Goal: Task Accomplishment & Management: Complete application form

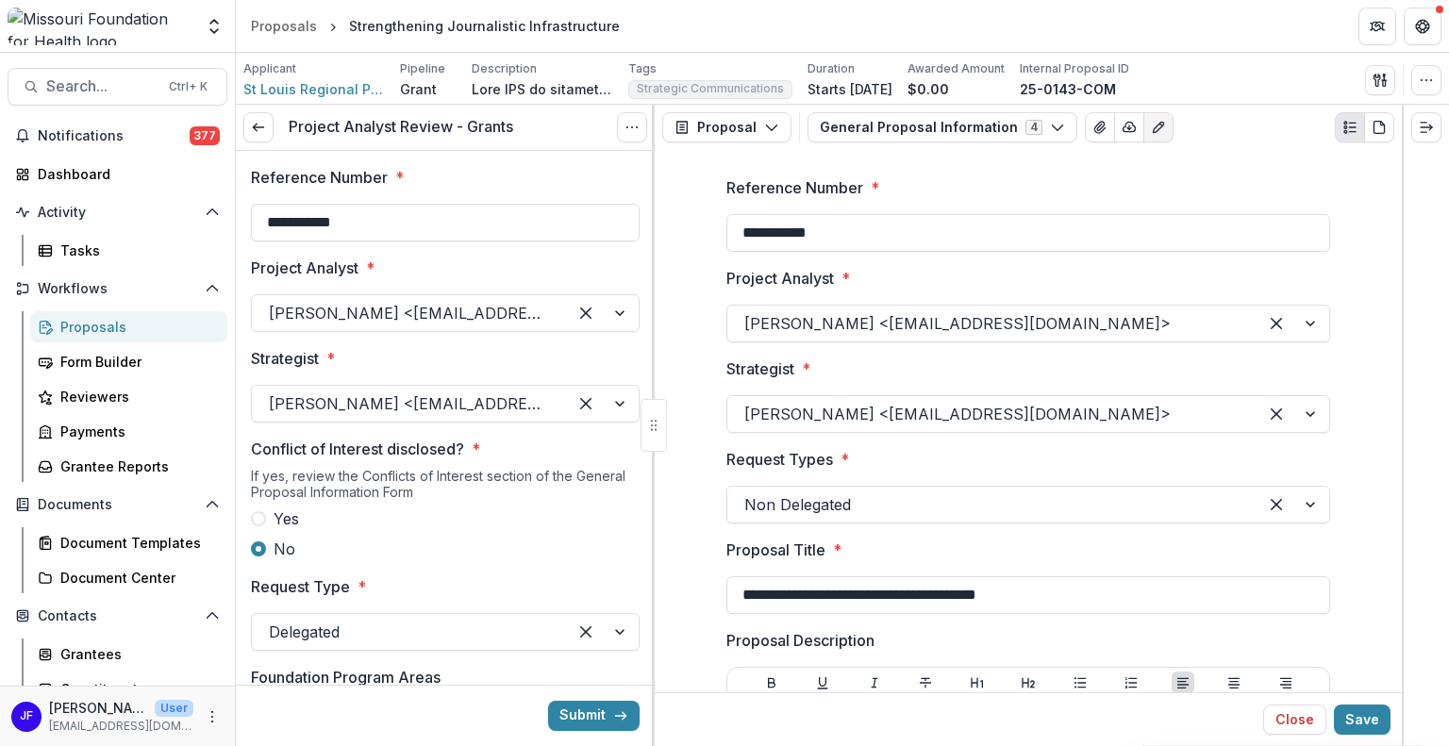
scroll to position [2915, 0]
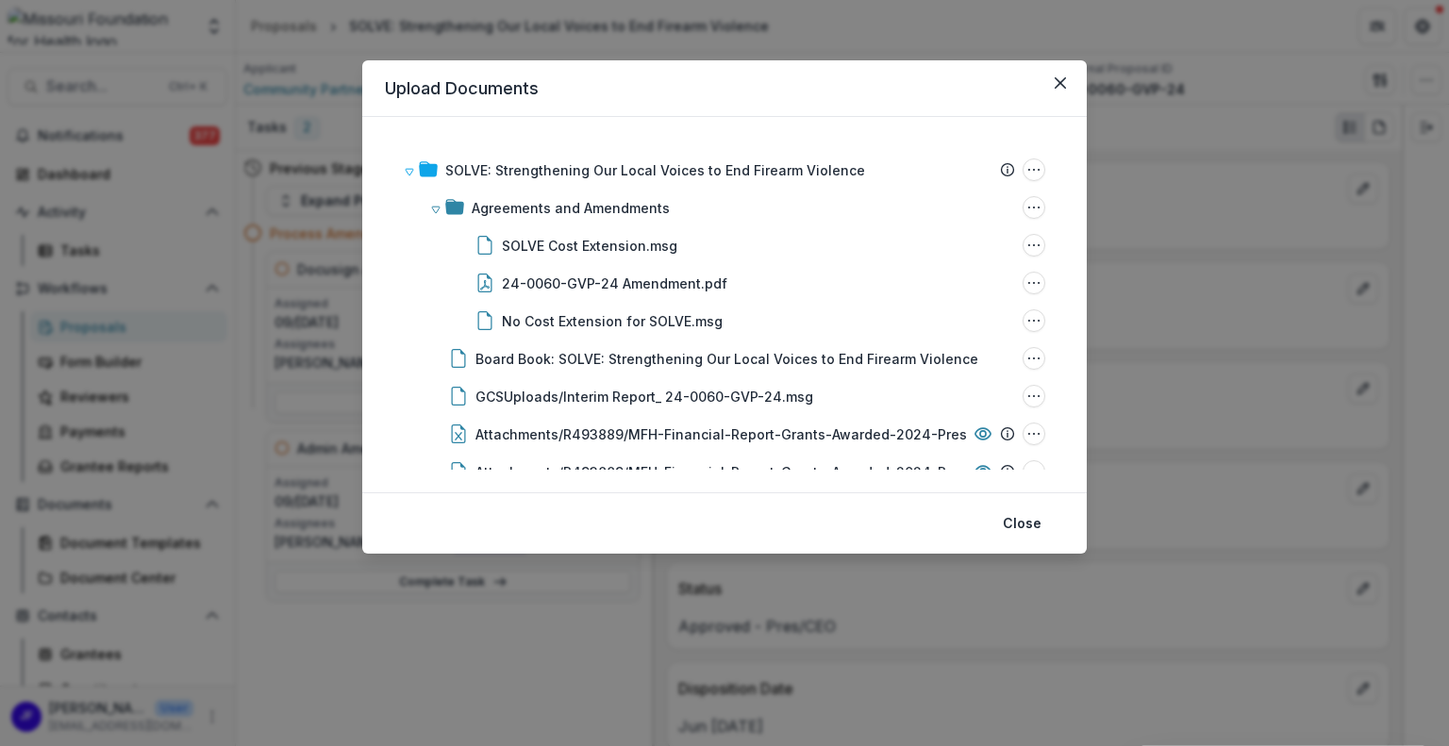
scroll to position [849, 0]
click at [1056, 86] on icon "Close" at bounding box center [1060, 82] width 11 height 11
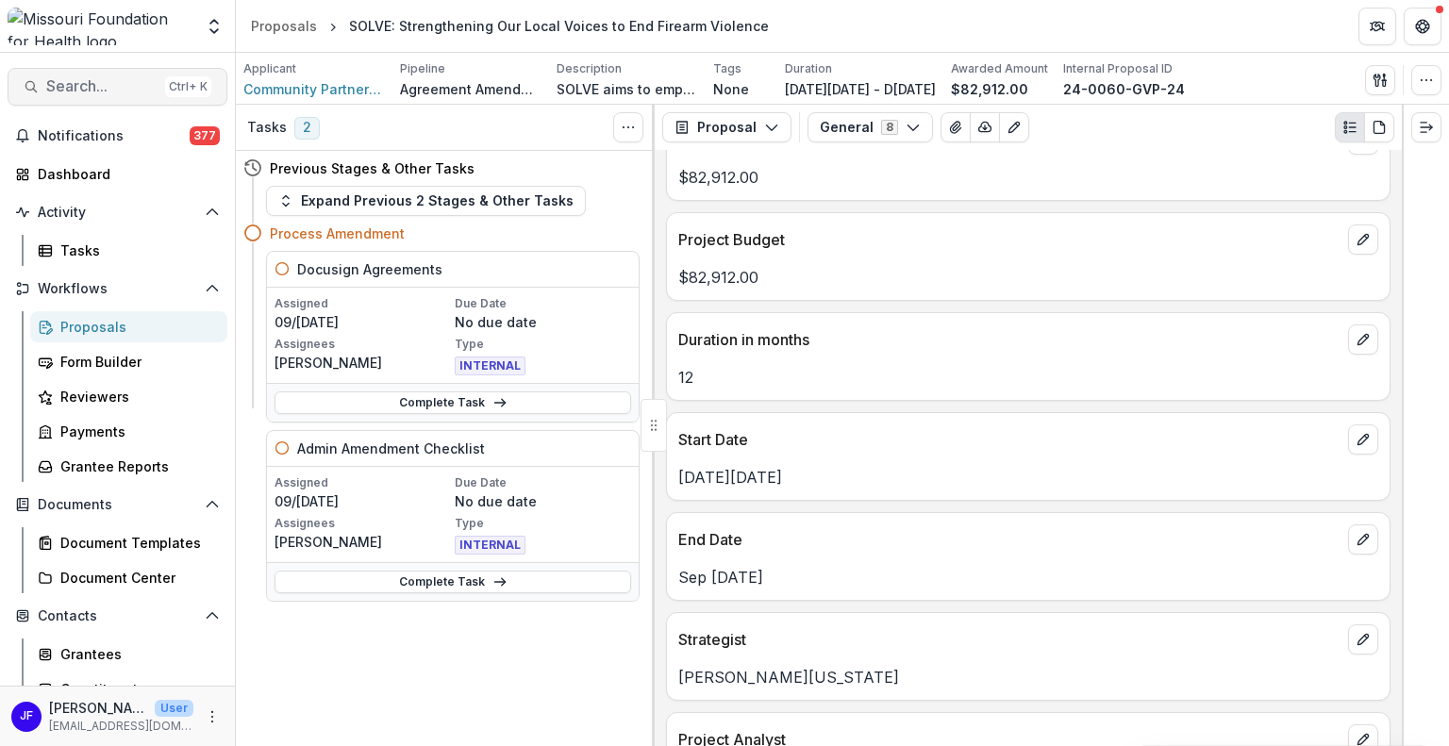
click at [90, 85] on span "Search..." at bounding box center [101, 86] width 111 height 18
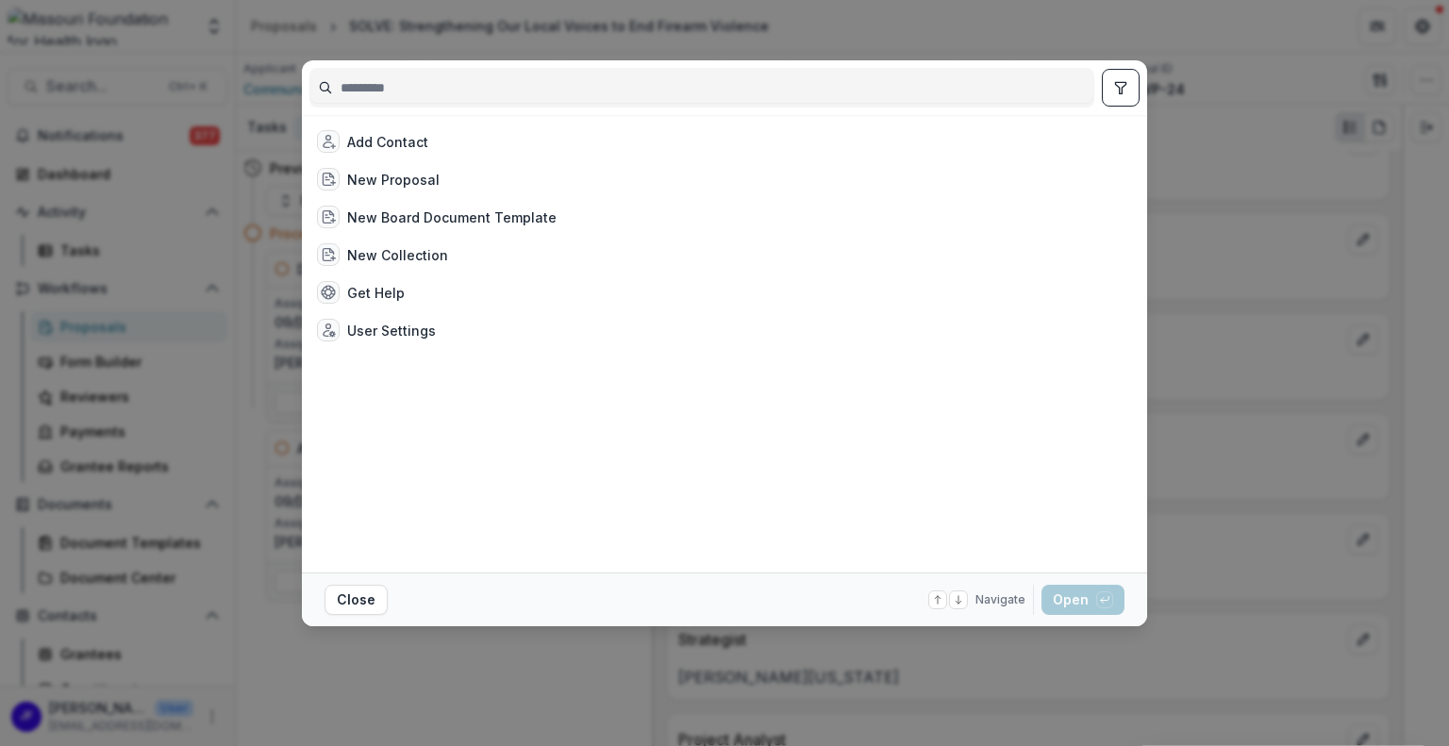
type input "*"
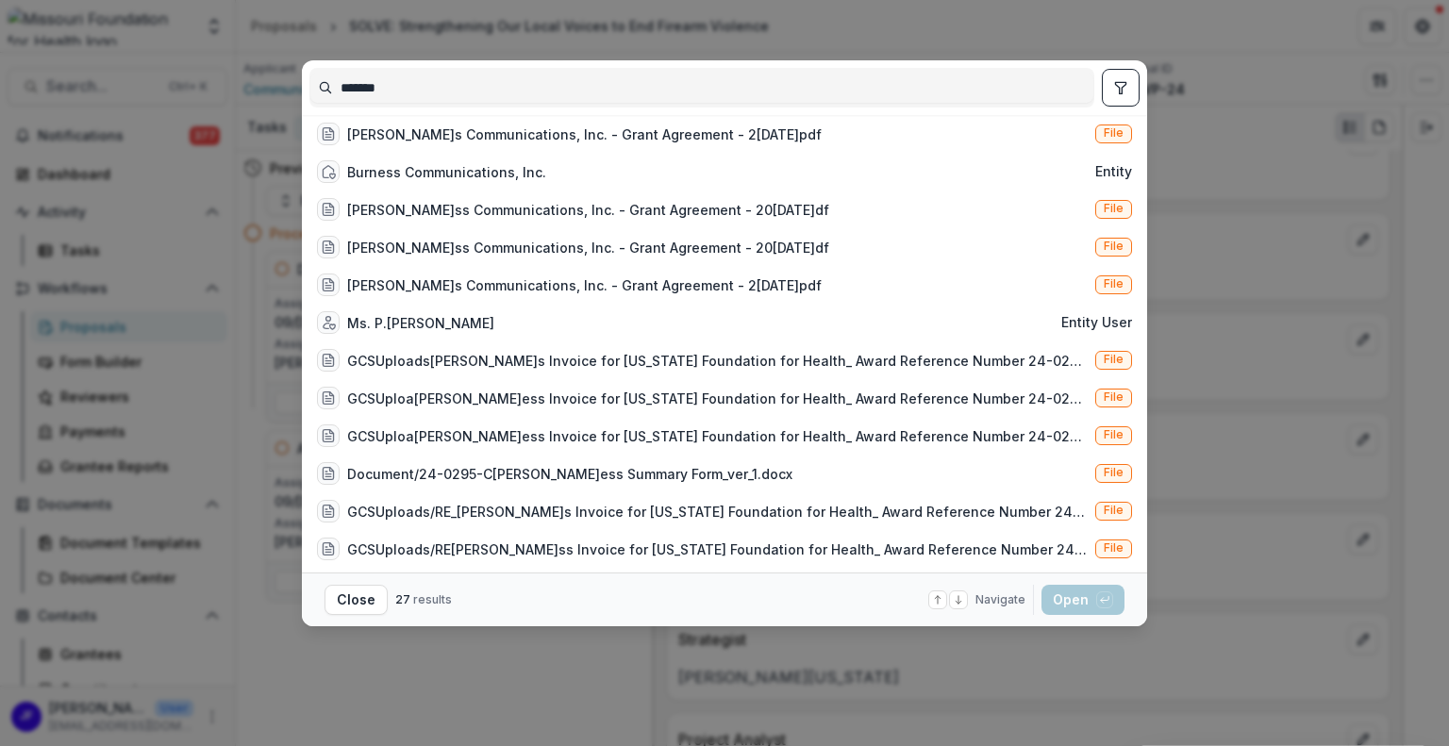
type input "*******"
click at [1125, 86] on icon "toggle filters" at bounding box center [1120, 87] width 15 height 15
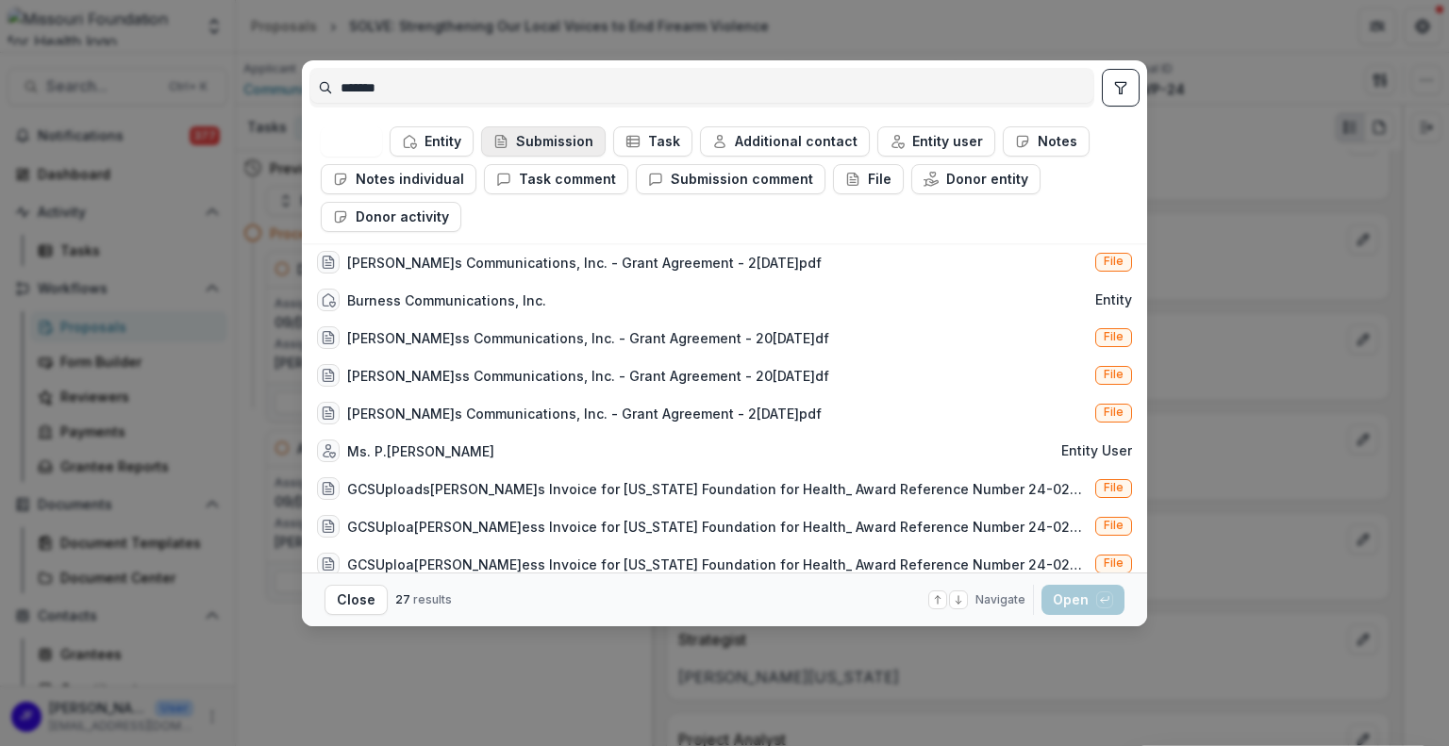
click at [547, 143] on button "Submission" at bounding box center [543, 141] width 125 height 30
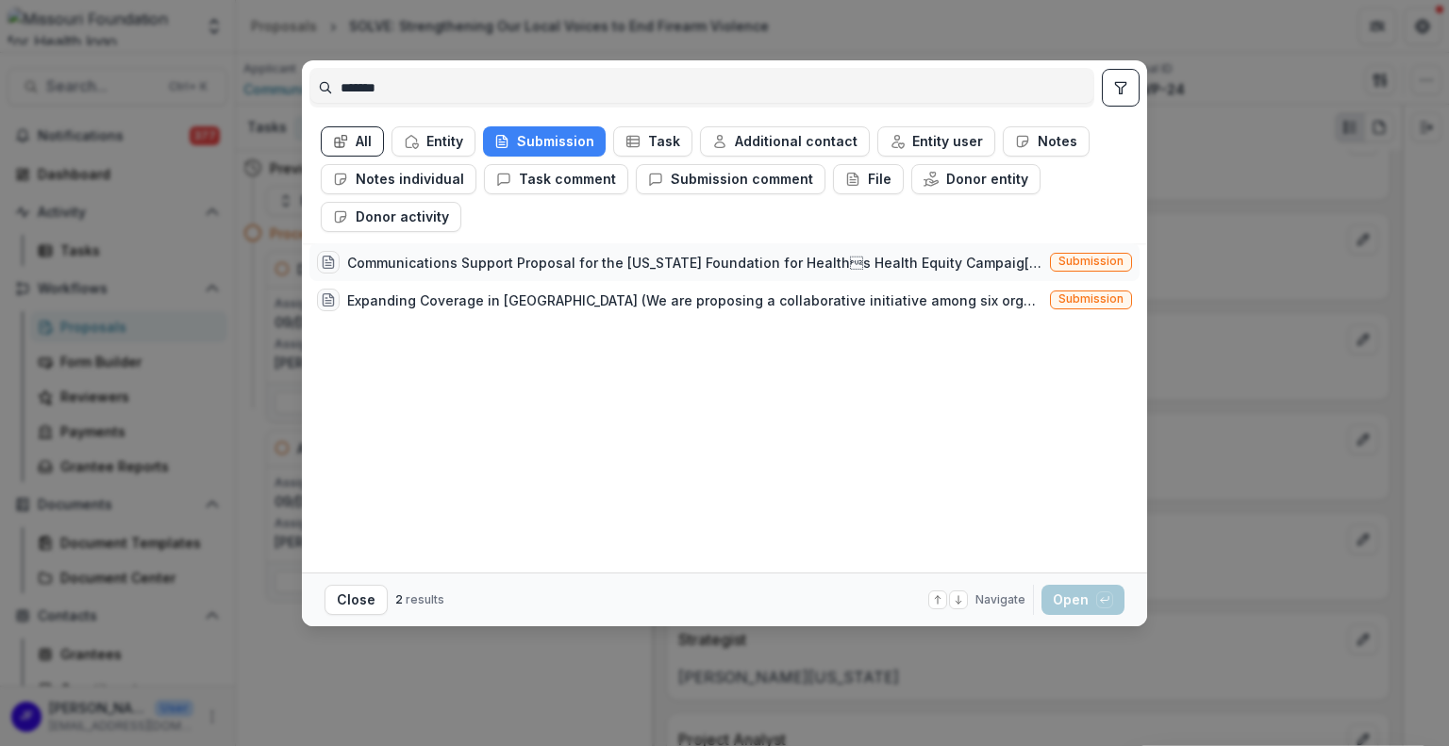
click at [581, 267] on div "Communications Support Proposal for the Missouri Foundation for Healths Health…" at bounding box center [694, 263] width 695 height 20
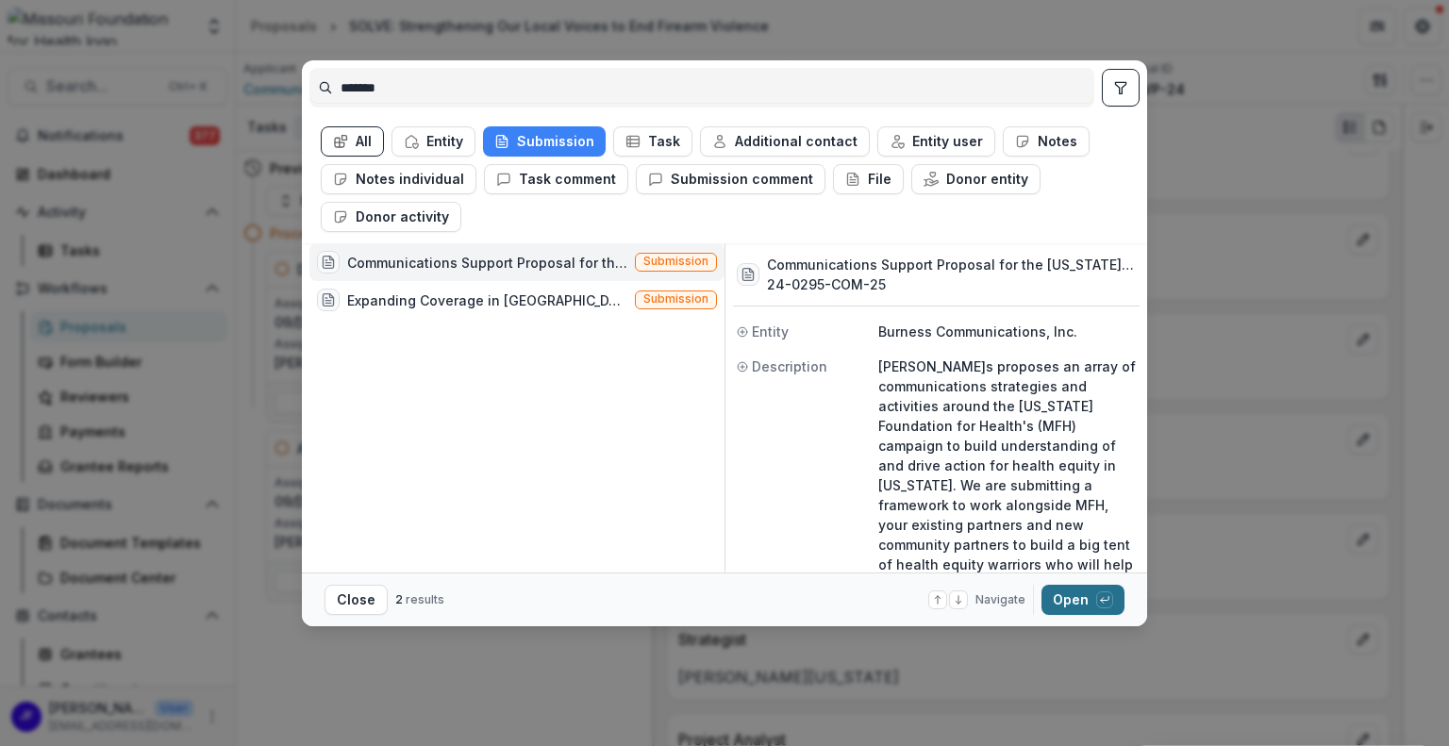
click at [1070, 604] on button "Open with enter key" at bounding box center [1082, 600] width 83 height 30
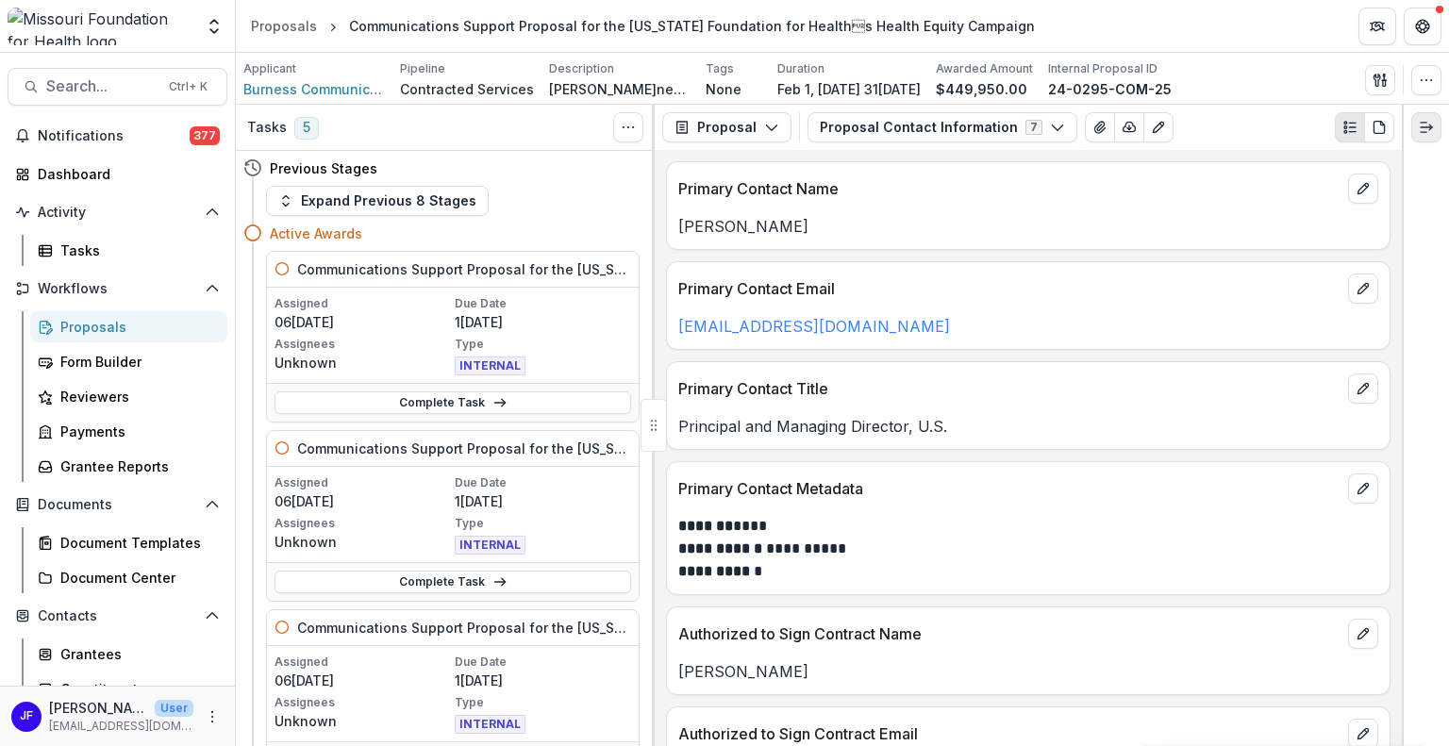
click at [1421, 118] on button "Expand right" at bounding box center [1426, 127] width 30 height 30
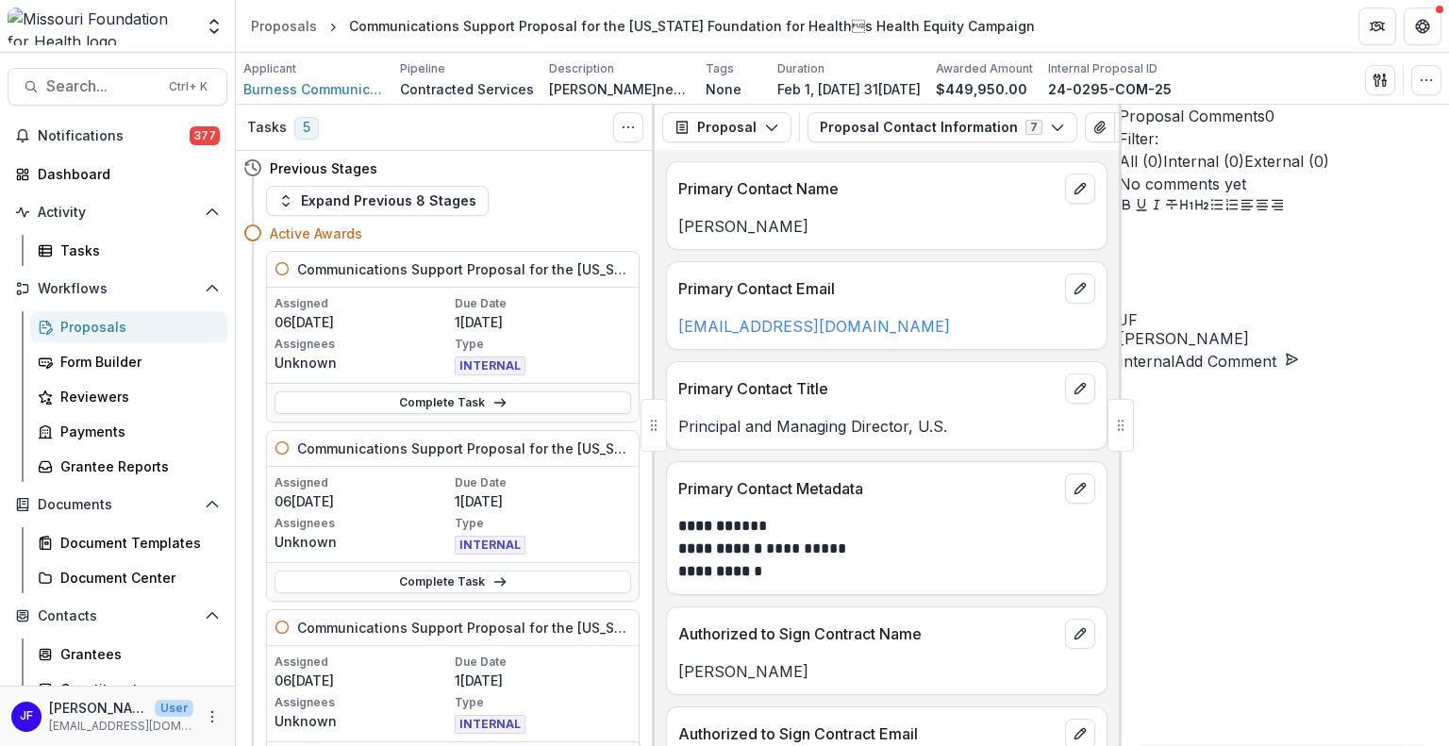
click at [1173, 312] on div at bounding box center [1284, 265] width 330 height 94
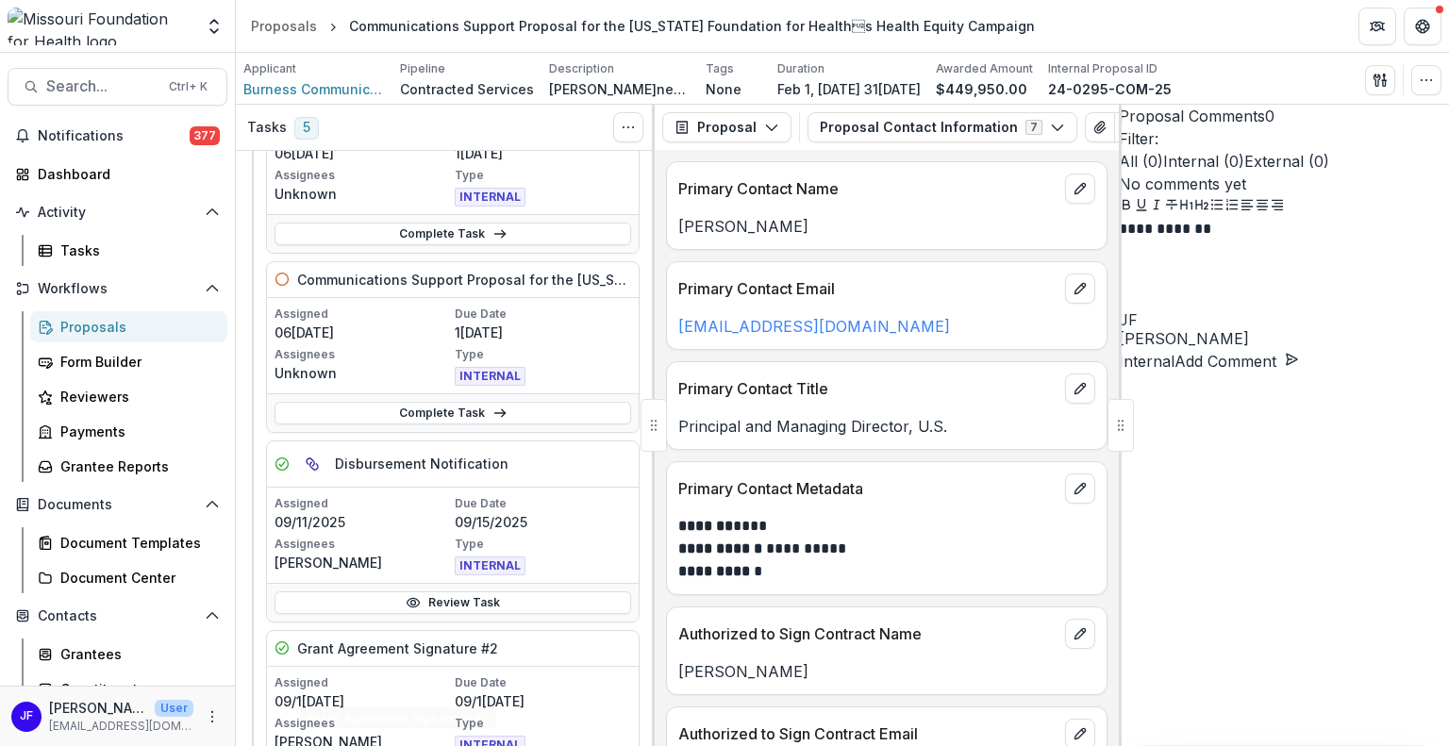
scroll to position [660, 0]
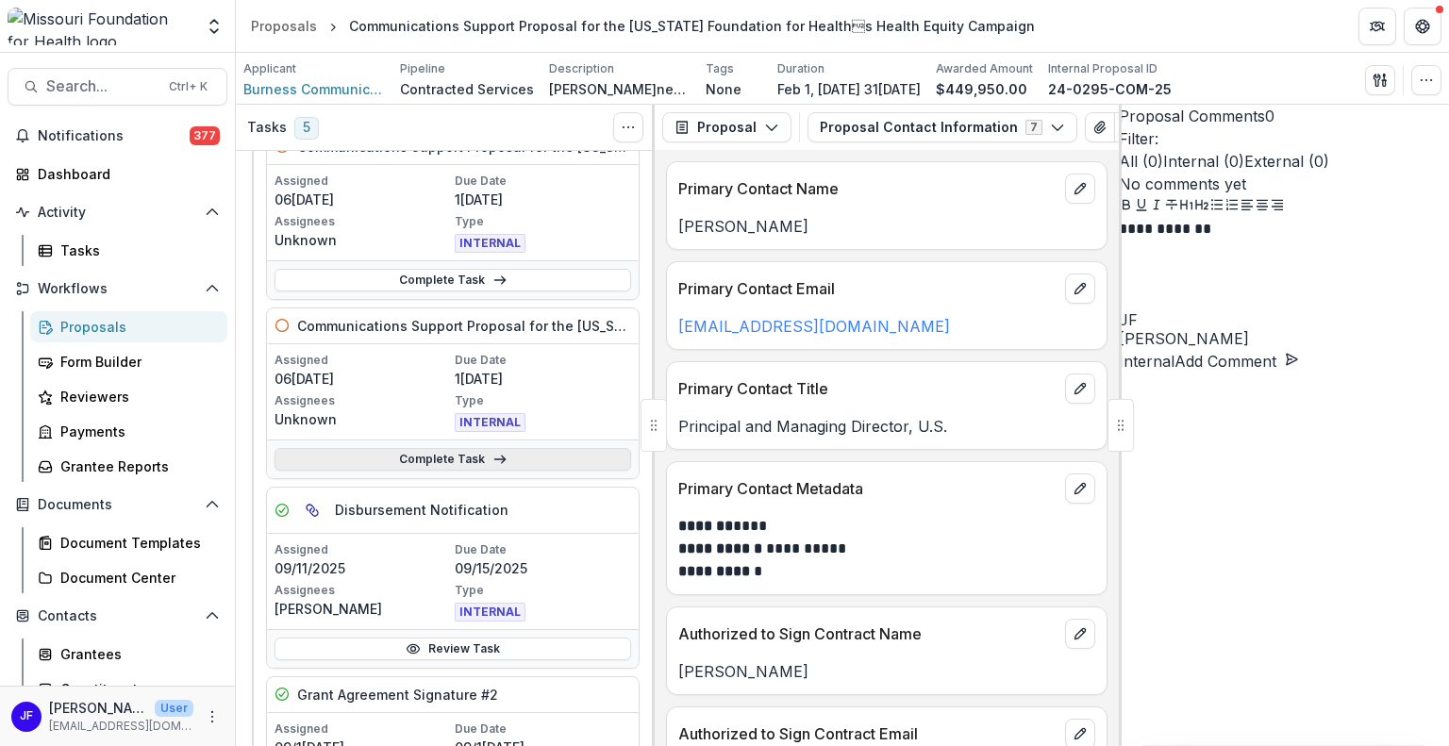
click at [400, 456] on link "Complete Task" at bounding box center [452, 459] width 357 height 23
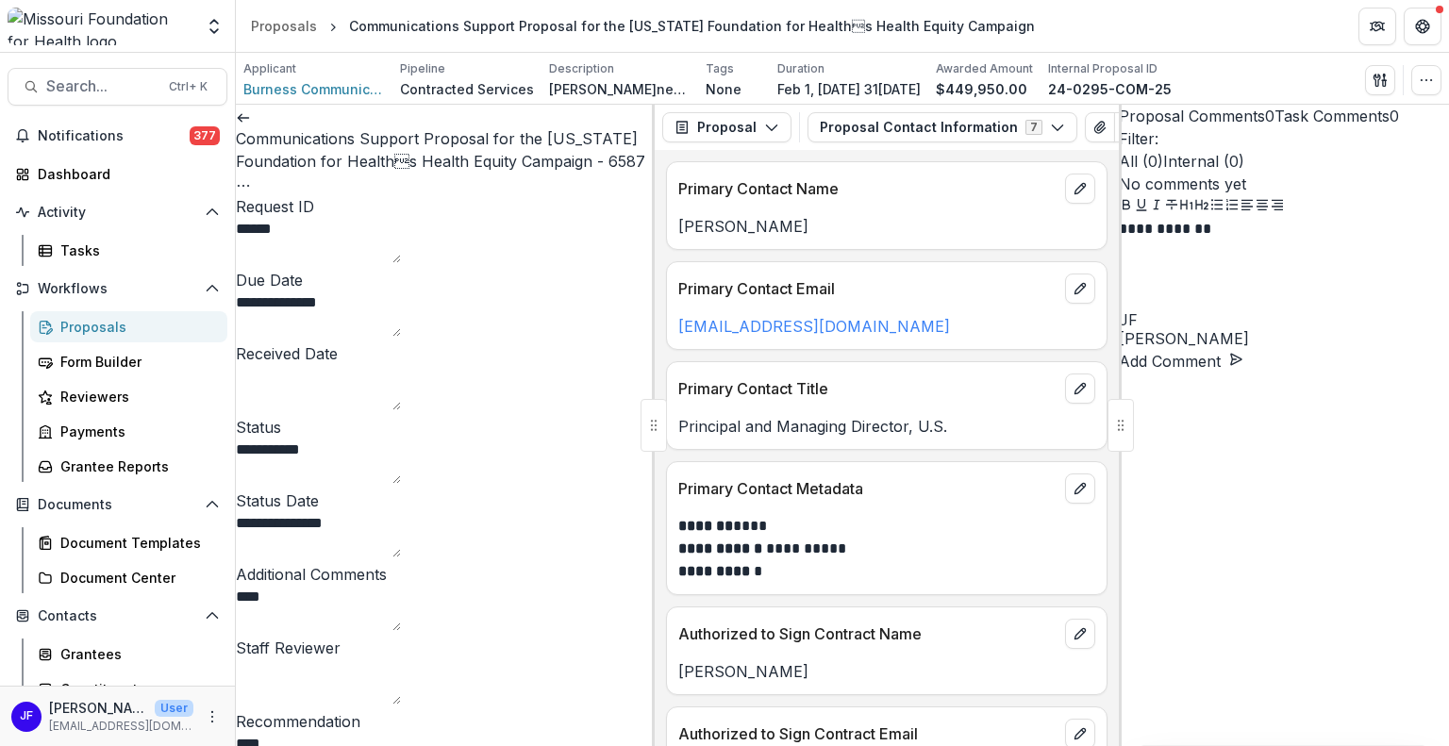
click at [251, 122] on icon at bounding box center [243, 117] width 15 height 15
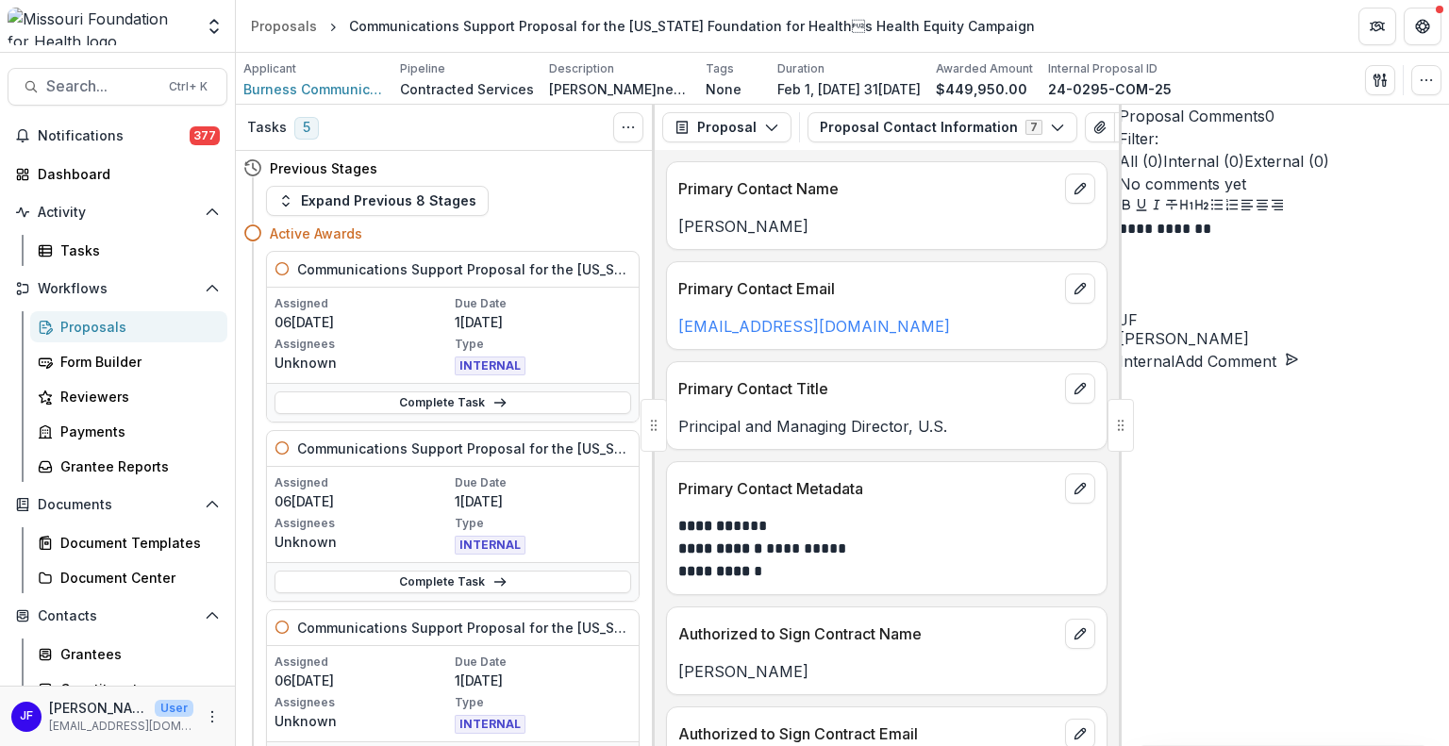
click at [1239, 239] on p "**********" at bounding box center [1272, 228] width 306 height 21
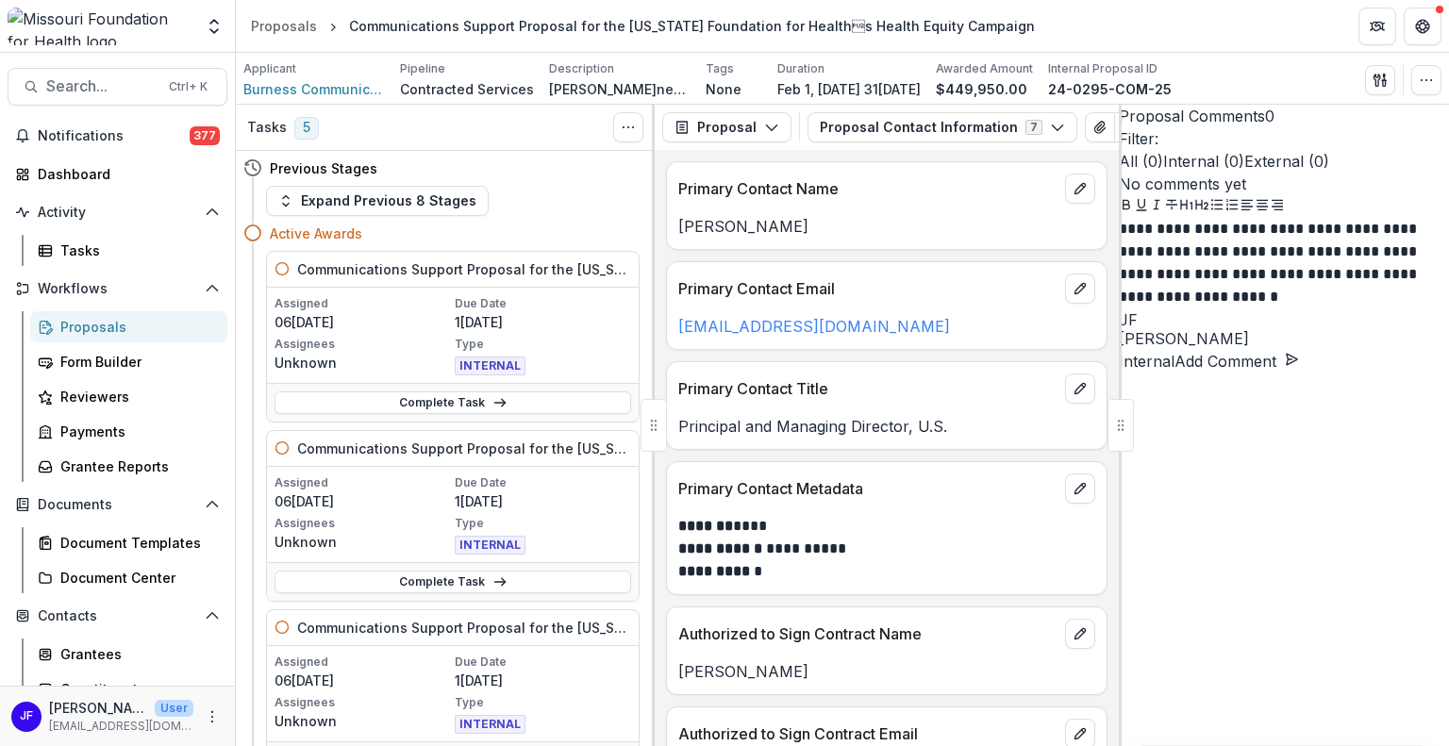
click at [1299, 373] on button "Add Comment" at bounding box center [1236, 361] width 125 height 23
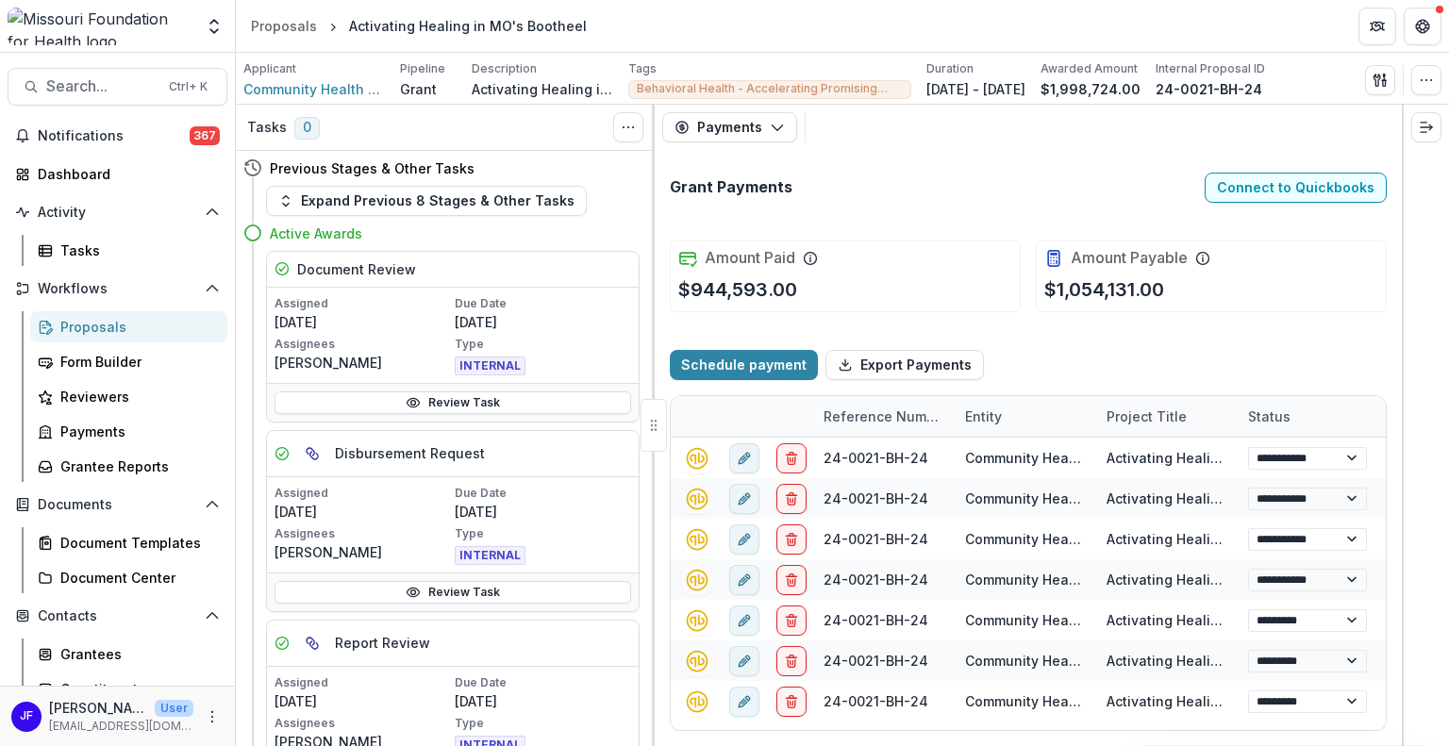
select select "****"
click at [109, 84] on span "Search..." at bounding box center [101, 86] width 111 height 18
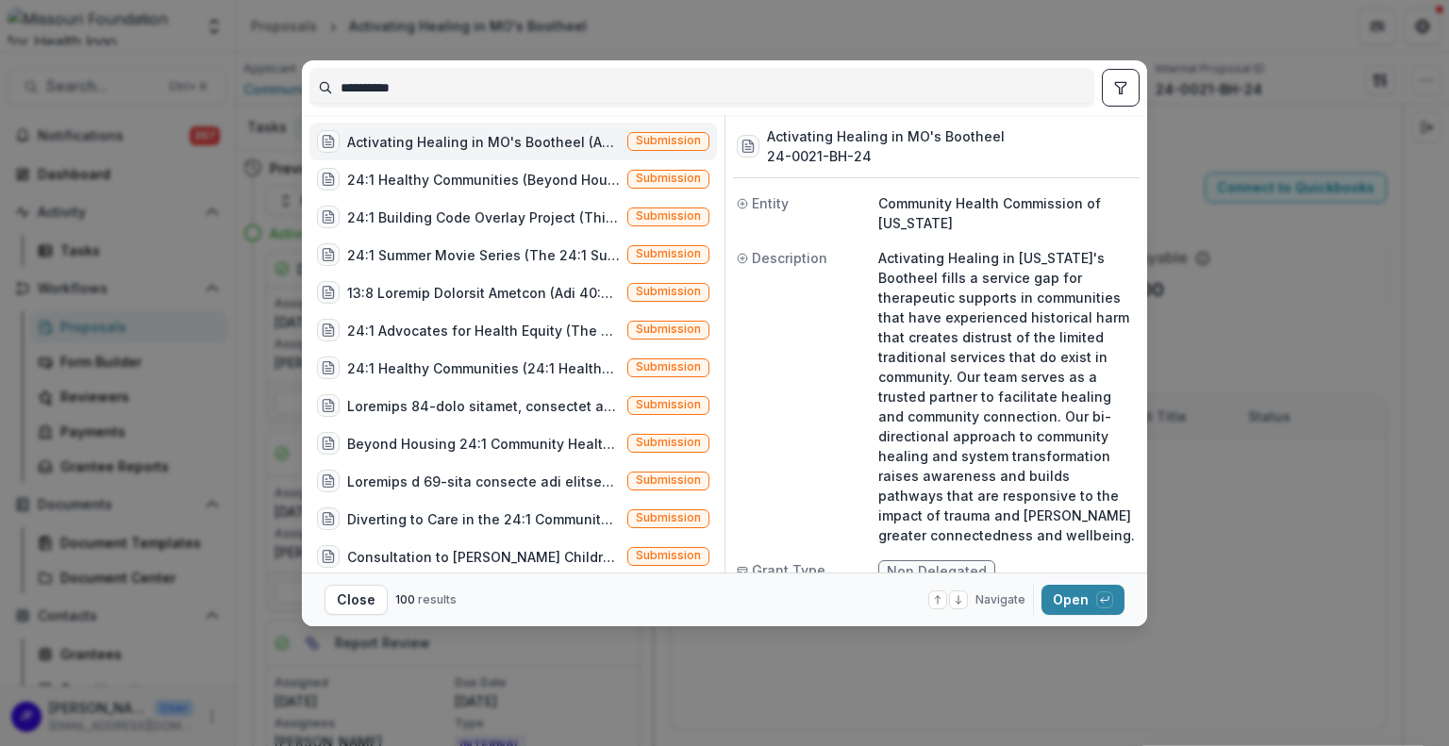
click at [276, 87] on div "**********" at bounding box center [724, 373] width 1449 height 746
select select "****"
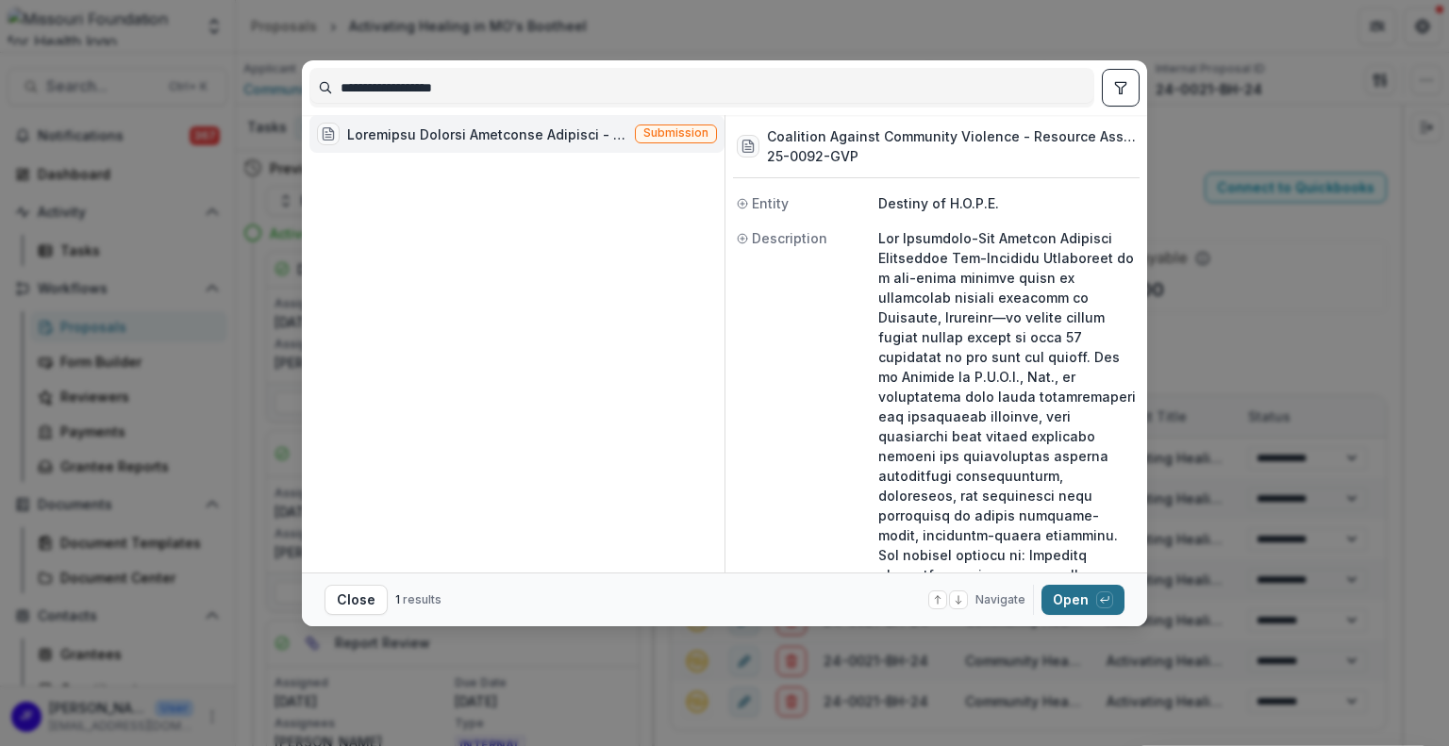
type input "**********"
click at [1064, 599] on button "Open with enter key" at bounding box center [1082, 600] width 83 height 30
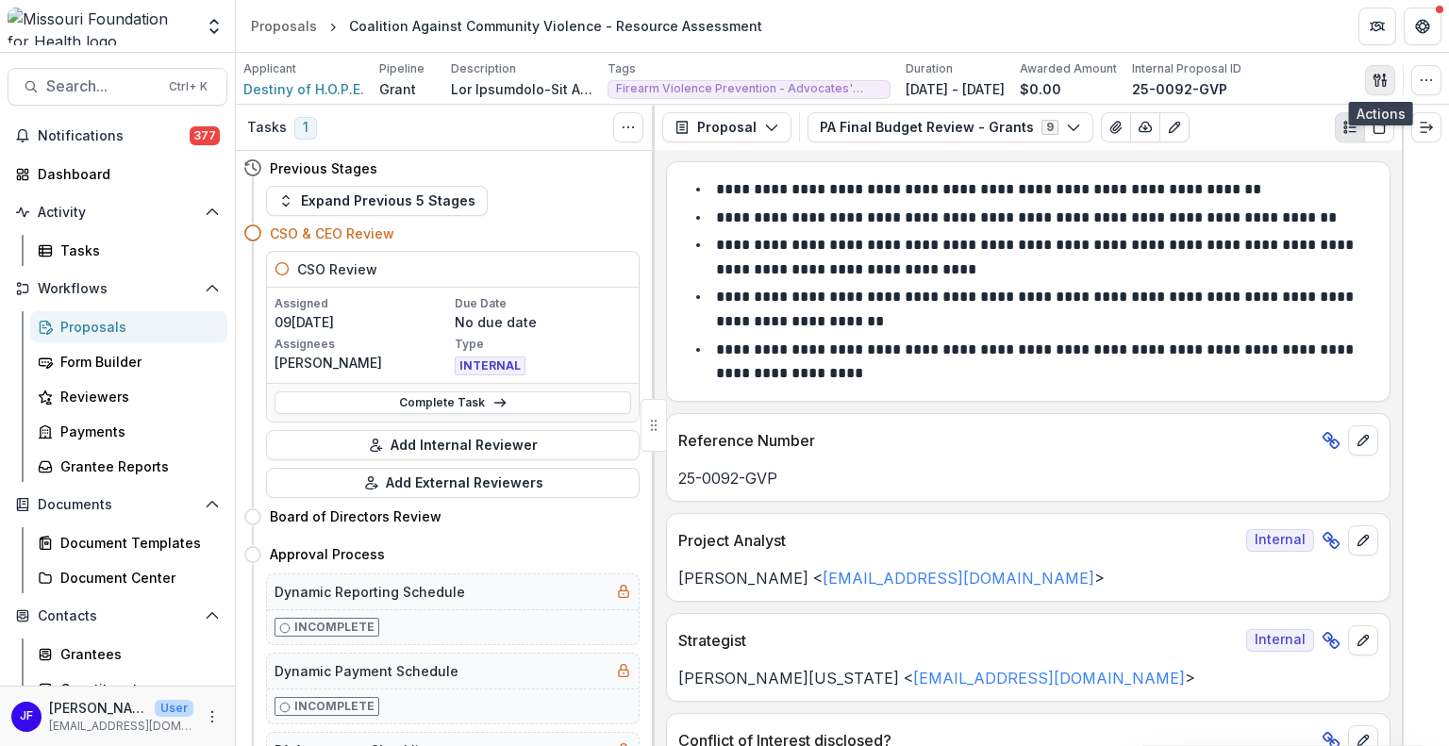
click at [1377, 84] on icon "button" at bounding box center [1376, 80] width 7 height 12
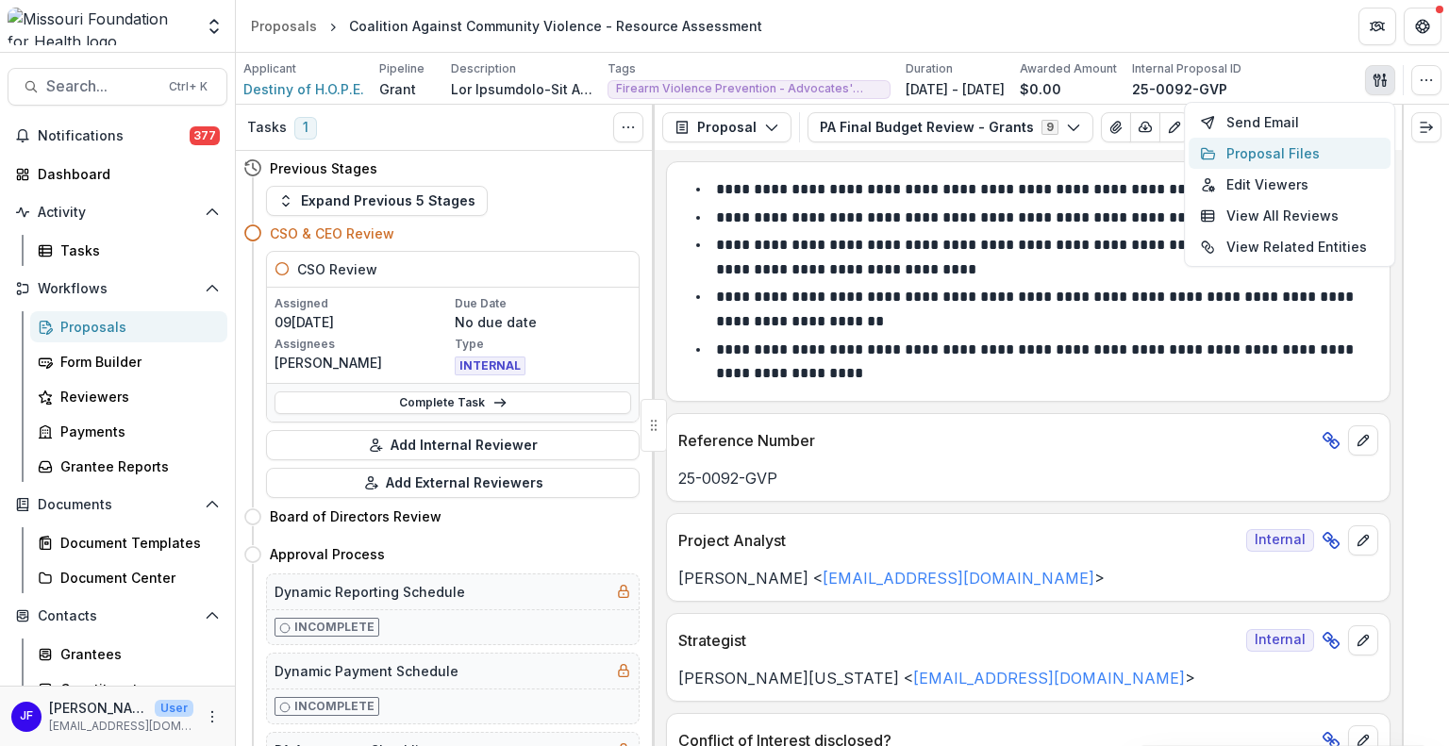
click at [1315, 152] on button "Proposal Files" at bounding box center [1290, 153] width 202 height 31
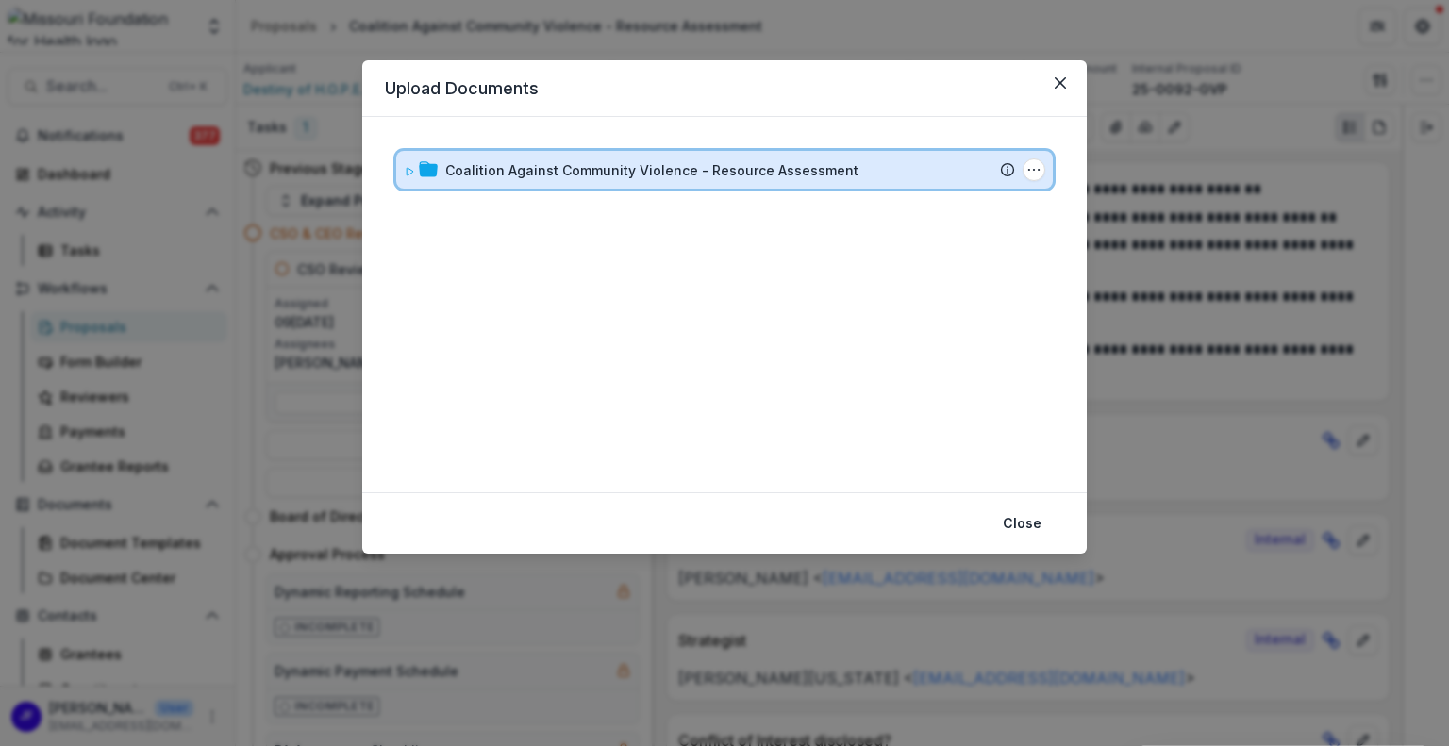
click at [408, 174] on icon at bounding box center [409, 171] width 11 height 11
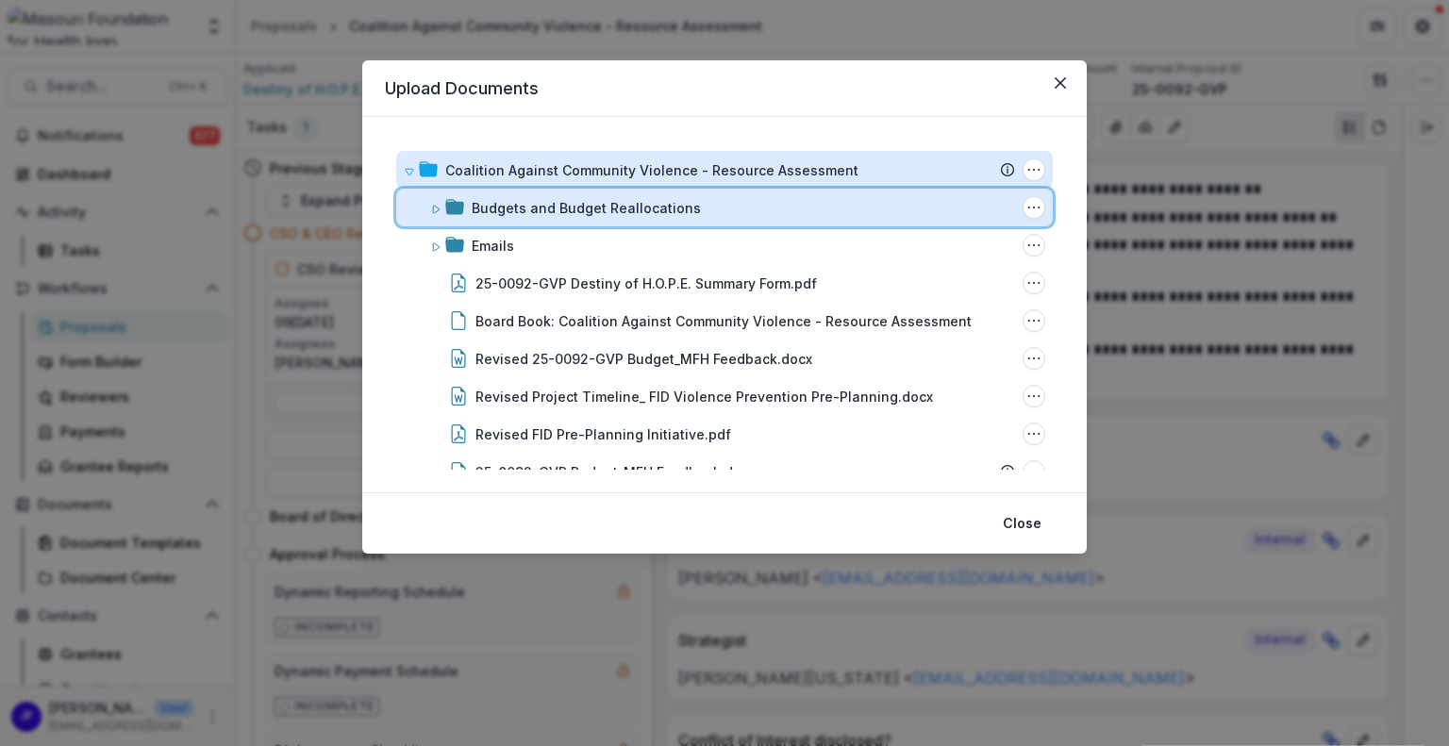
click at [430, 209] on icon at bounding box center [435, 209] width 11 height 11
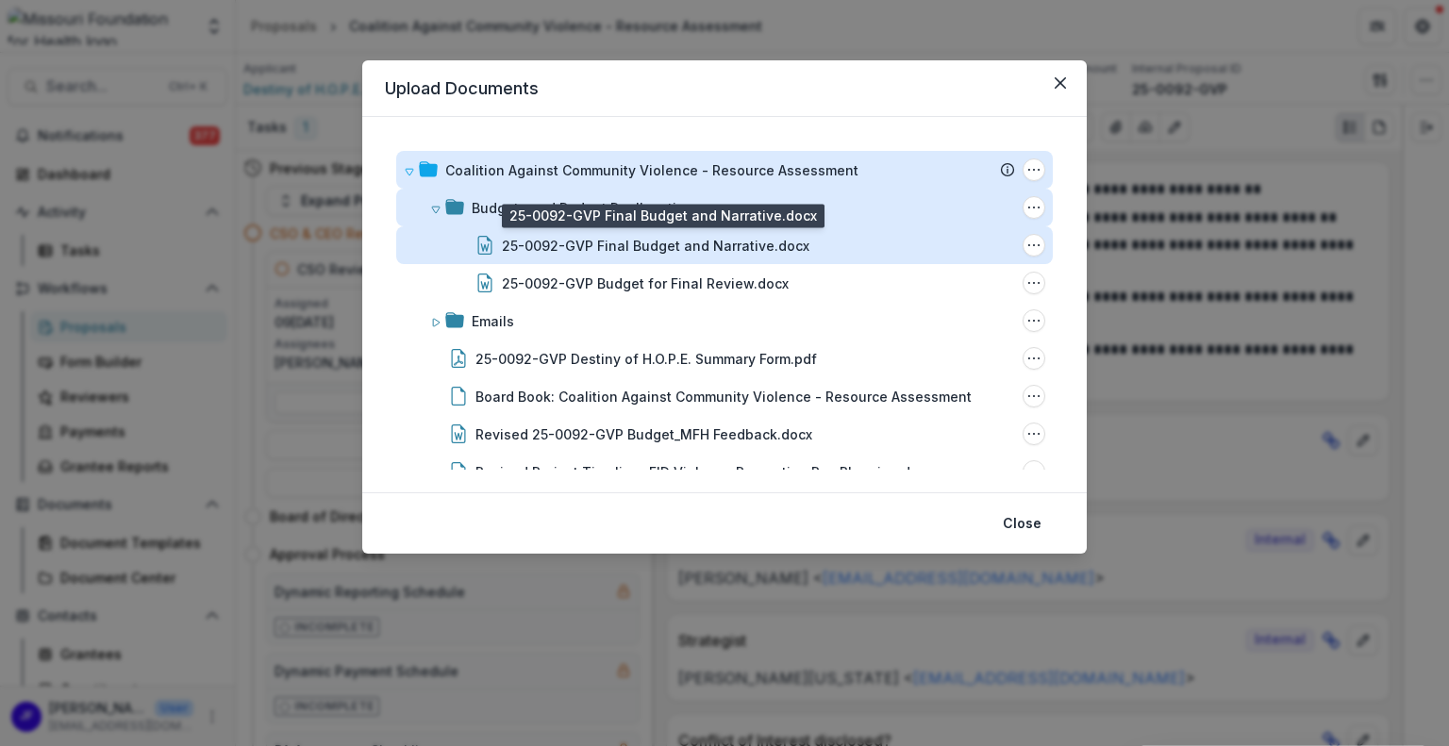
click at [574, 245] on div "25-0092-GVP Final Budget and Narrative.docx" at bounding box center [656, 246] width 308 height 20
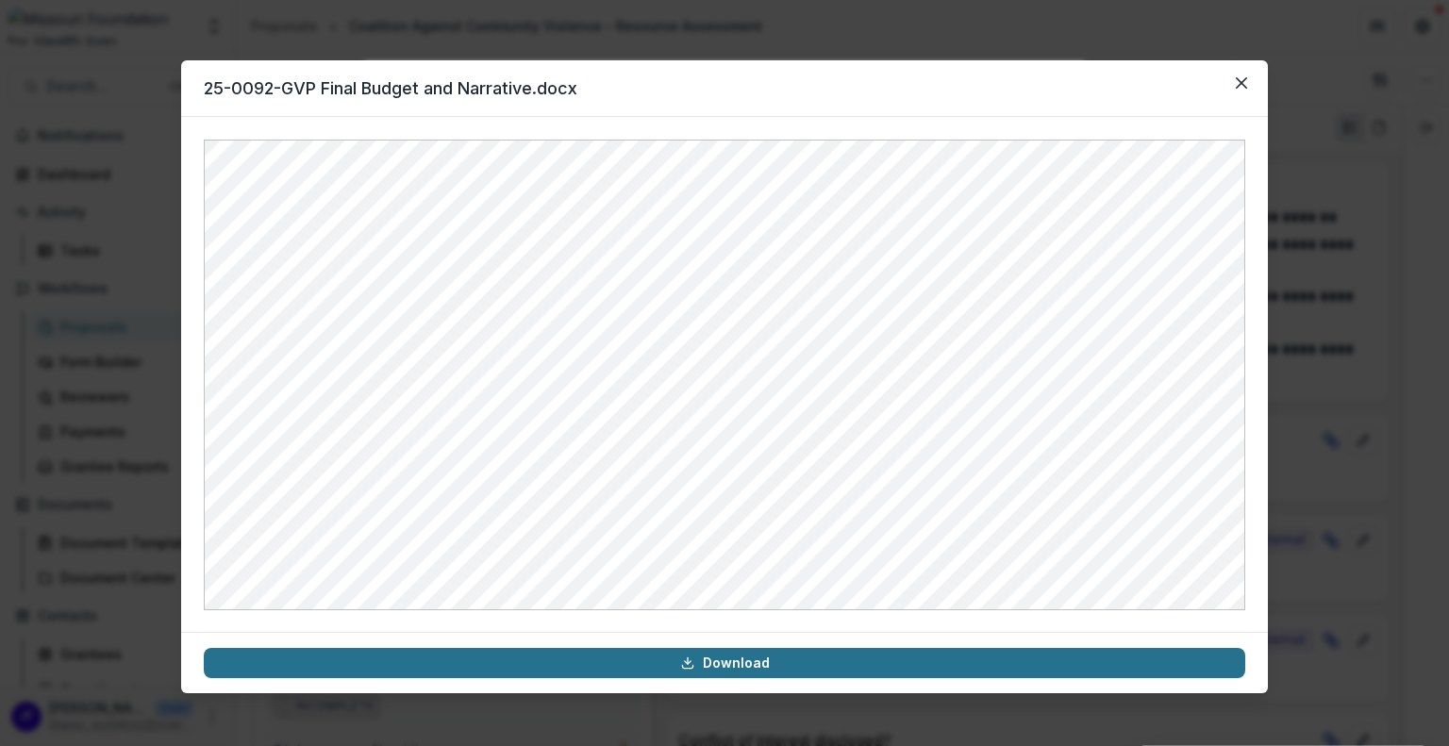
click at [729, 666] on link "Download" at bounding box center [724, 663] width 1041 height 30
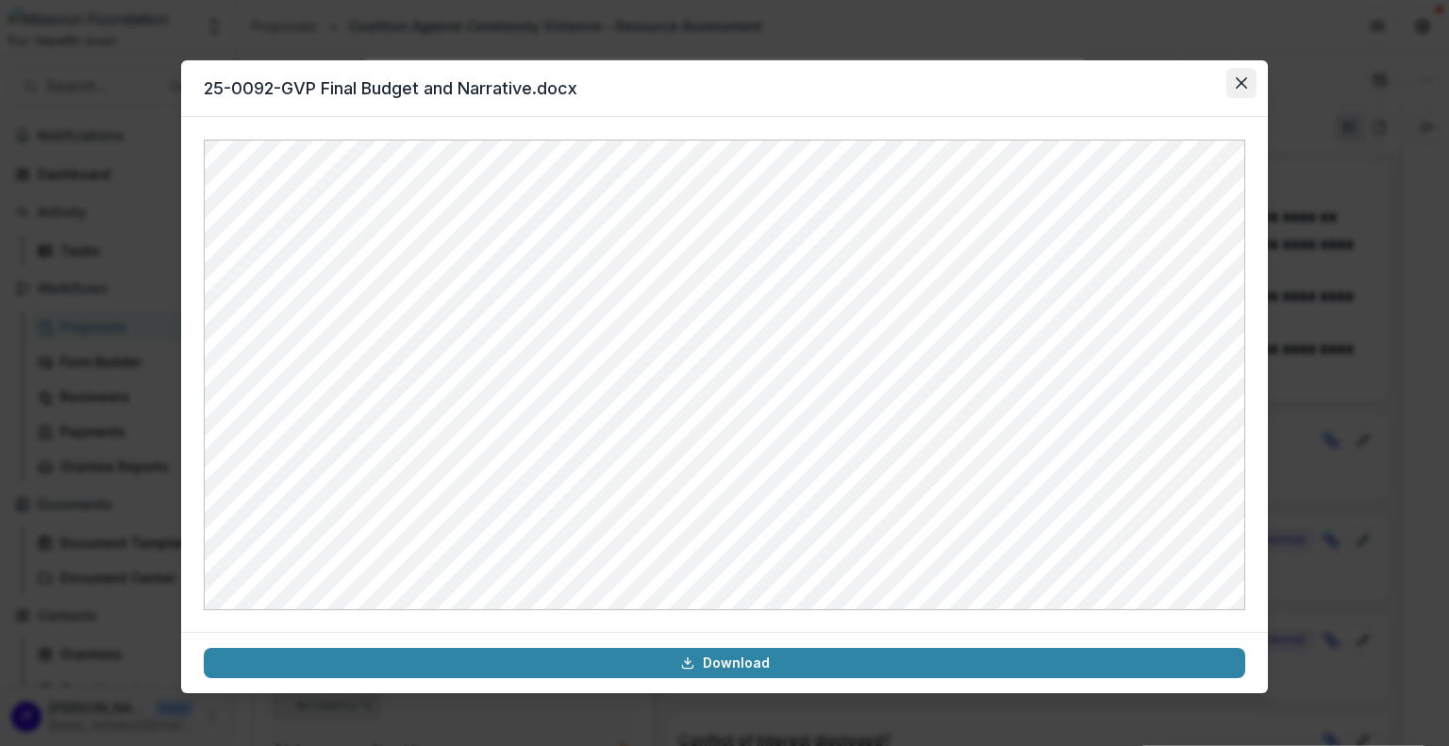
click at [1241, 78] on icon "Close" at bounding box center [1241, 82] width 11 height 11
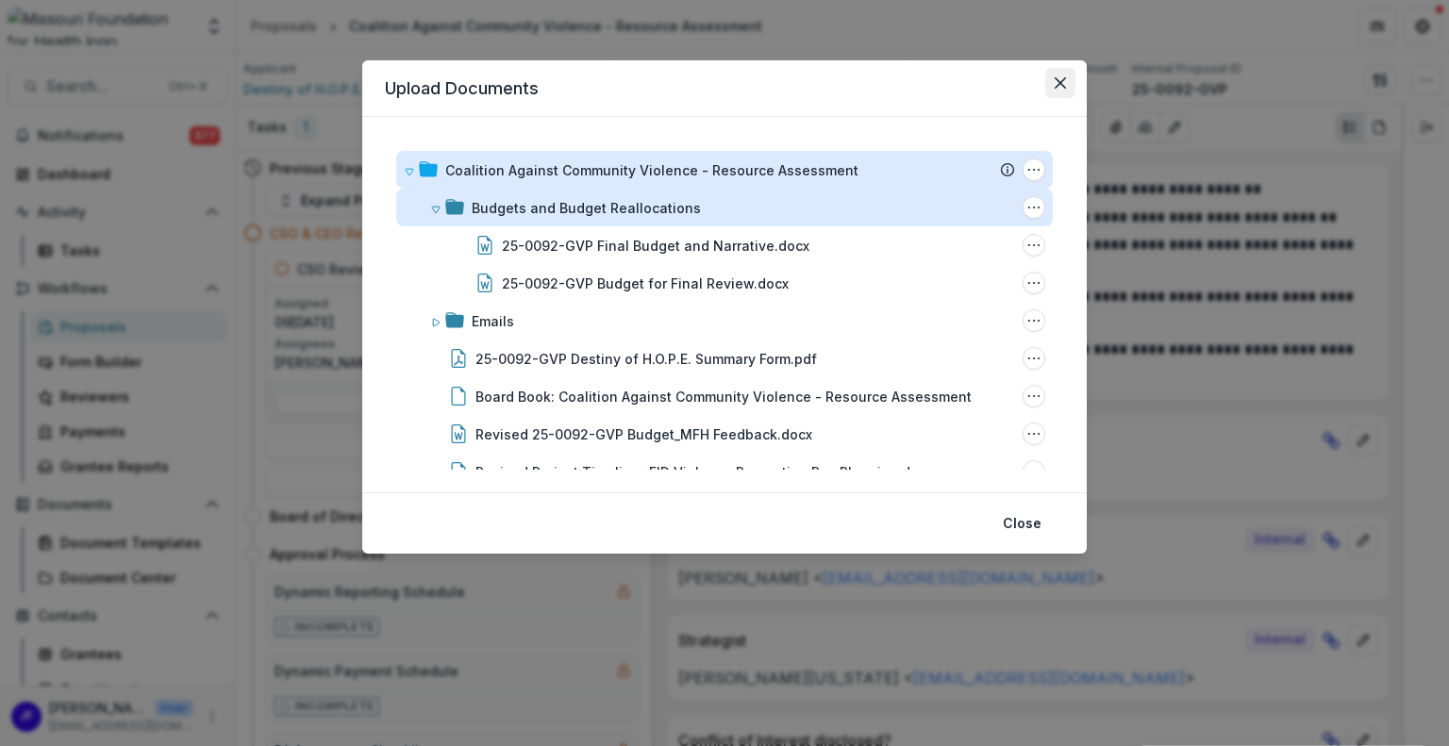
click at [1062, 79] on icon "Close" at bounding box center [1060, 82] width 11 height 11
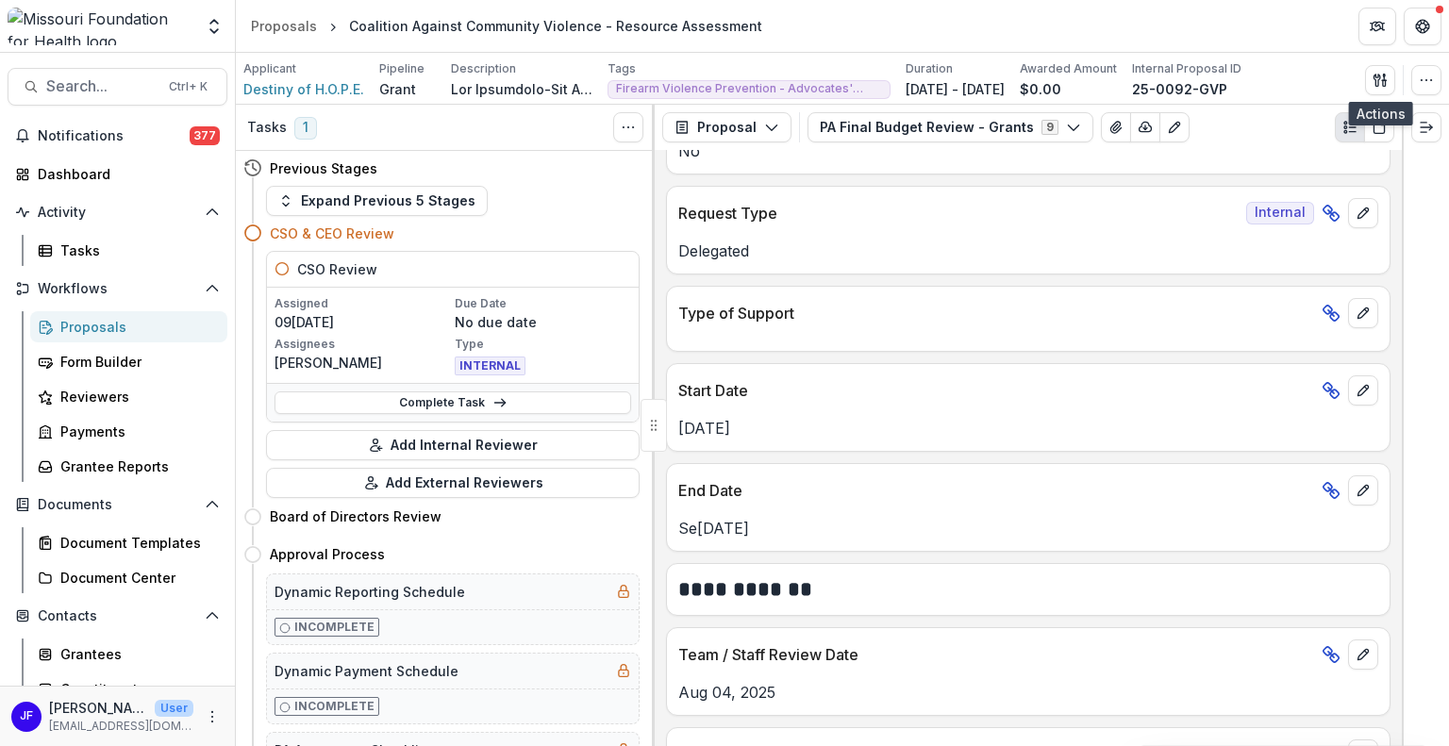
scroll to position [659, 0]
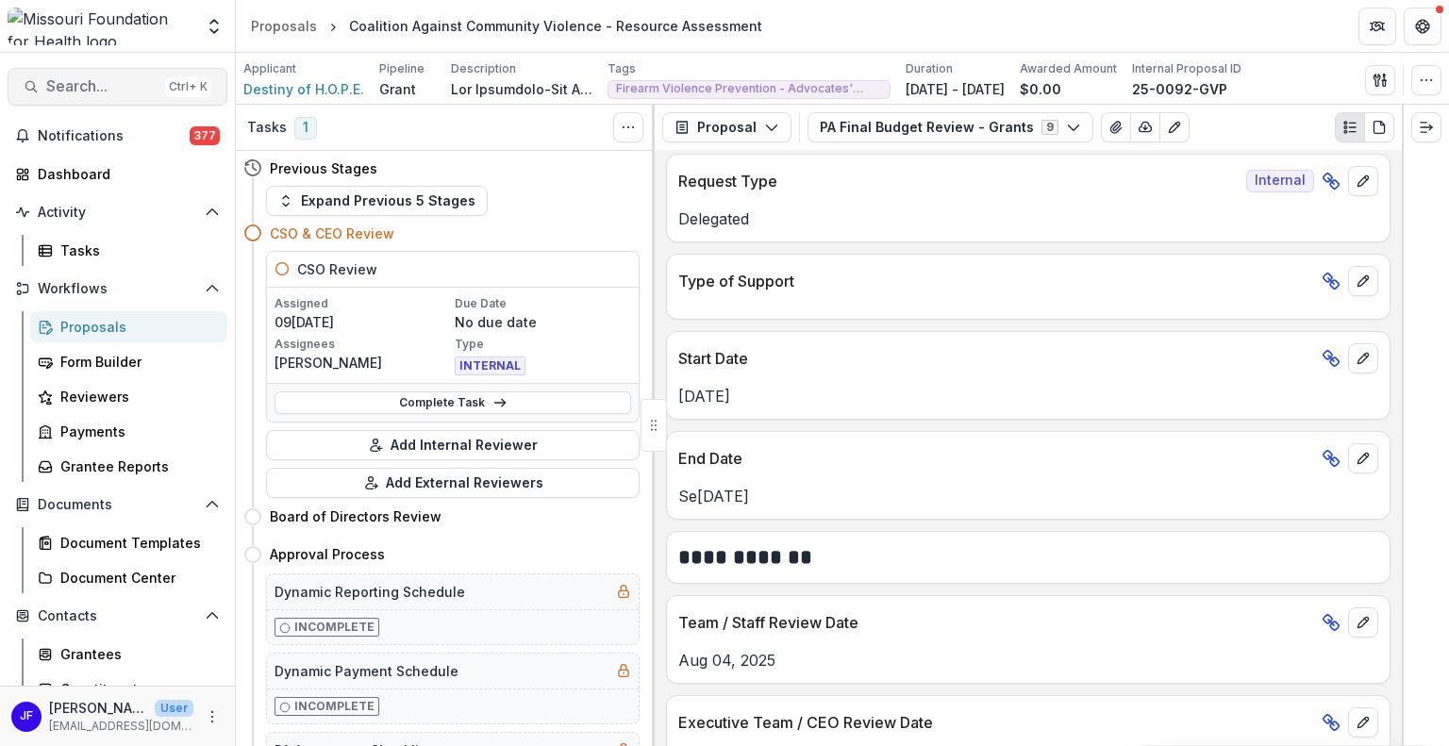
click at [109, 89] on span "Search..." at bounding box center [101, 86] width 111 height 18
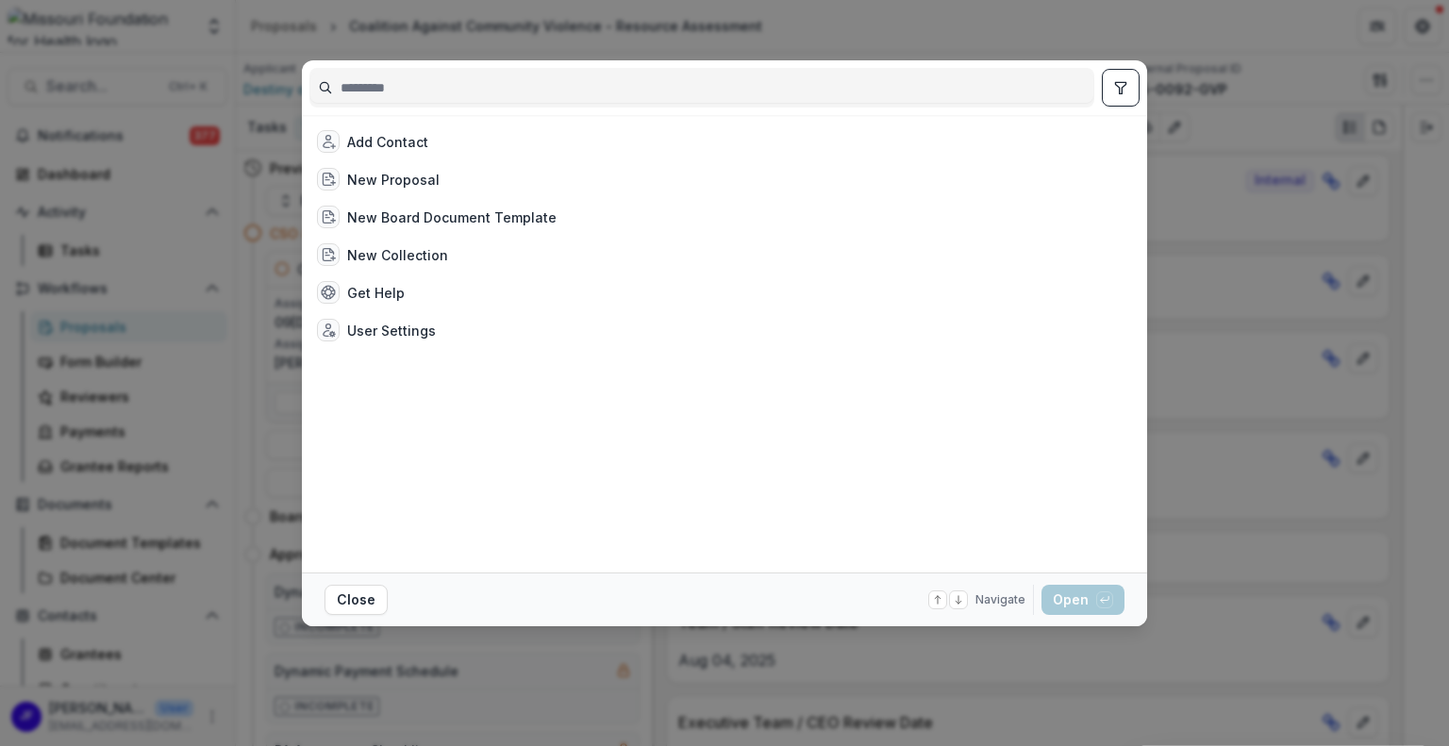
click at [360, 88] on input at bounding box center [701, 88] width 783 height 30
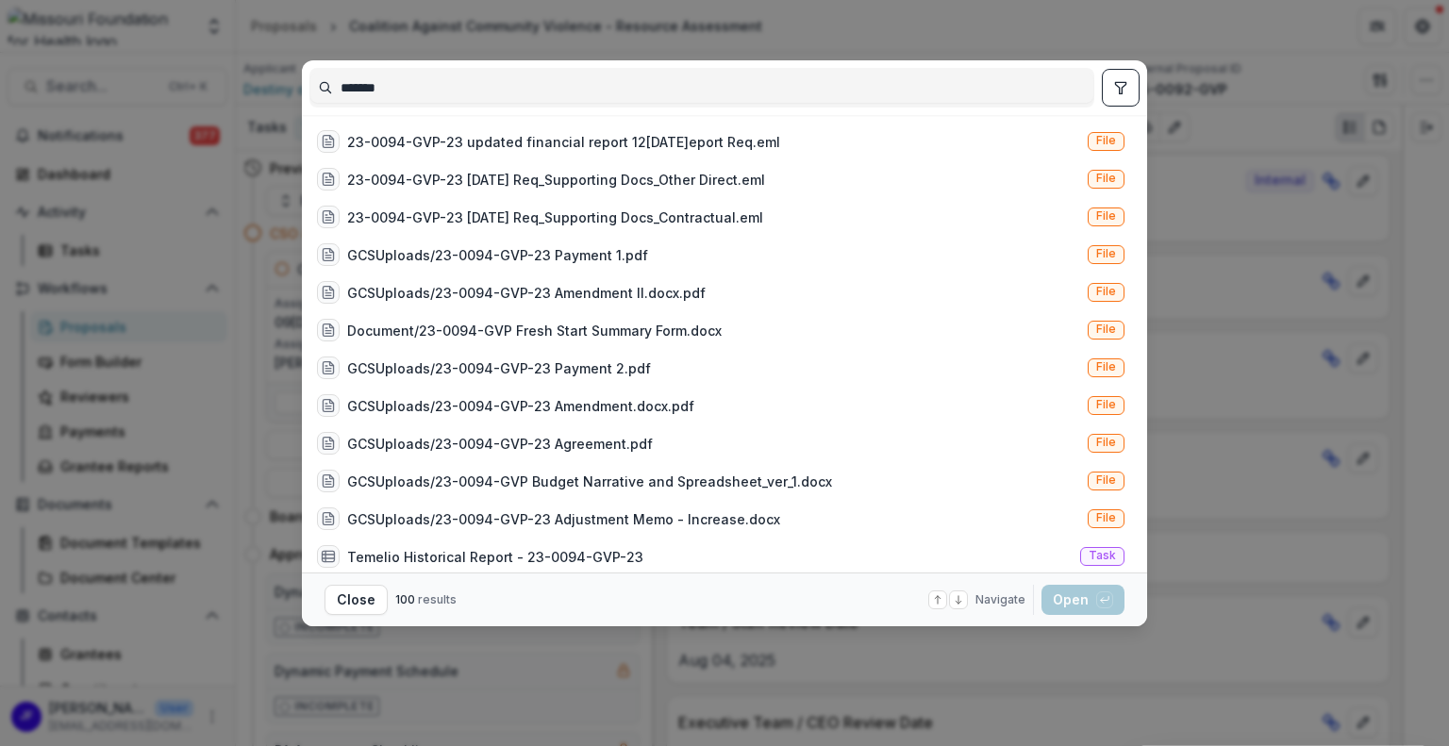
type input "*******"
click at [1124, 90] on icon "toggle filters" at bounding box center [1120, 87] width 15 height 15
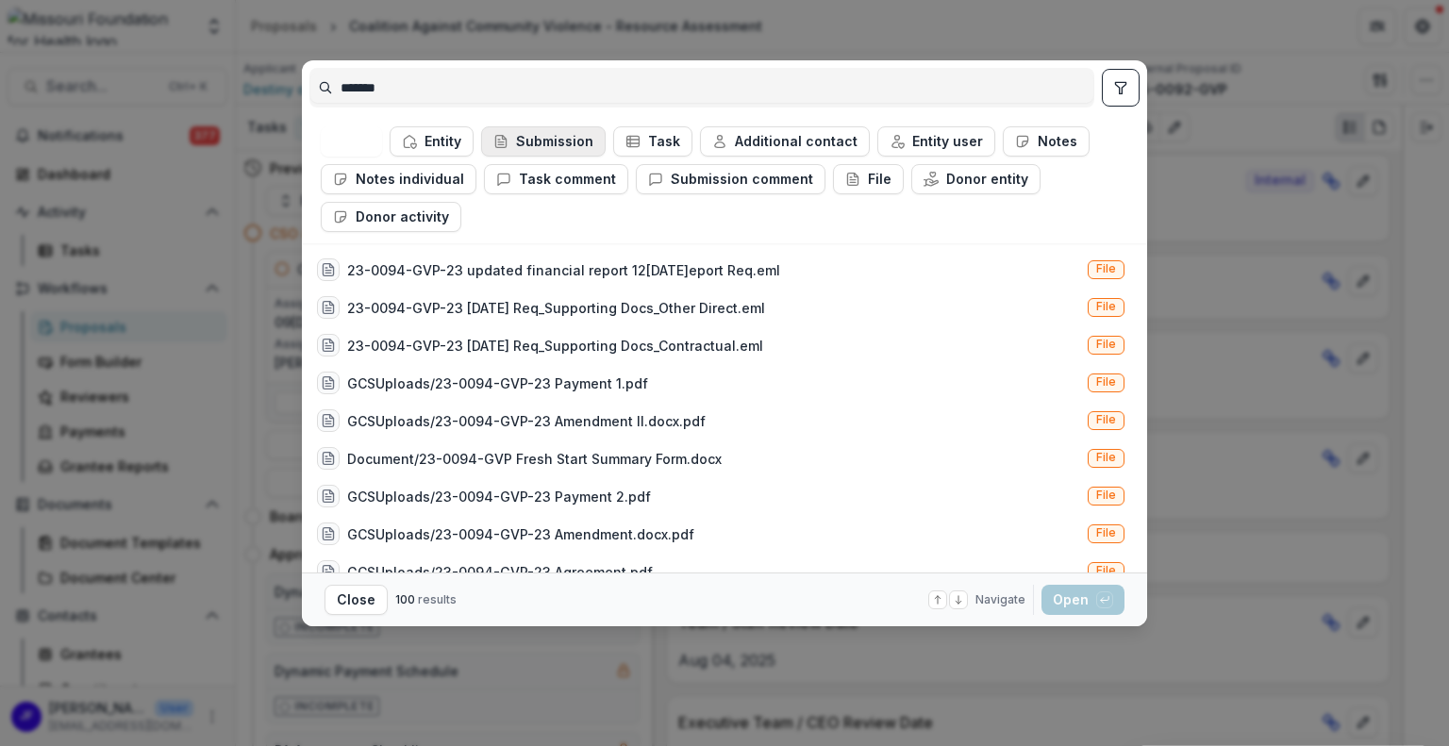
click at [535, 139] on button "Submission" at bounding box center [543, 141] width 125 height 30
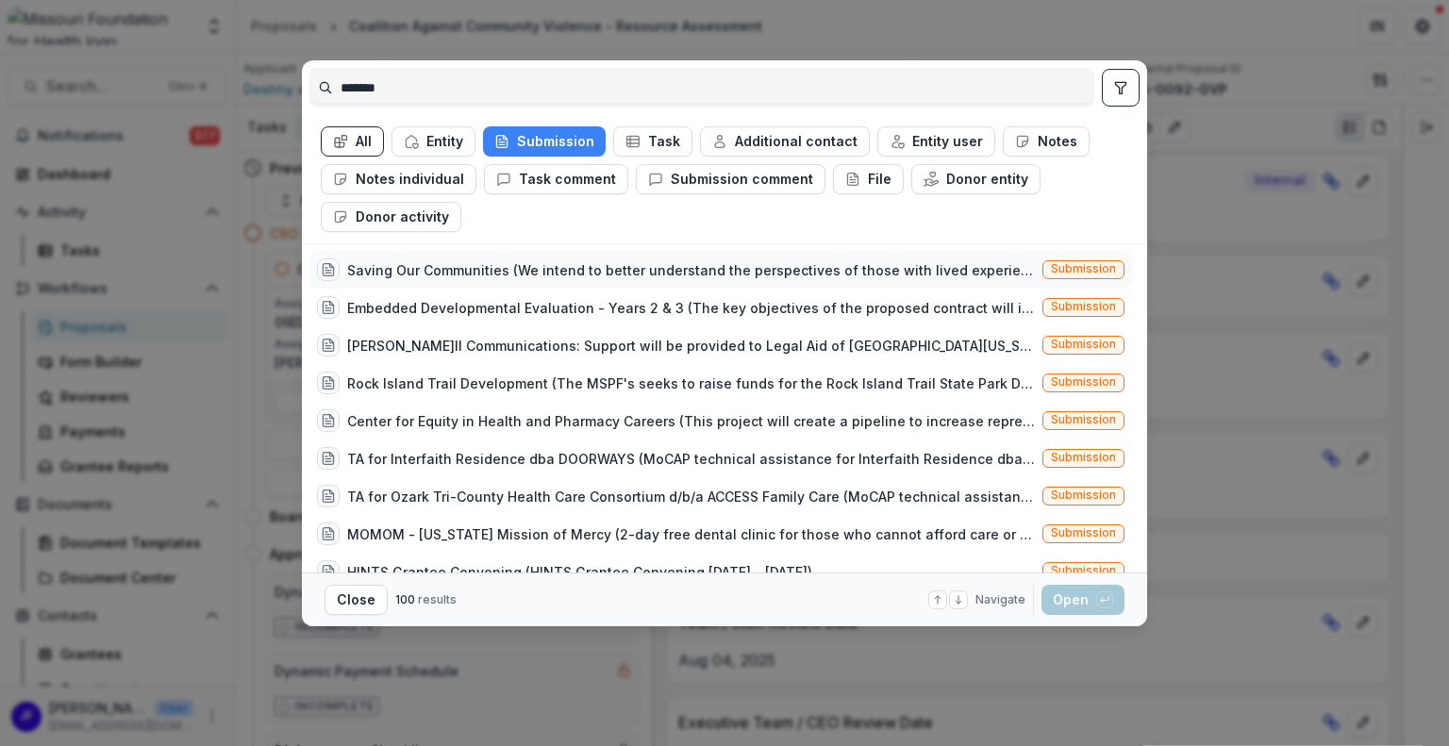
click at [577, 272] on div "Saving Our Communities (We intend to better understand the perspectives of thos…" at bounding box center [691, 270] width 688 height 20
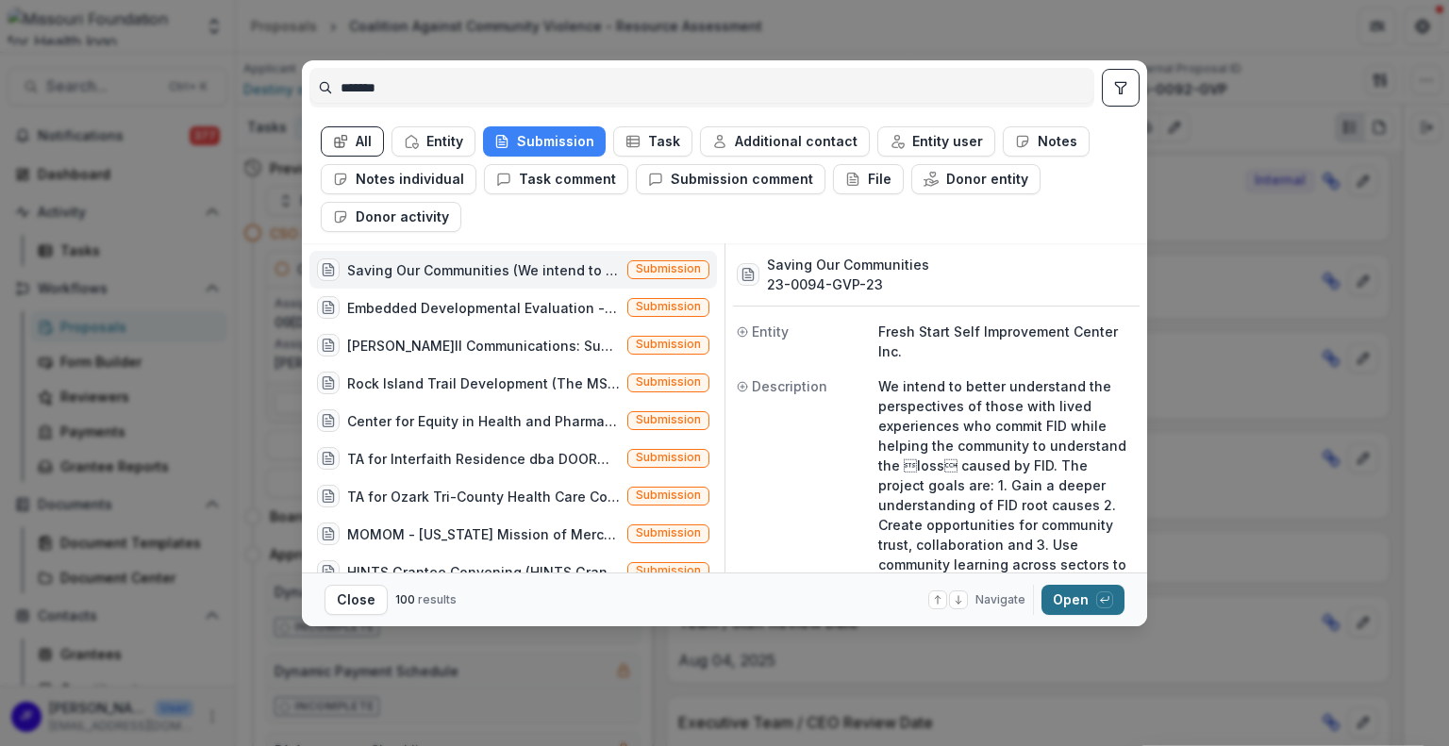
click at [1059, 599] on button "Open with enter key" at bounding box center [1082, 600] width 83 height 30
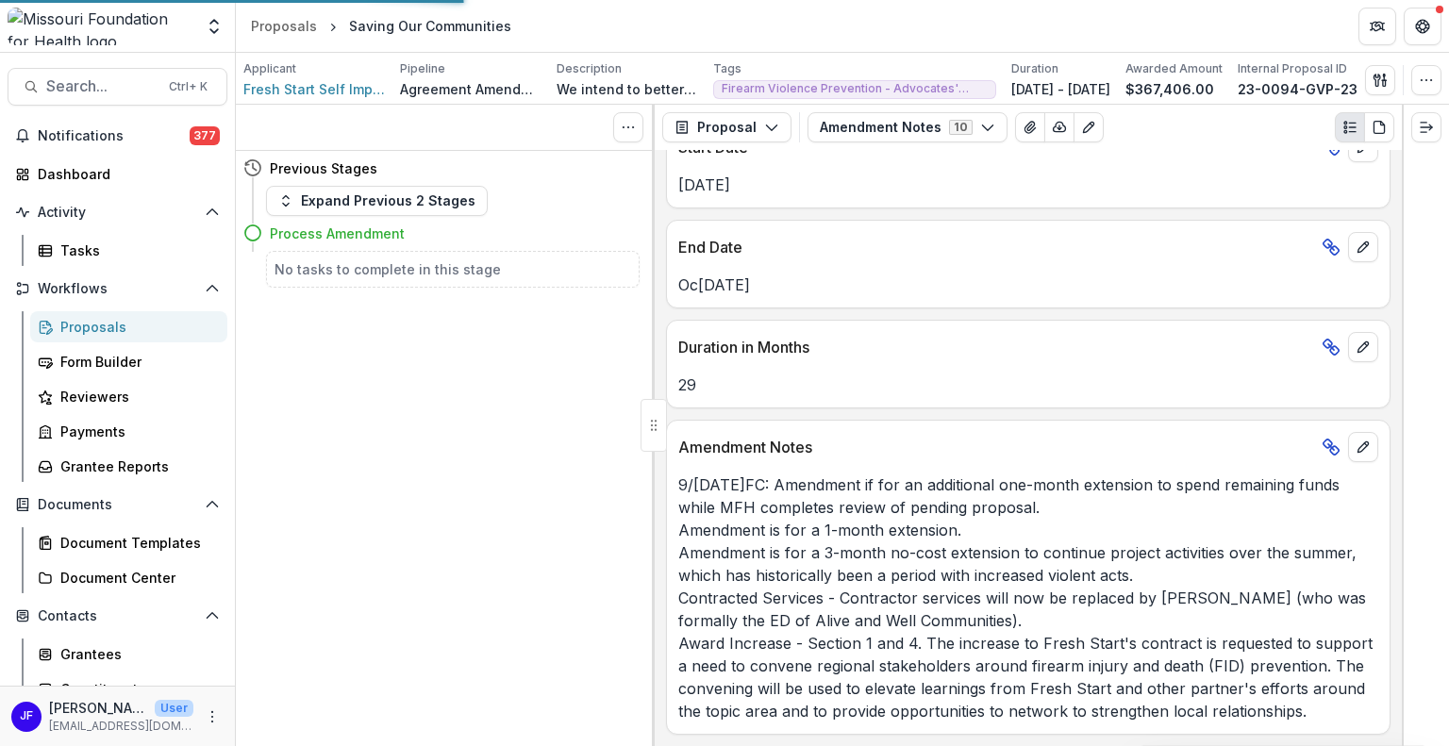
scroll to position [538, 0]
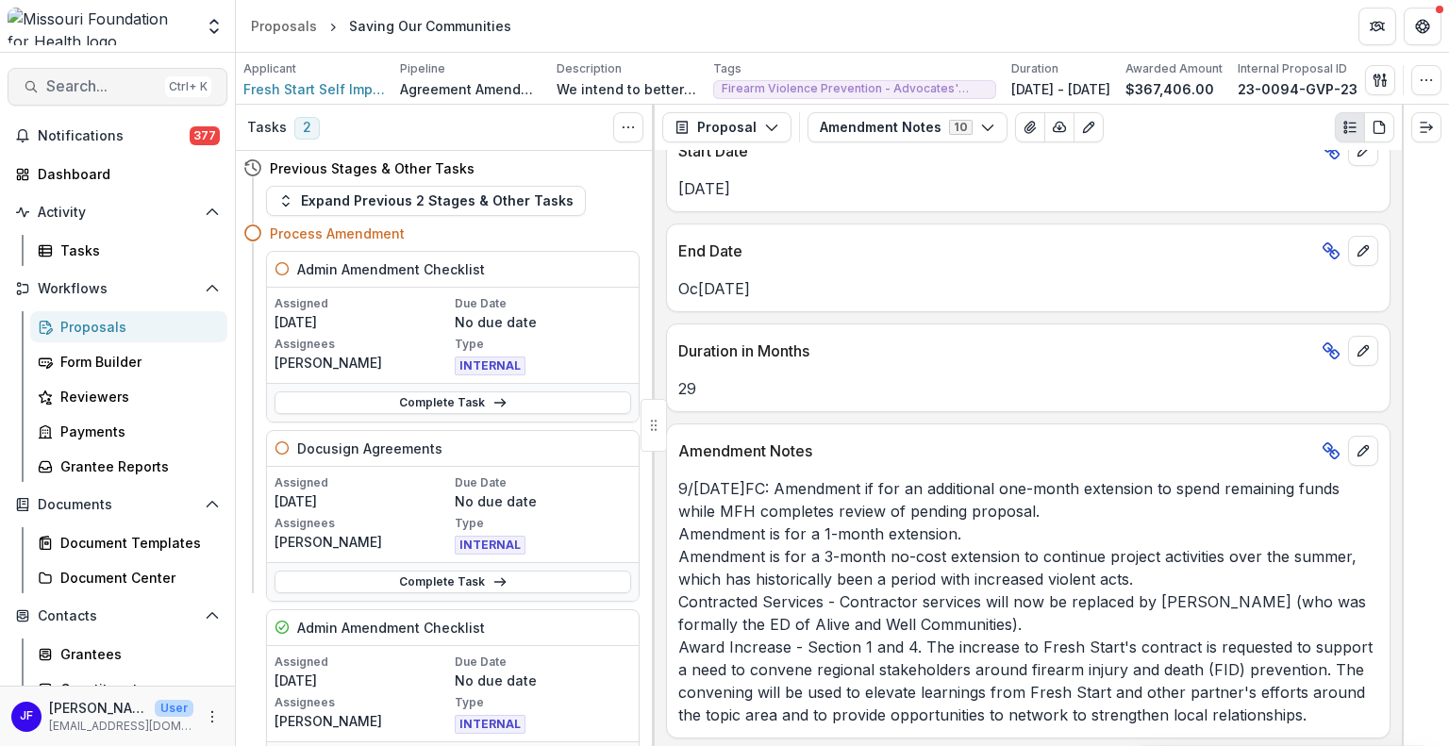
click at [85, 88] on span "Search..." at bounding box center [101, 86] width 111 height 18
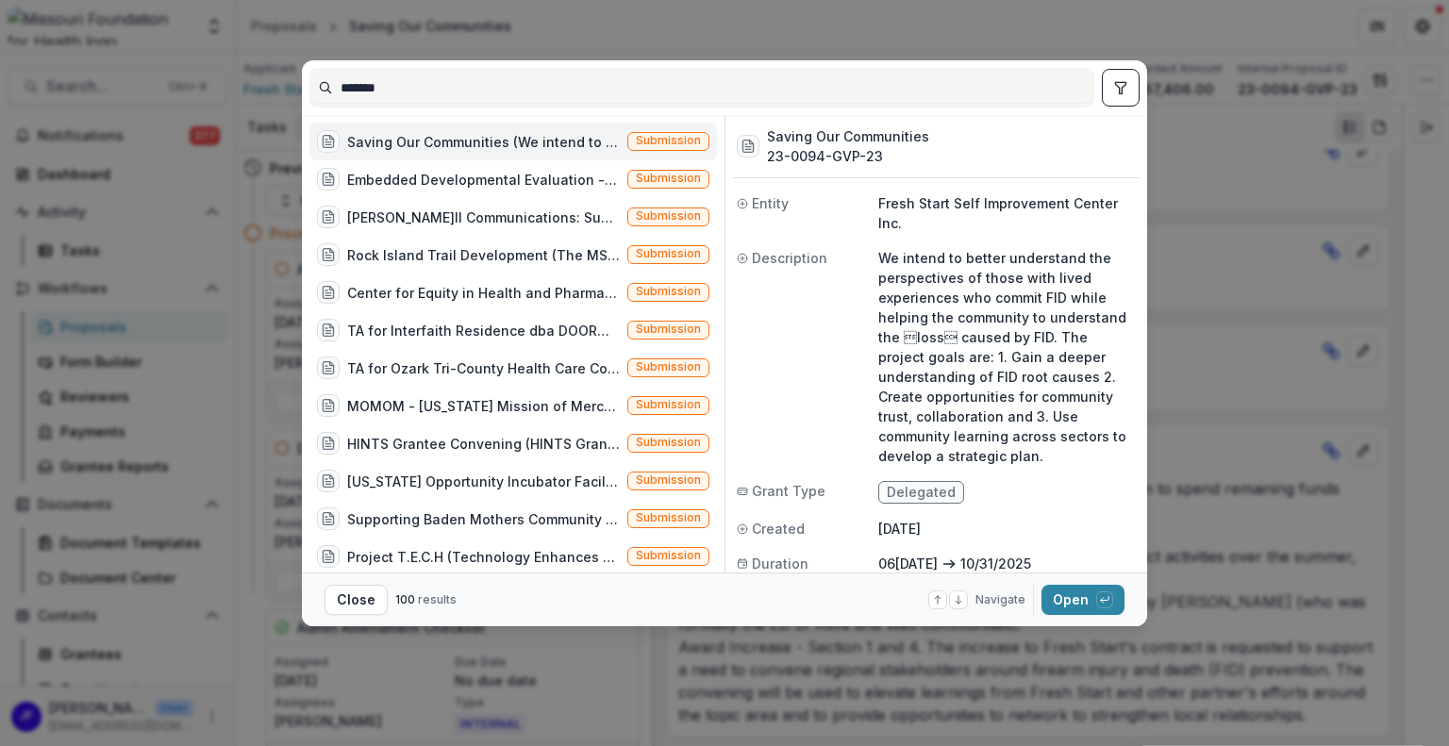
click at [640, 17] on div "******* Saving Our Communities (We intend to better understand the perspectives…" at bounding box center [724, 373] width 1449 height 746
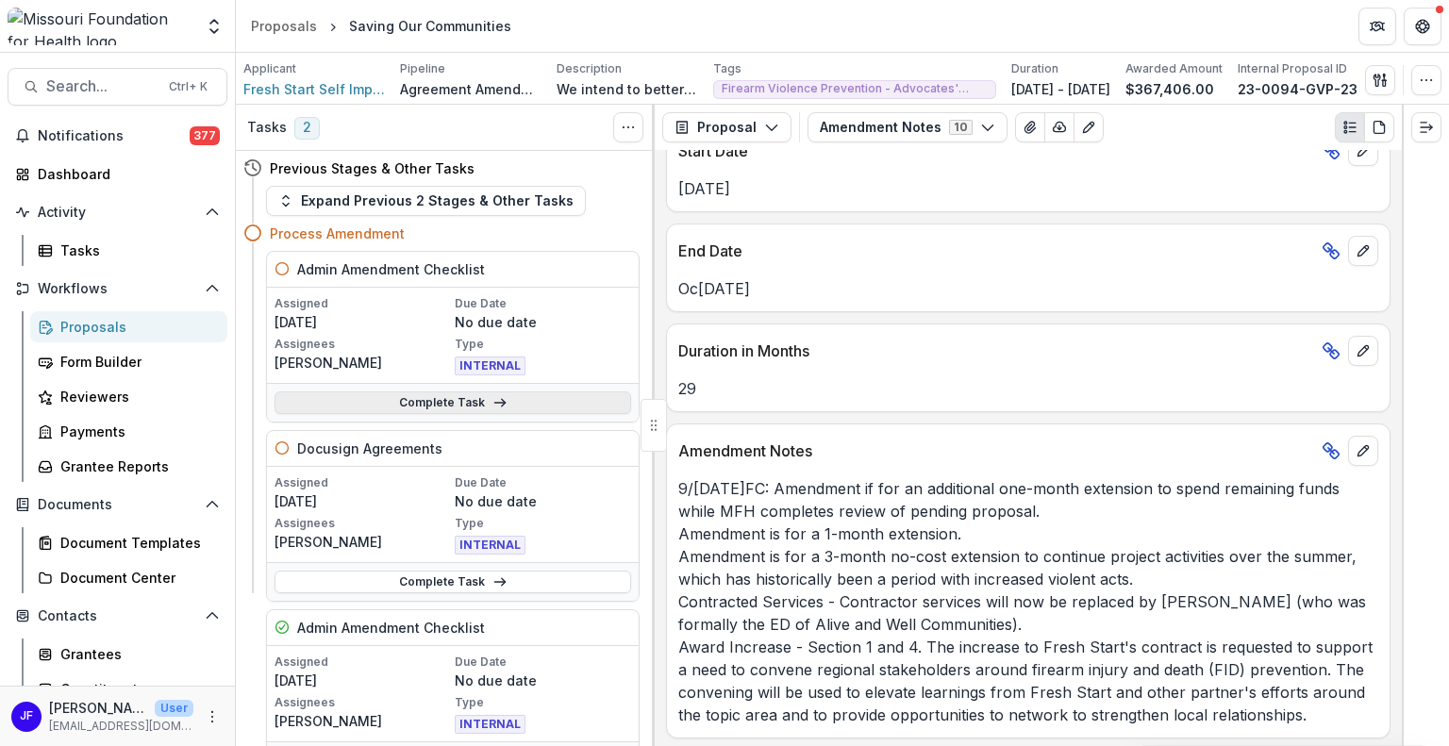
click at [449, 402] on link "Complete Task" at bounding box center [452, 402] width 357 height 23
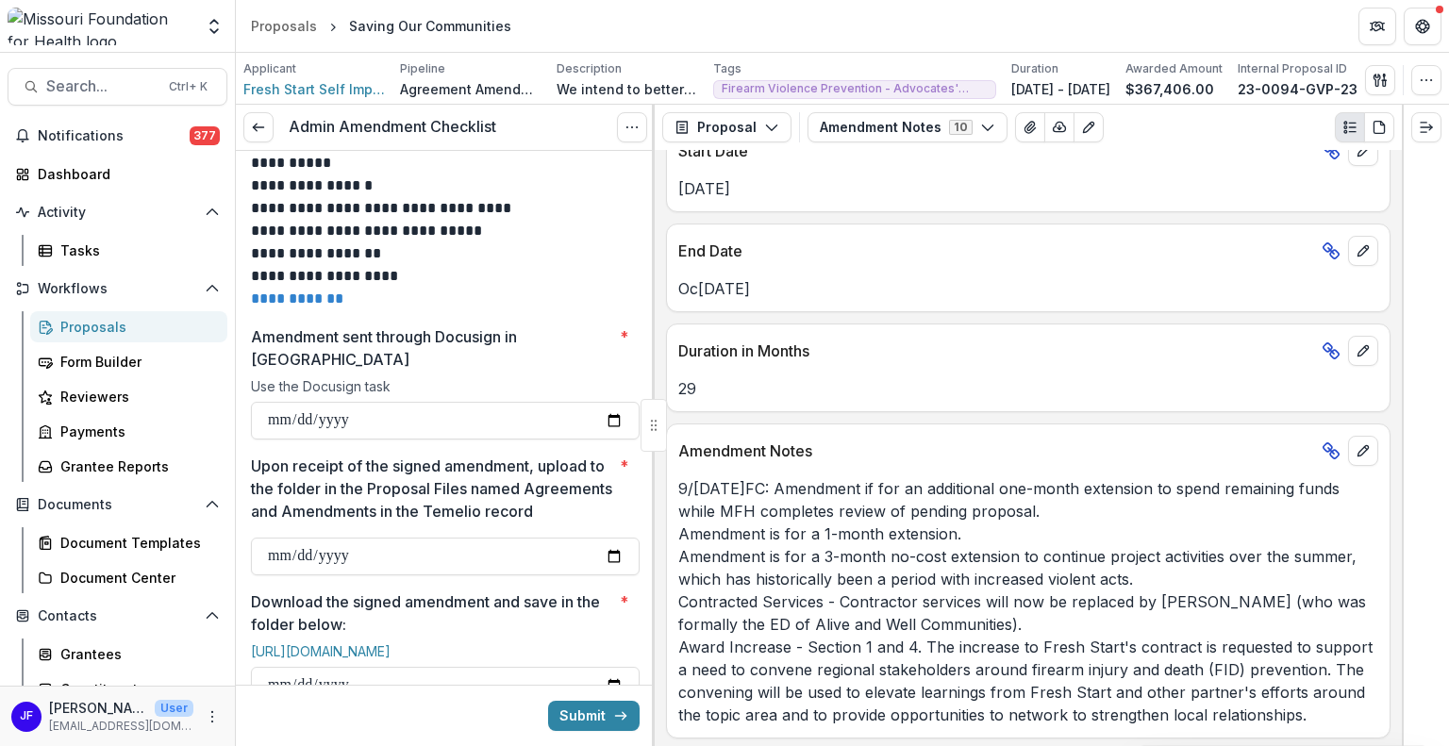
scroll to position [849, 0]
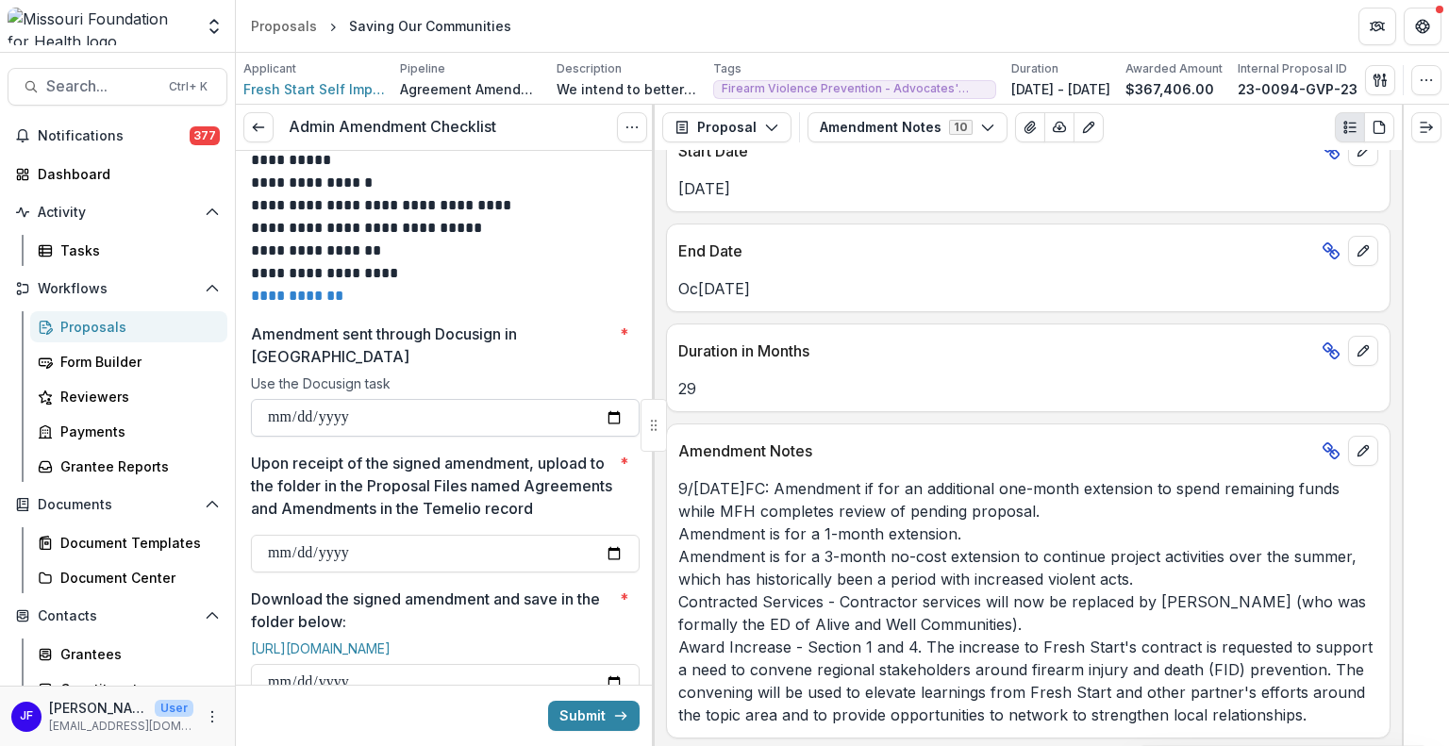
click at [275, 399] on input "Amendment sent through Docusign in Temelio *" at bounding box center [445, 418] width 389 height 38
type input "**********"
click at [256, 127] on line at bounding box center [258, 127] width 10 height 0
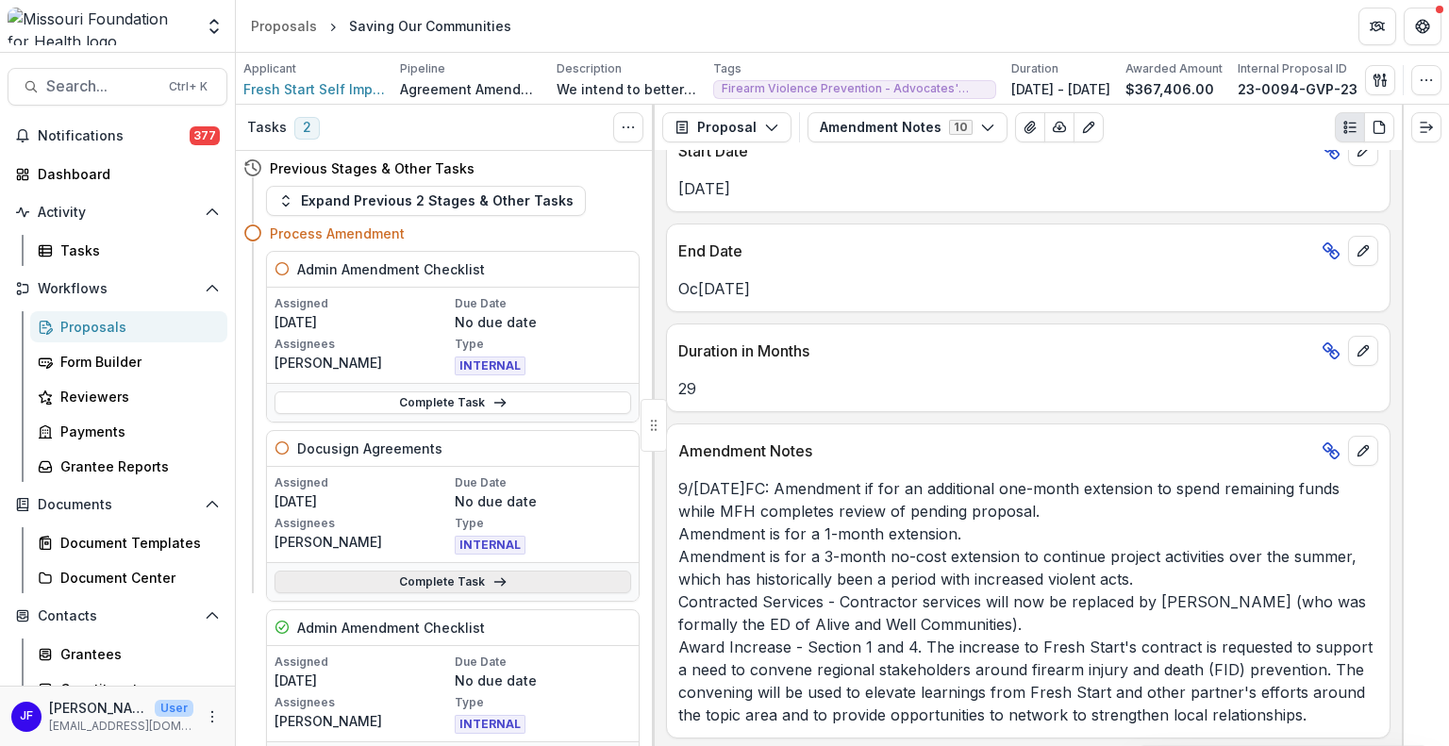
click at [410, 581] on link "Complete Task" at bounding box center [452, 582] width 357 height 23
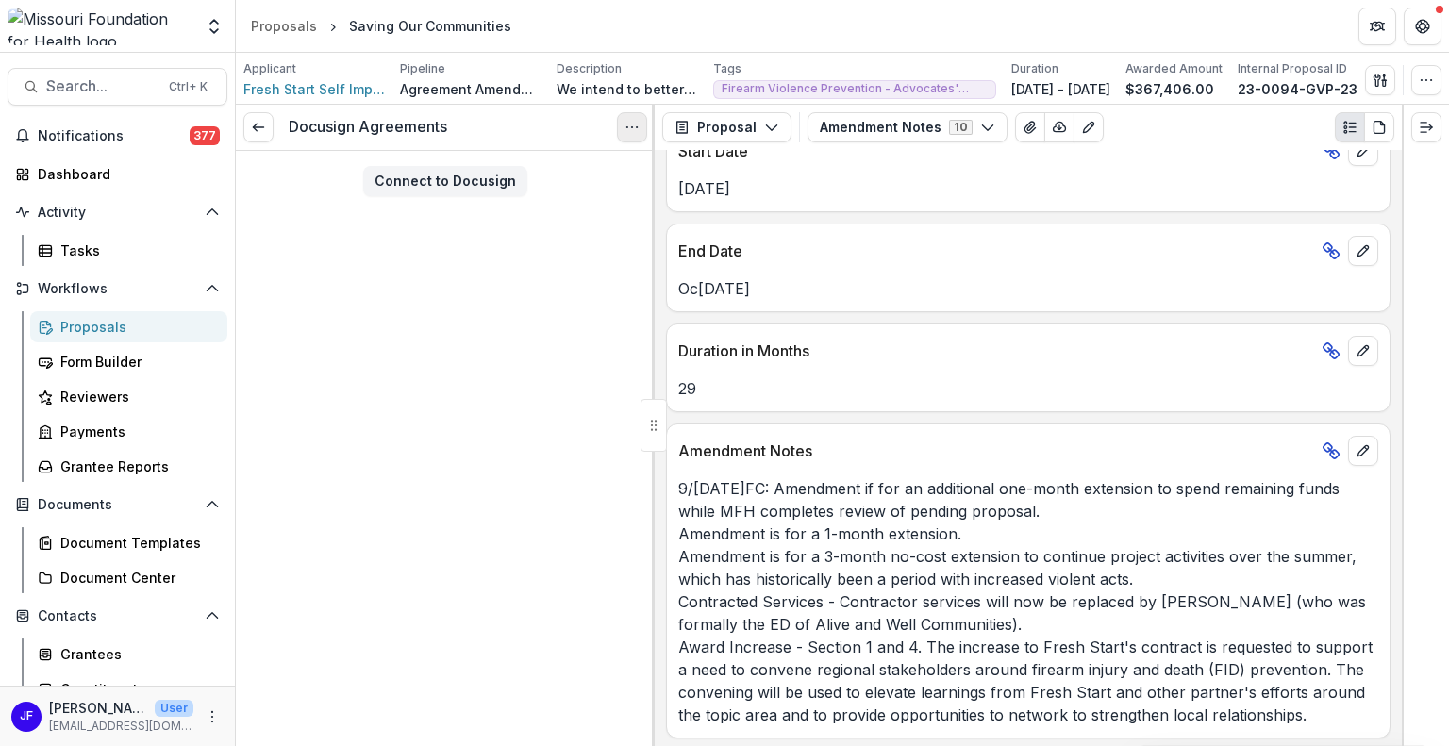
click at [626, 125] on icon "Options" at bounding box center [631, 127] width 15 height 15
click at [547, 208] on button "Cancel Task" at bounding box center [542, 209] width 202 height 31
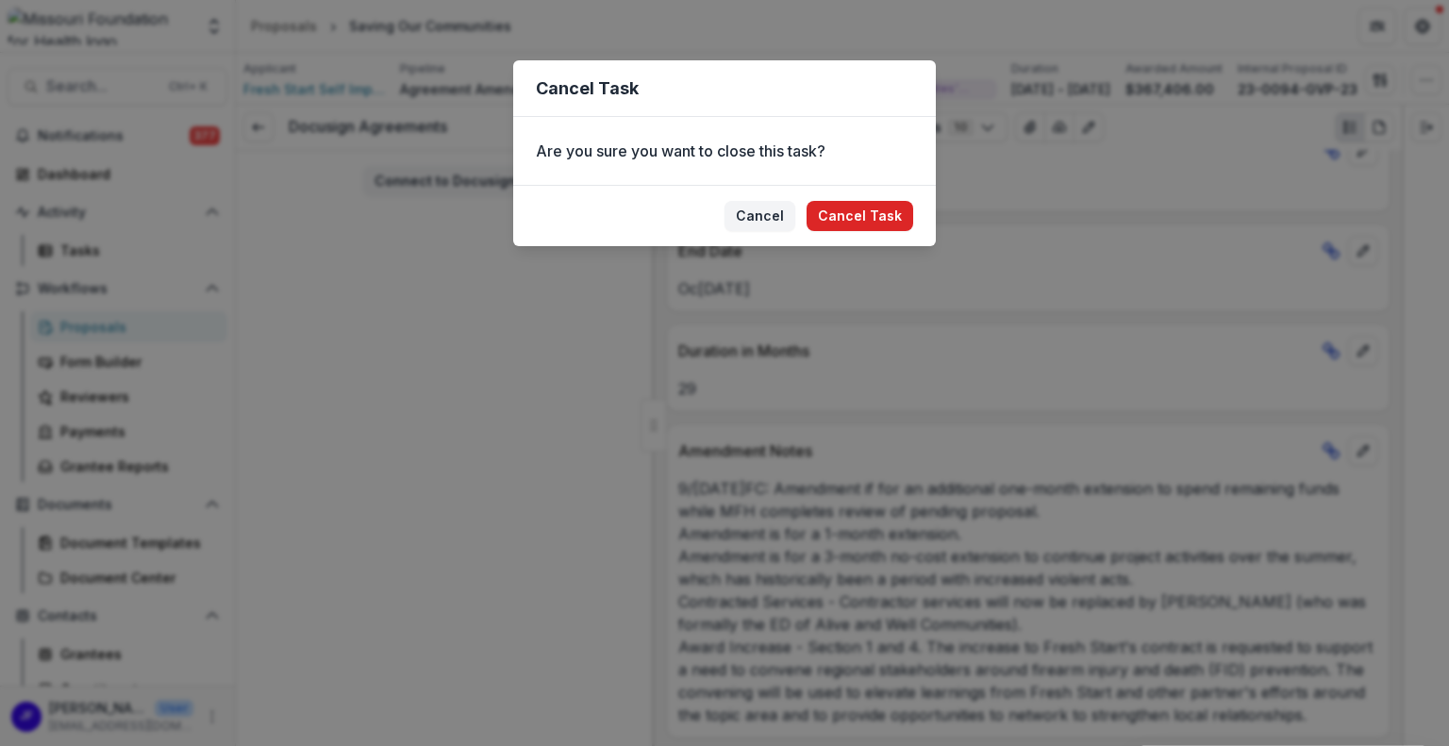
click at [877, 211] on button "Cancel Task" at bounding box center [860, 216] width 107 height 30
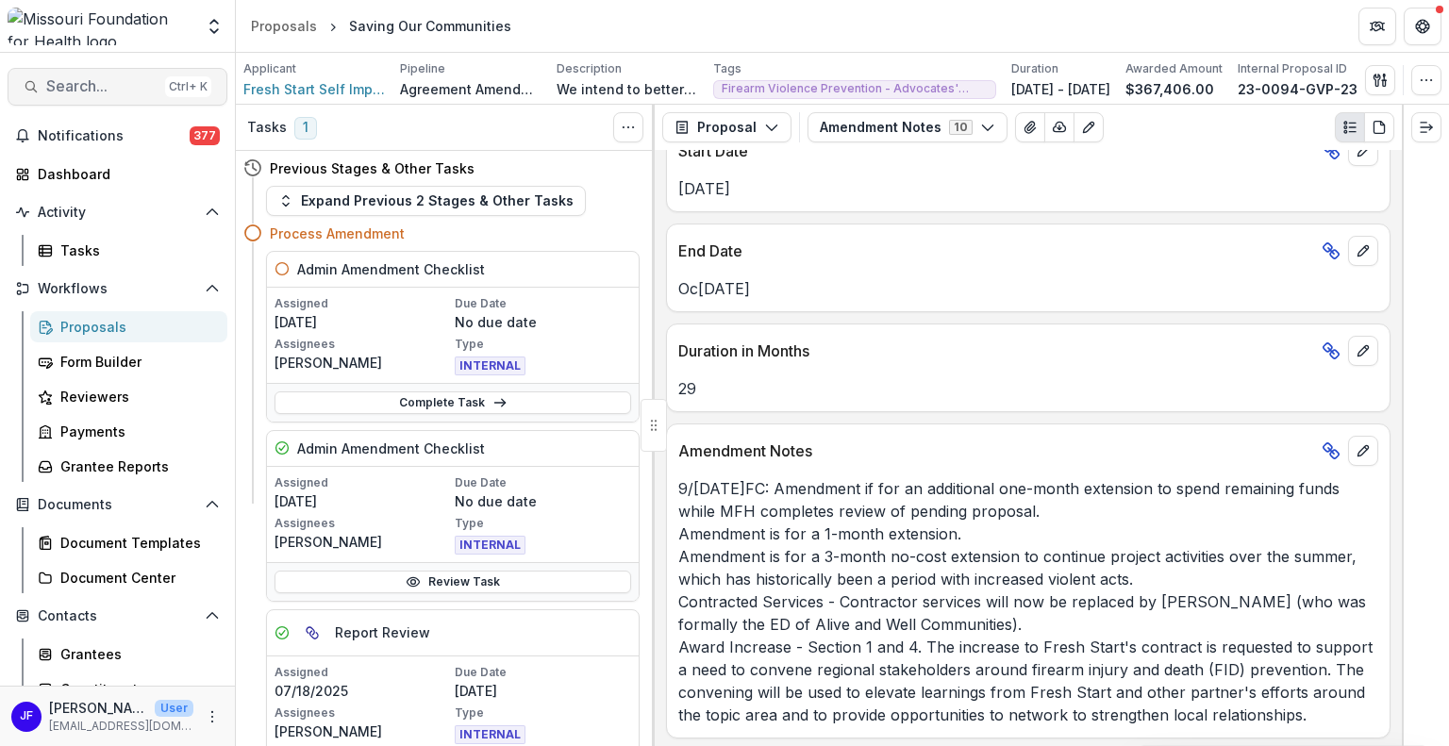
click at [83, 86] on span "Search..." at bounding box center [101, 86] width 111 height 18
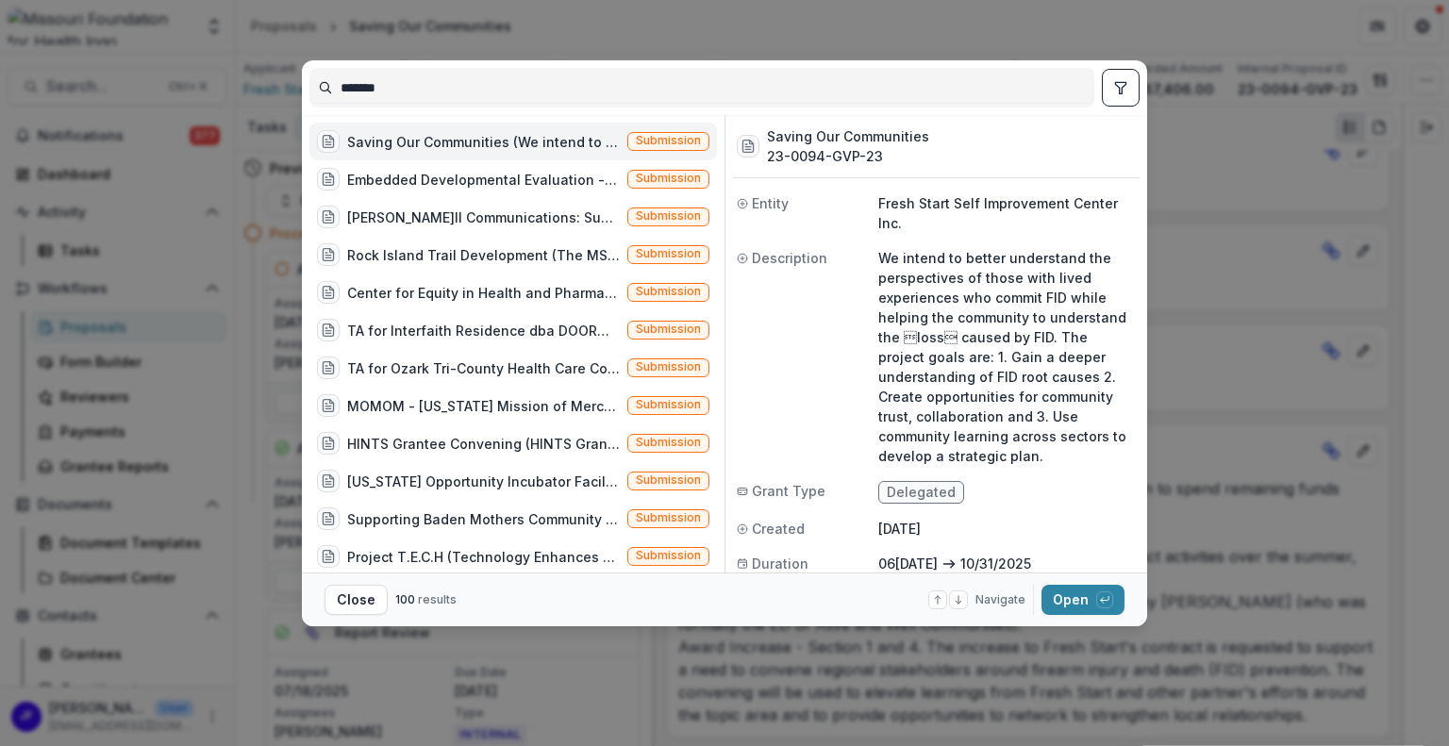
drag, startPoint x: 405, startPoint y: 82, endPoint x: 212, endPoint y: 78, distance: 192.5
click at [212, 78] on div "******* Saving Our Communities (We intend to better understand the perspectives…" at bounding box center [724, 373] width 1449 height 746
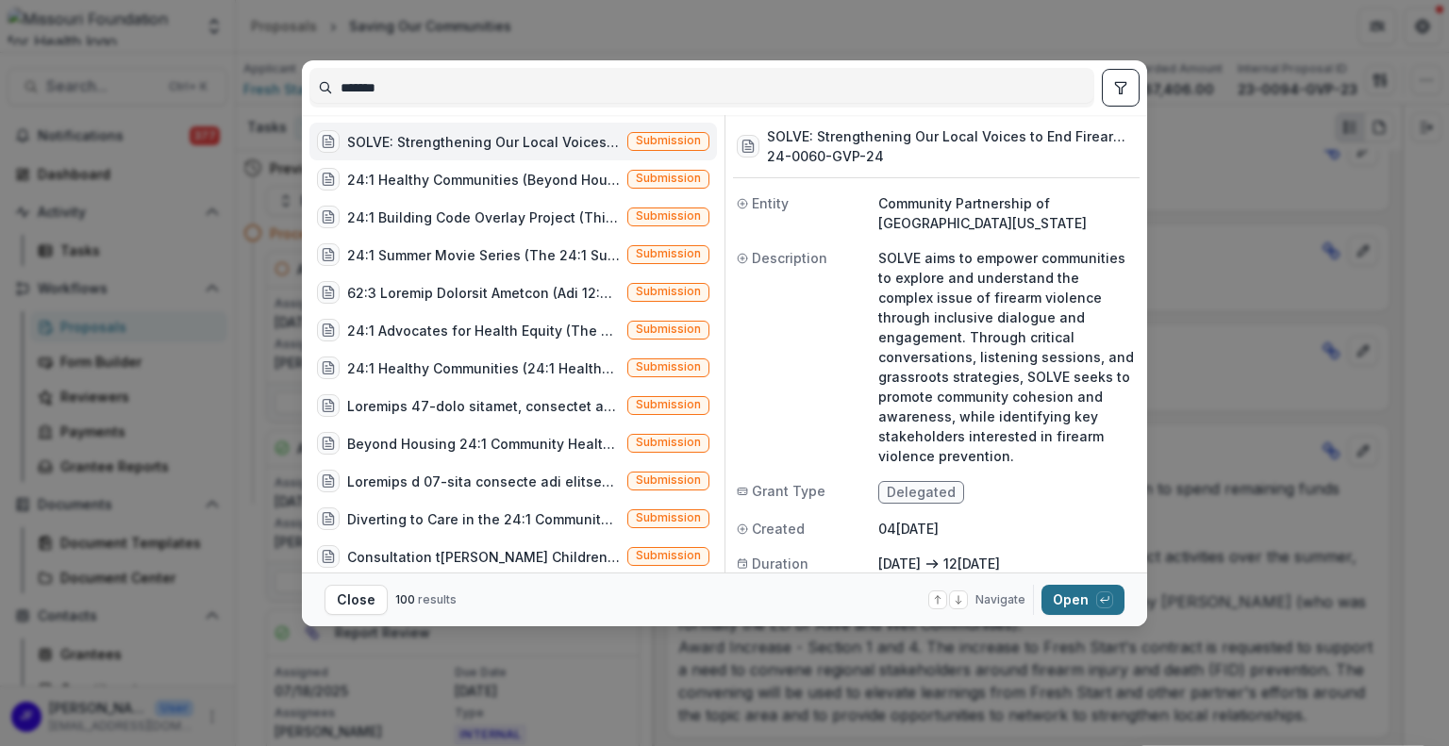
type input "*******"
click at [1063, 606] on button "Open with enter key" at bounding box center [1082, 600] width 83 height 30
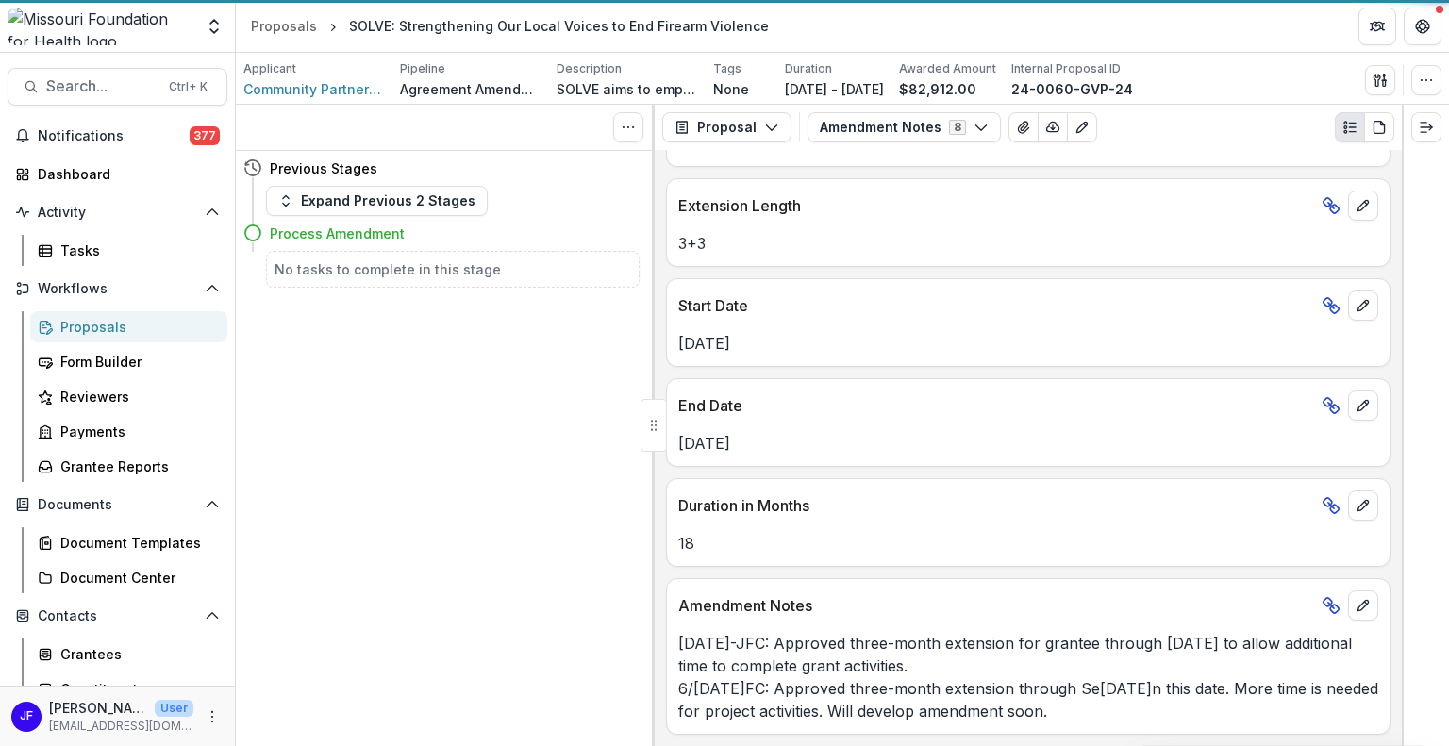
scroll to position [379, 0]
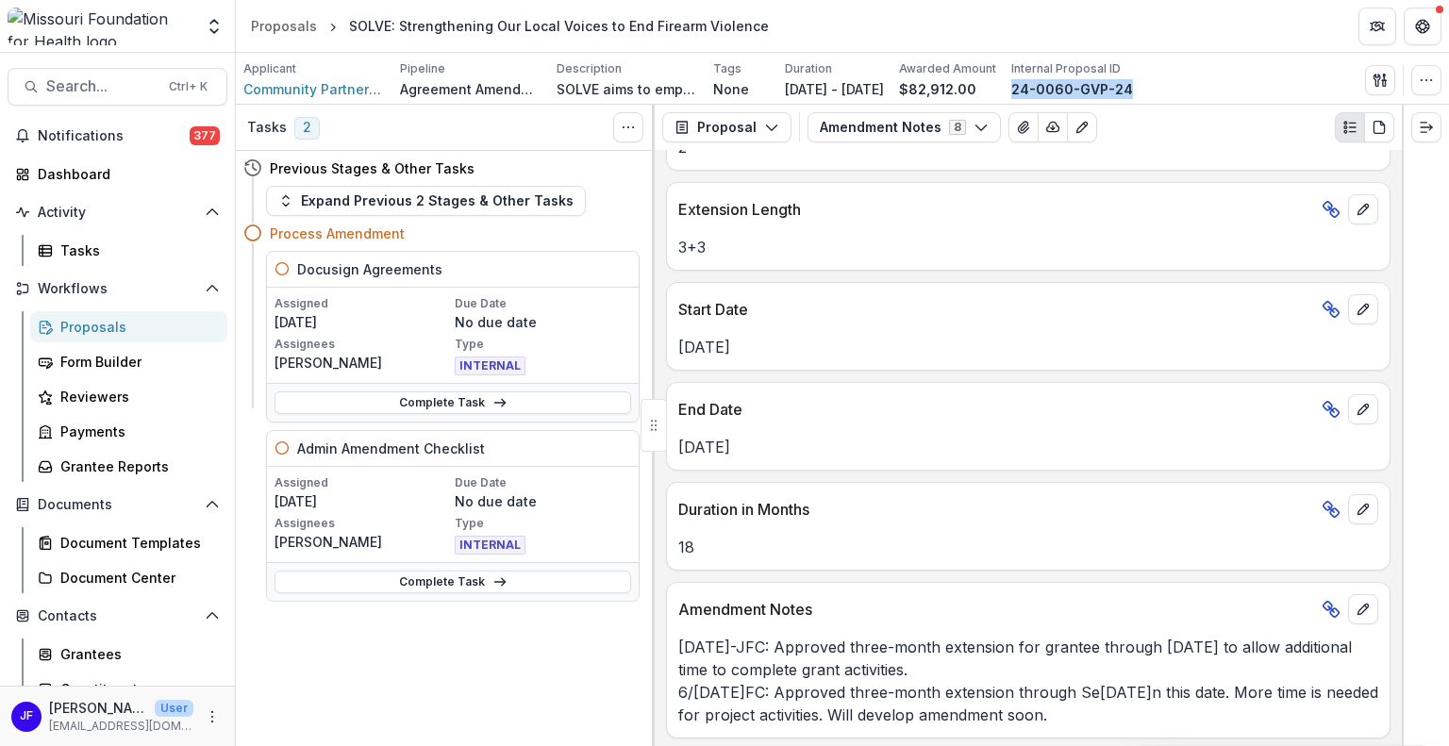
drag, startPoint x: 1185, startPoint y: 88, endPoint x: 1068, endPoint y: 89, distance: 117.0
click at [1068, 89] on div "Applicant Community Partnership of Southeast Missouri Pipeline Agreement Amendm…" at bounding box center [688, 79] width 890 height 39
copy p "24-0060-GVP-24"
click at [475, 399] on link "Complete Task" at bounding box center [452, 402] width 357 height 23
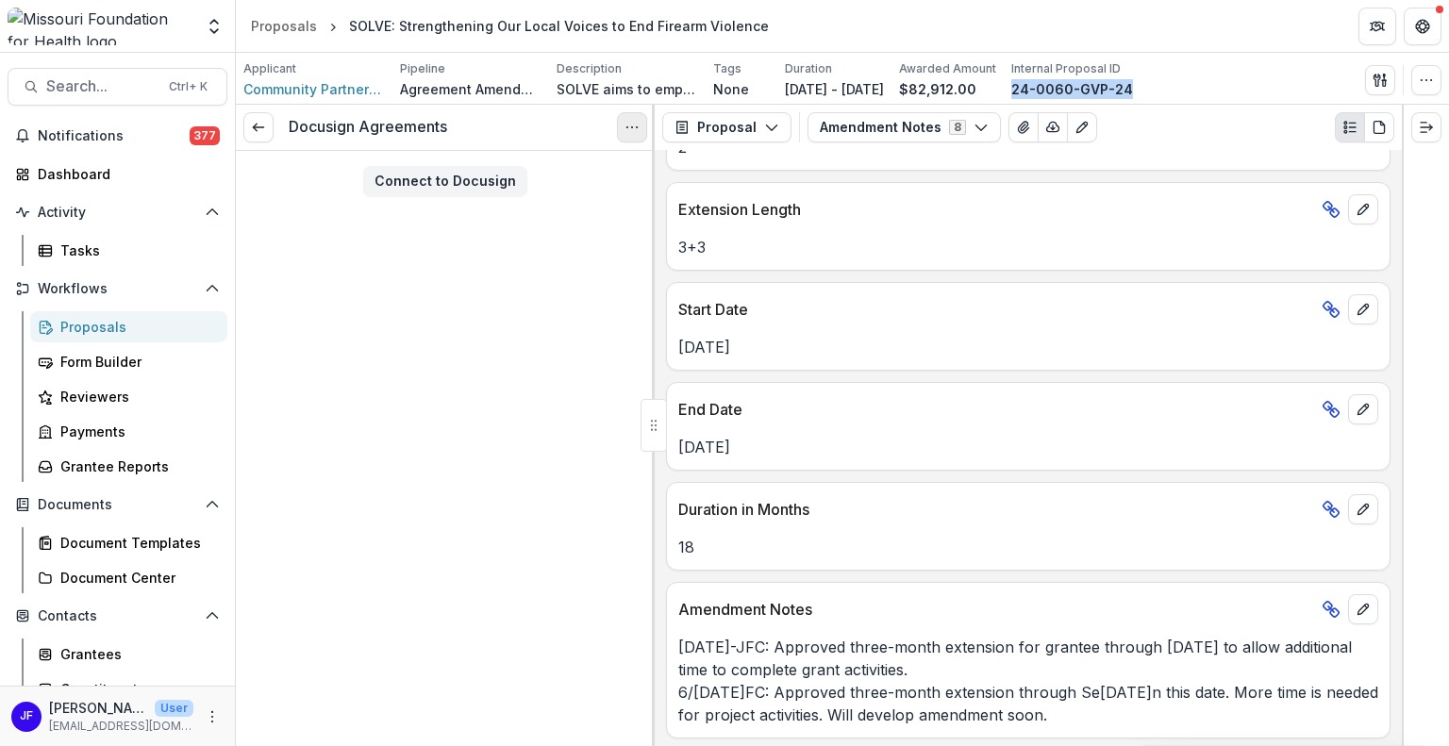
click at [626, 125] on icon "Options" at bounding box center [631, 127] width 15 height 15
click at [507, 212] on button "Cancel Task" at bounding box center [542, 209] width 202 height 31
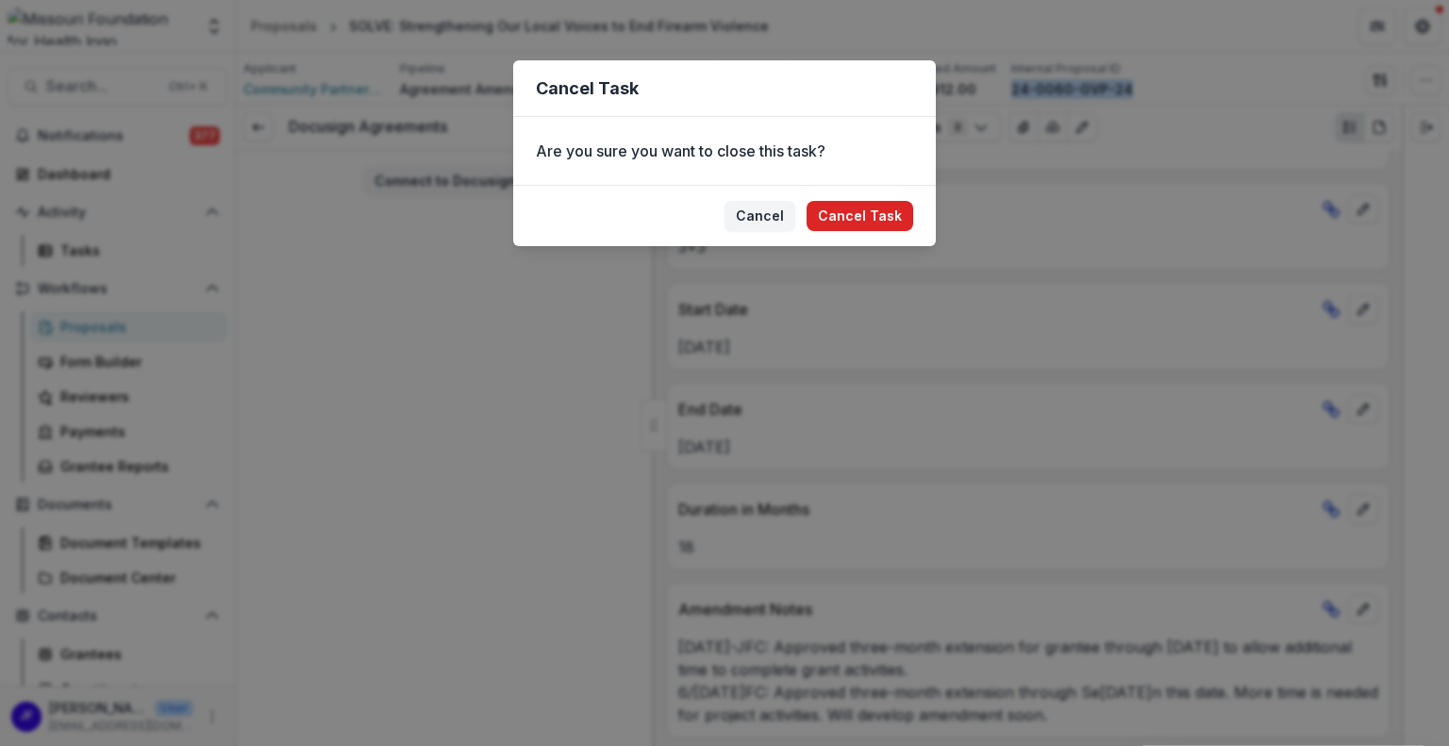
click at [840, 207] on button "Cancel Task" at bounding box center [860, 216] width 107 height 30
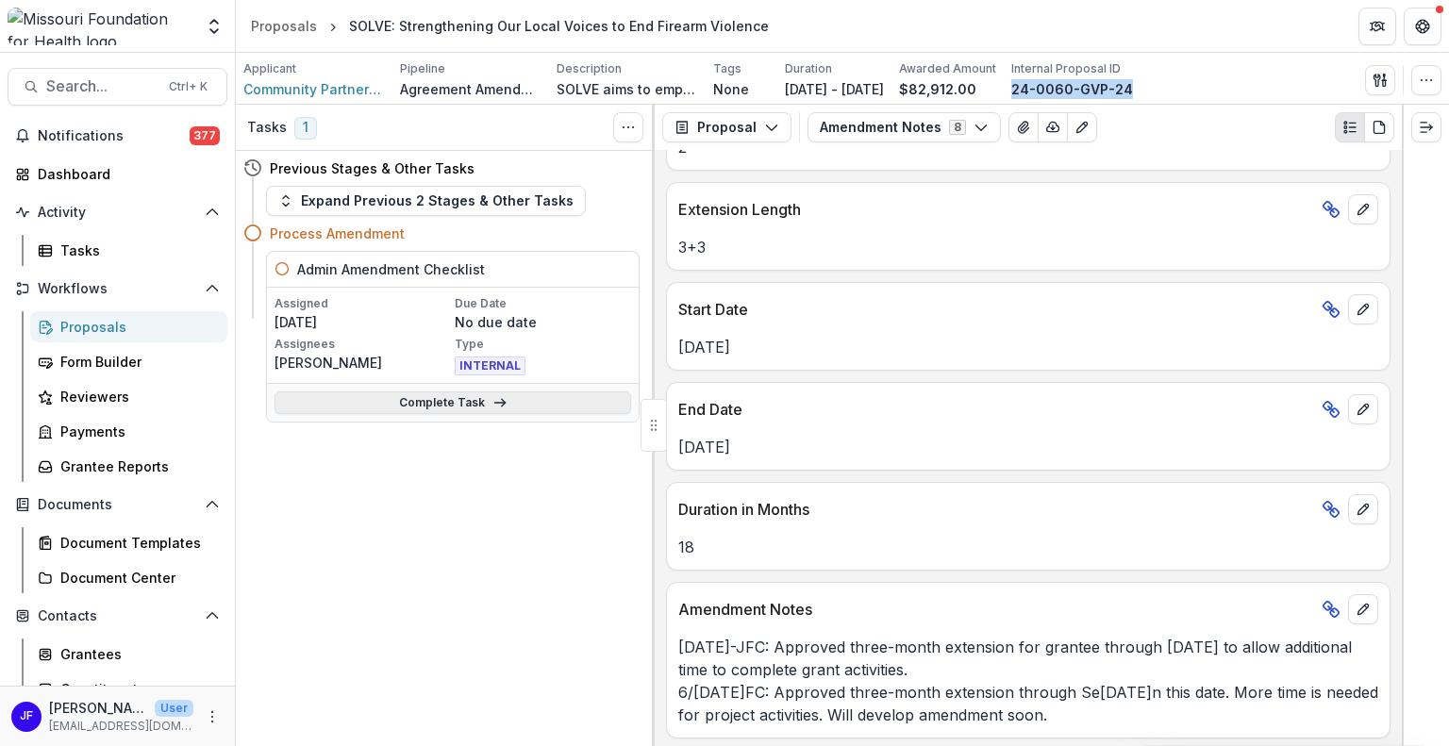
click at [388, 404] on link "Complete Task" at bounding box center [452, 402] width 357 height 23
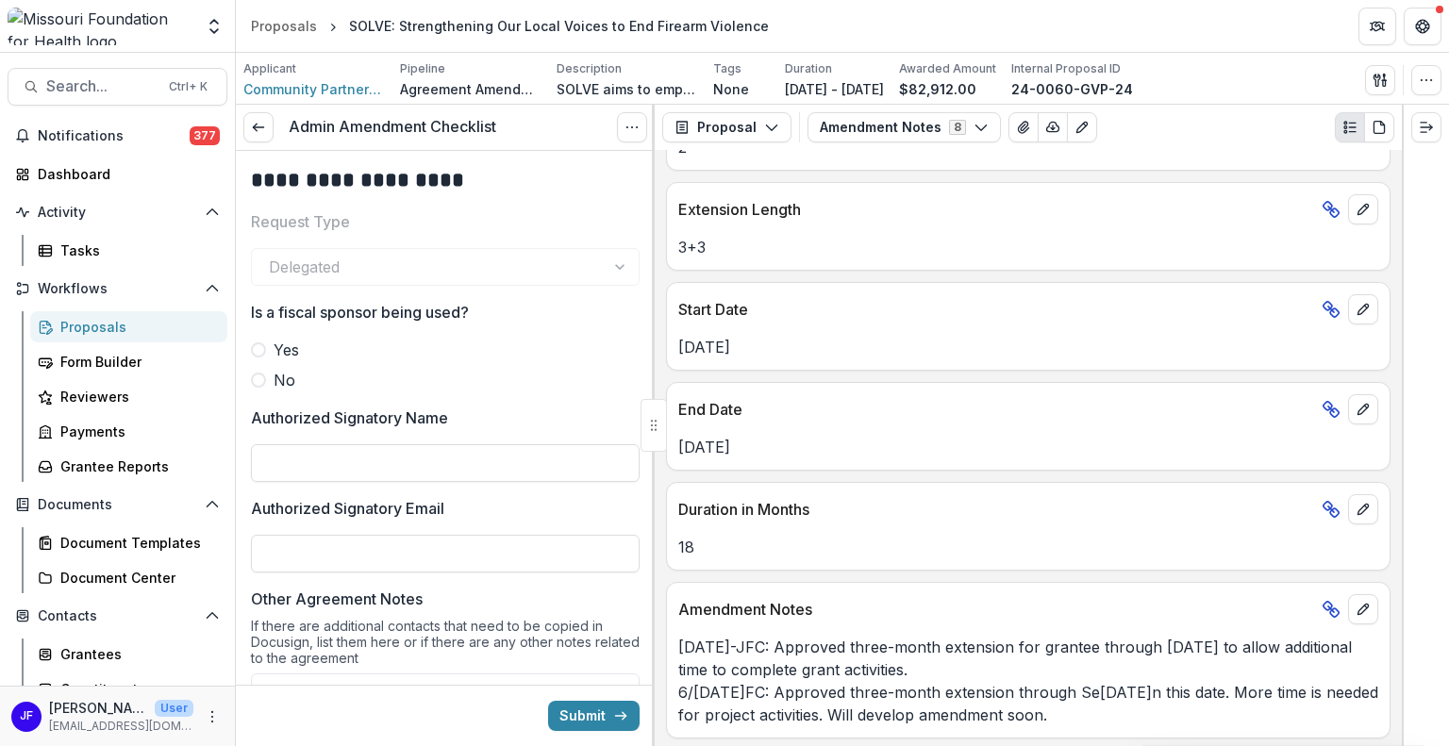
click at [259, 379] on span at bounding box center [258, 380] width 15 height 15
click at [400, 456] on input "Authorized Signatory Name" at bounding box center [445, 463] width 389 height 38
type input "**********"
paste input "**********"
type input "**********"
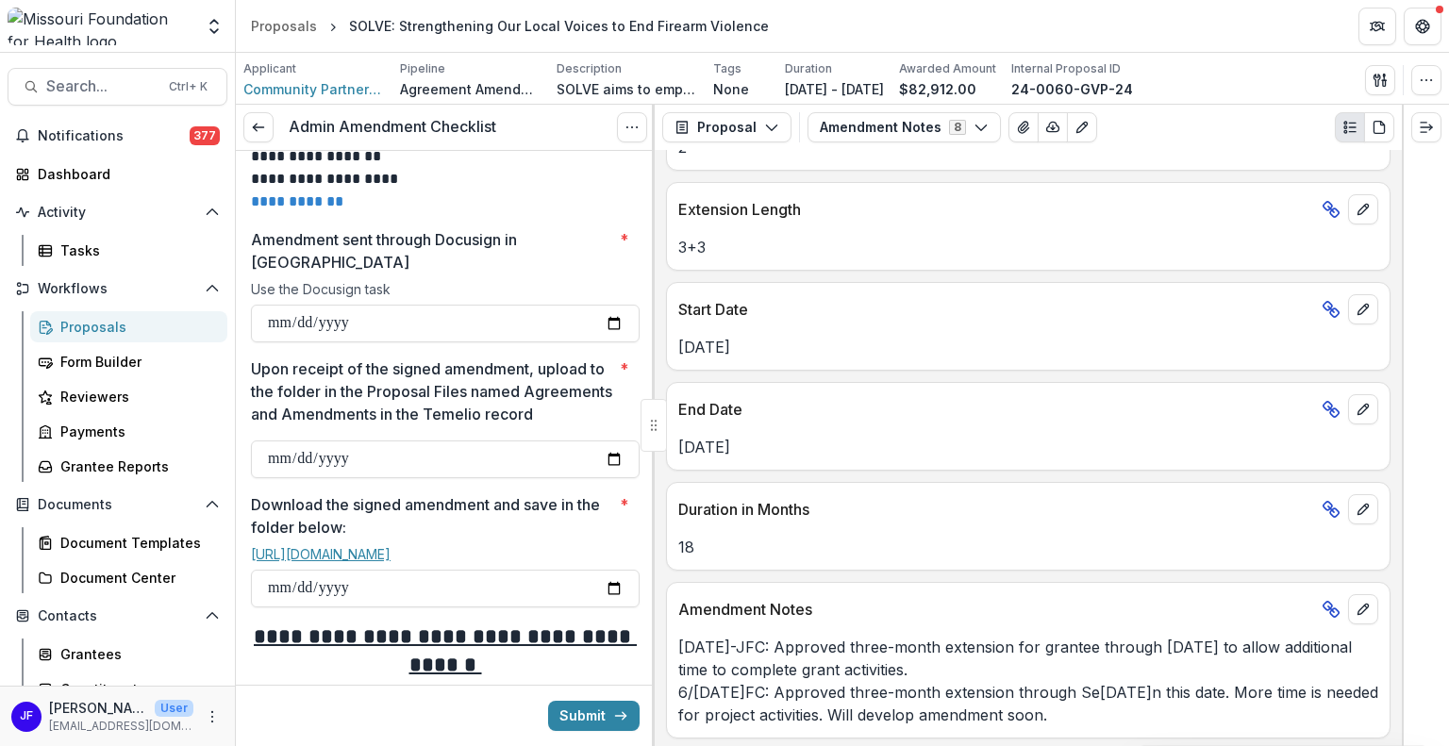
scroll to position [849, 0]
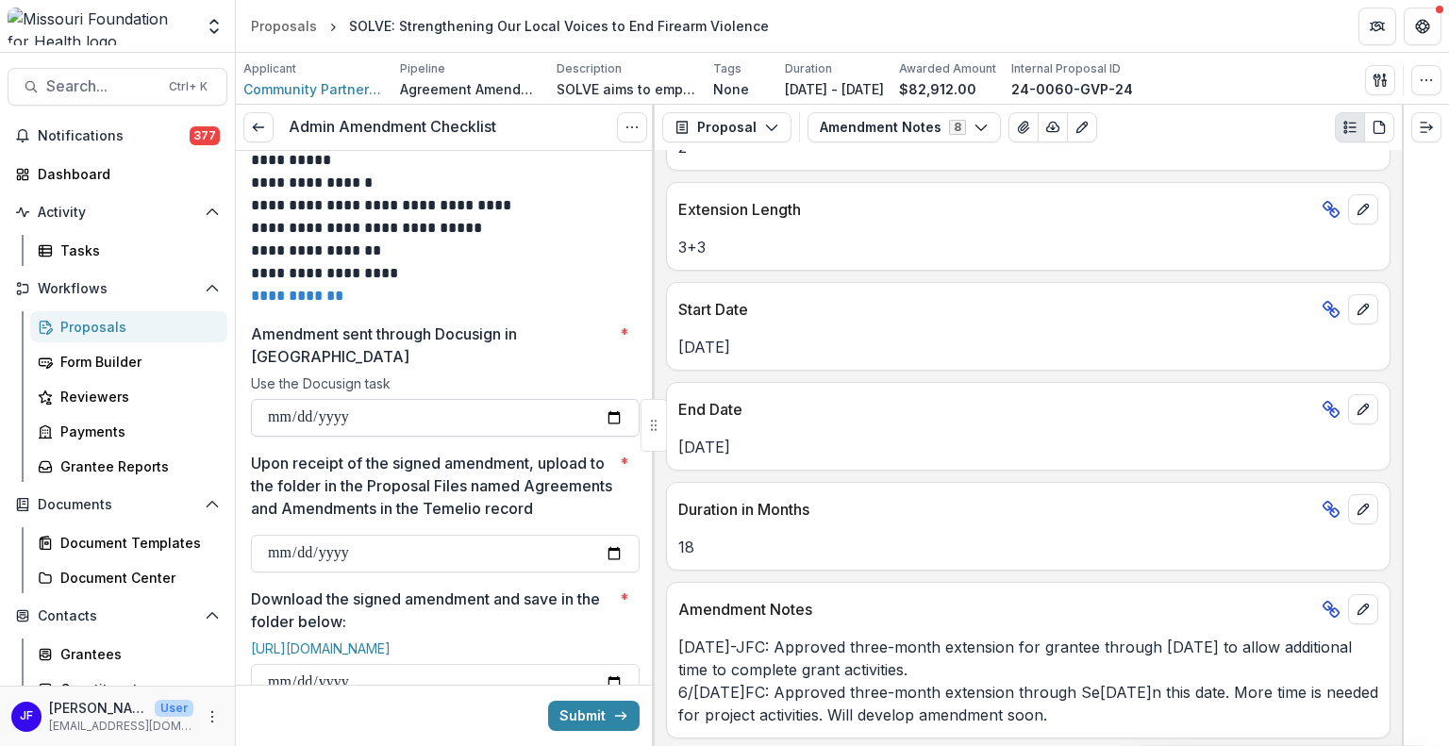
click at [270, 399] on input "Amendment sent through Docusign in Temelio *" at bounding box center [445, 418] width 389 height 38
type input "**********"
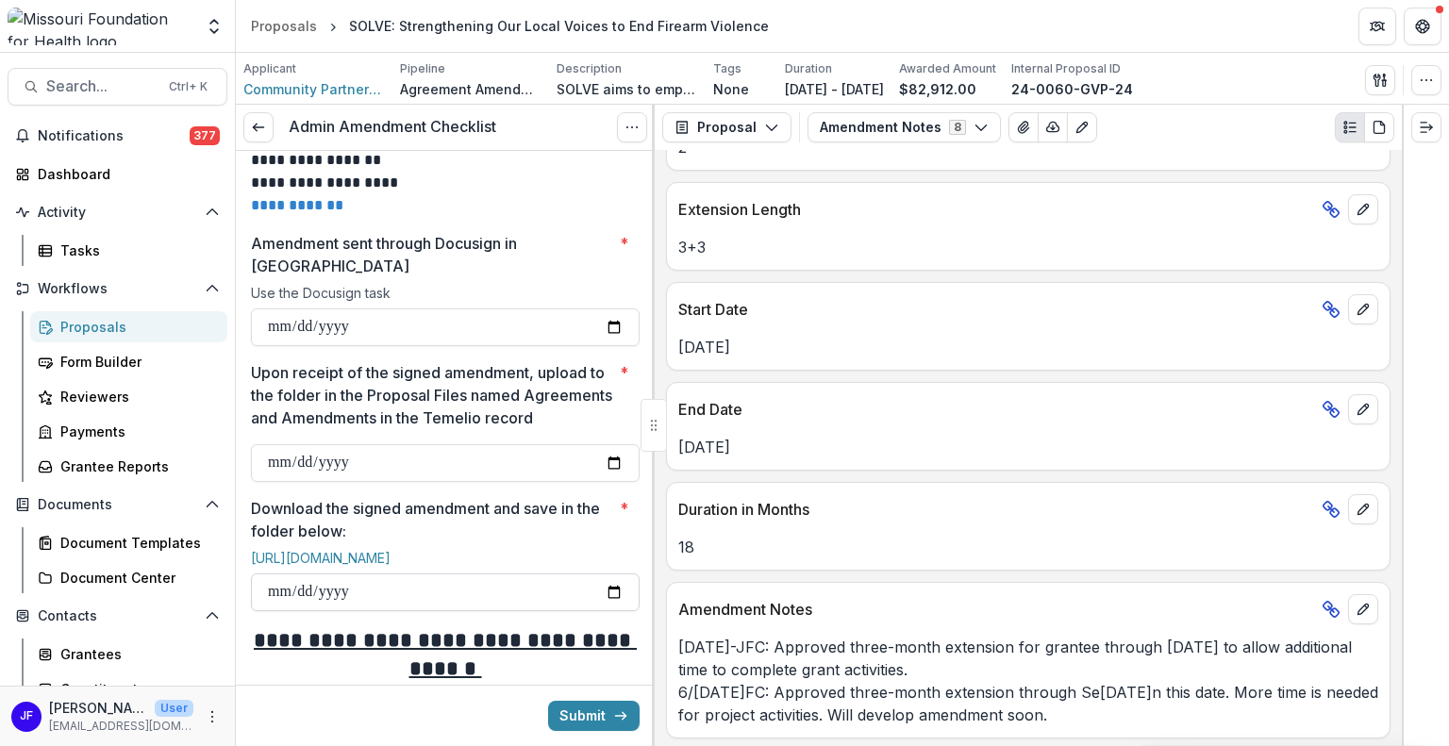
scroll to position [1038, 0]
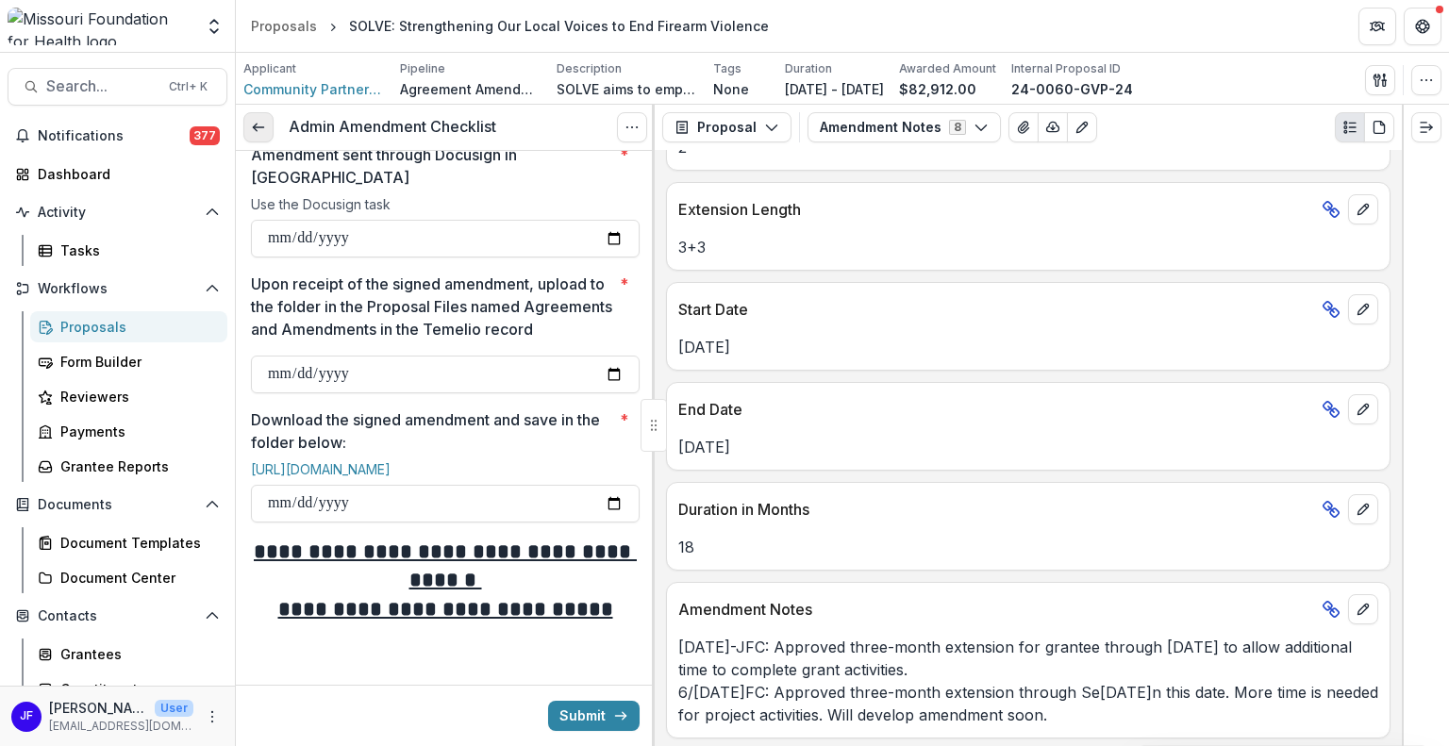
click at [253, 125] on icon at bounding box center [258, 127] width 15 height 15
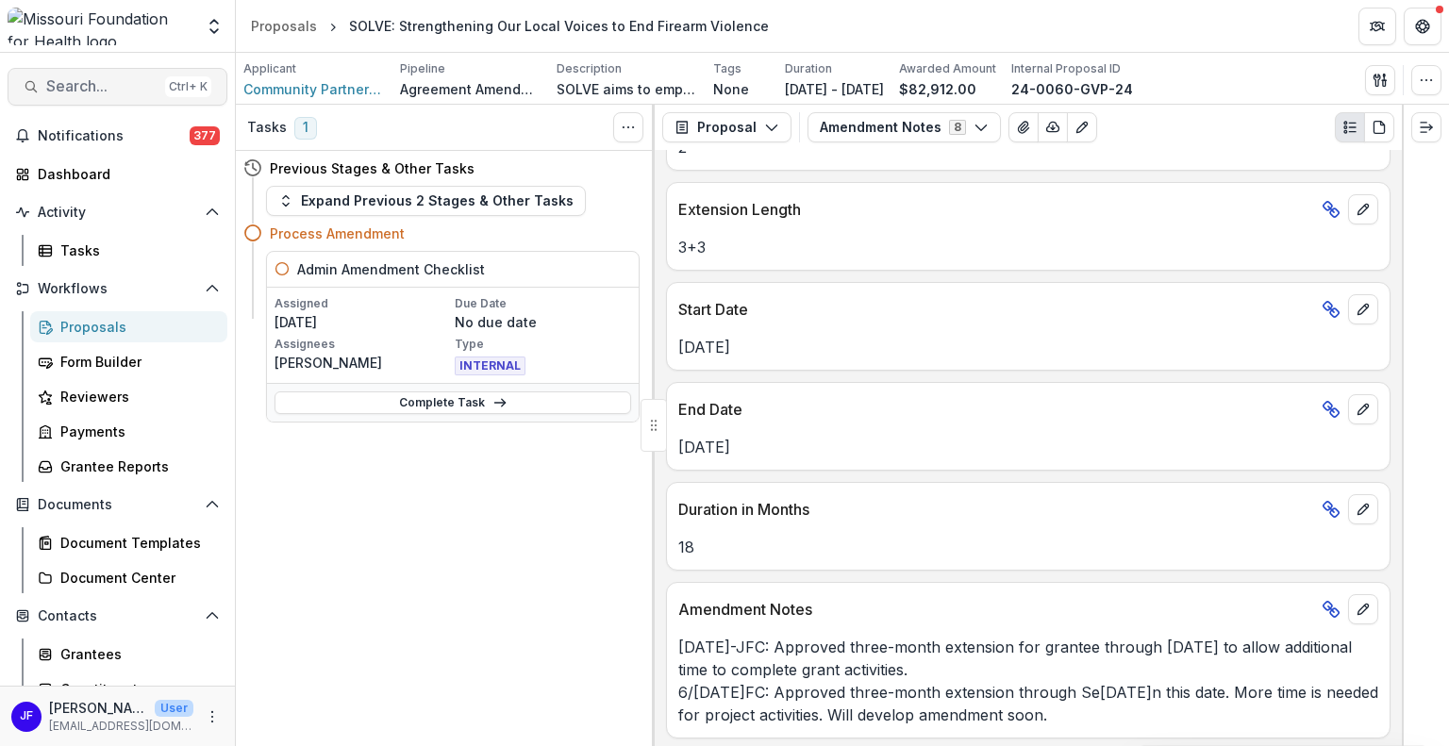
click at [98, 90] on span "Search..." at bounding box center [101, 86] width 111 height 18
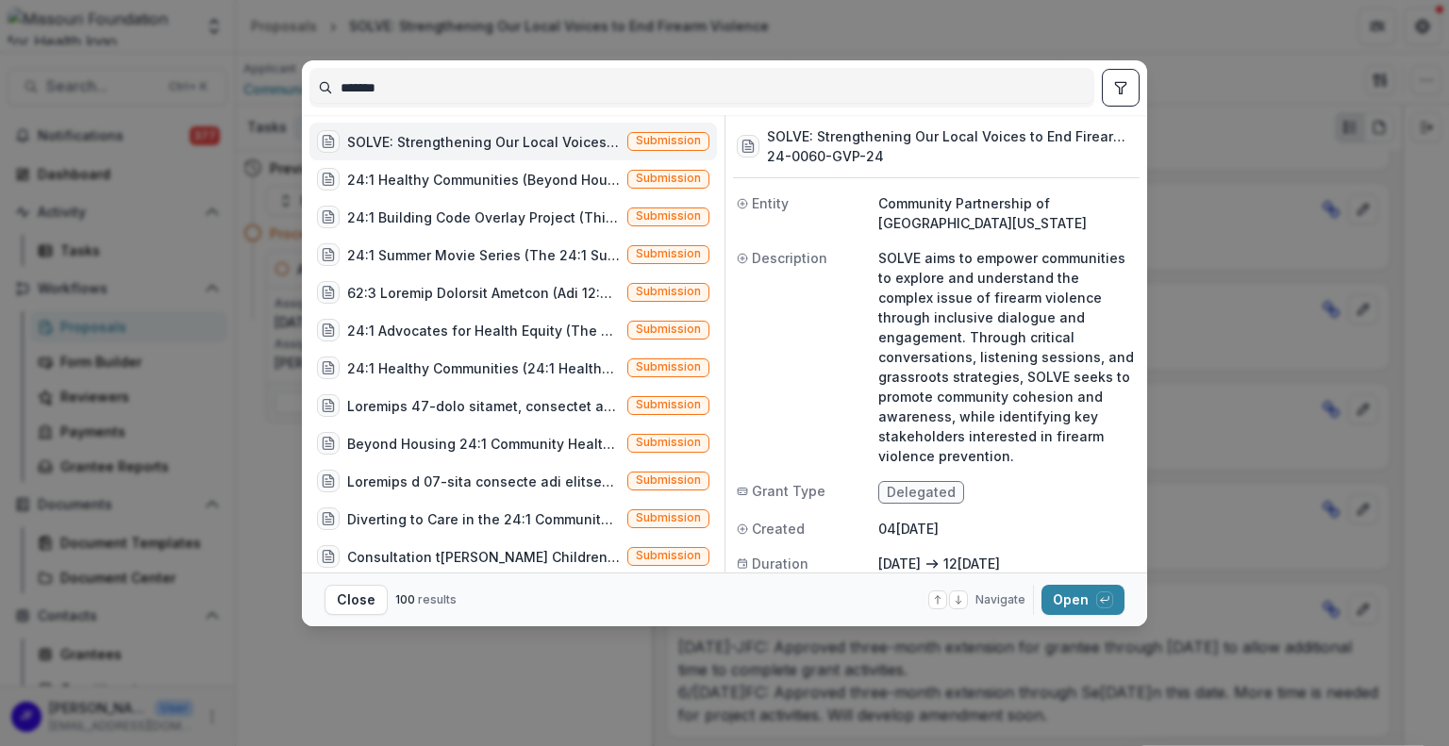
drag, startPoint x: 457, startPoint y: 93, endPoint x: 301, endPoint y: 77, distance: 157.4
click at [301, 77] on div "******* SOLVE: Strengthening Our Local Voices to End Firearm Violence (SOLVE ai…" at bounding box center [724, 373] width 1449 height 746
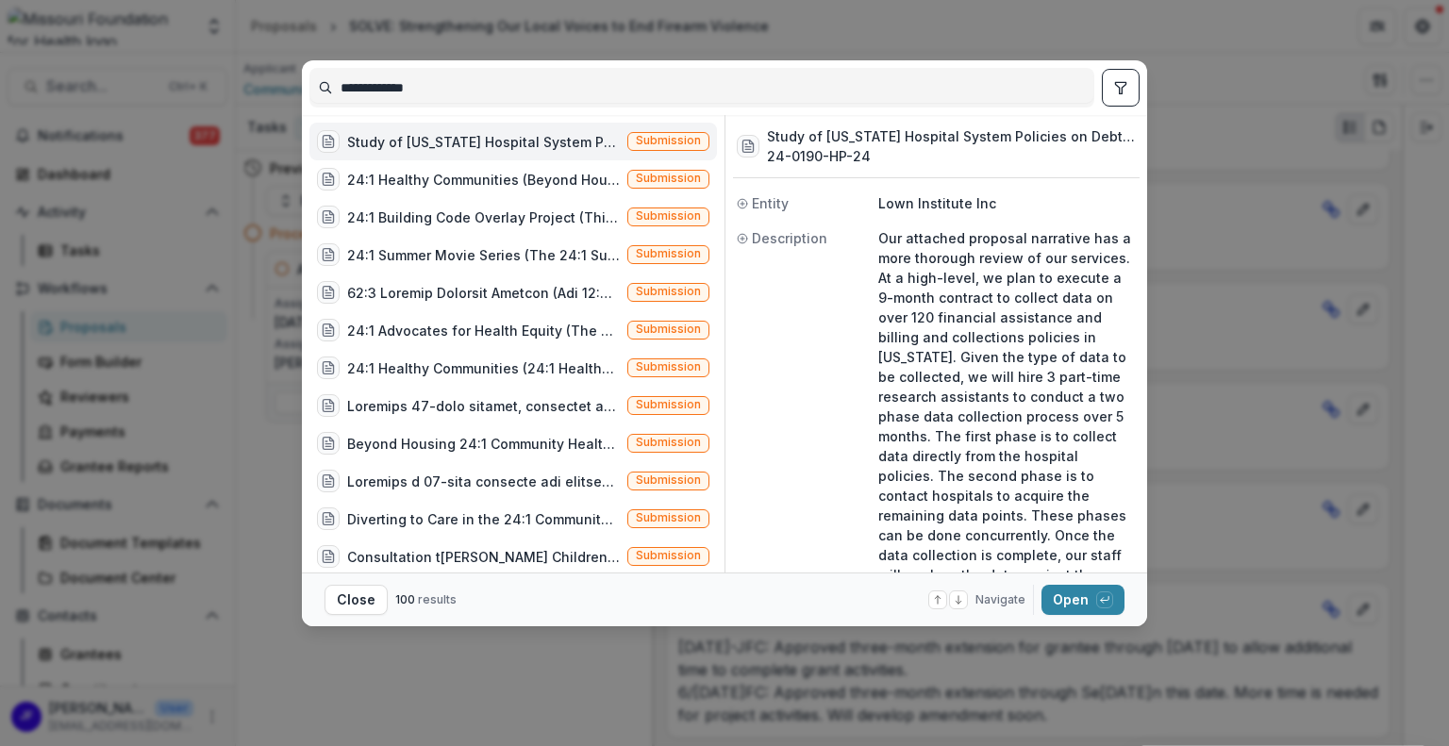
type input "**********"
click at [473, 132] on div "Study of Missouri Hospital System Policies on Debt Collection and Impacts on Ac…" at bounding box center [483, 142] width 273 height 20
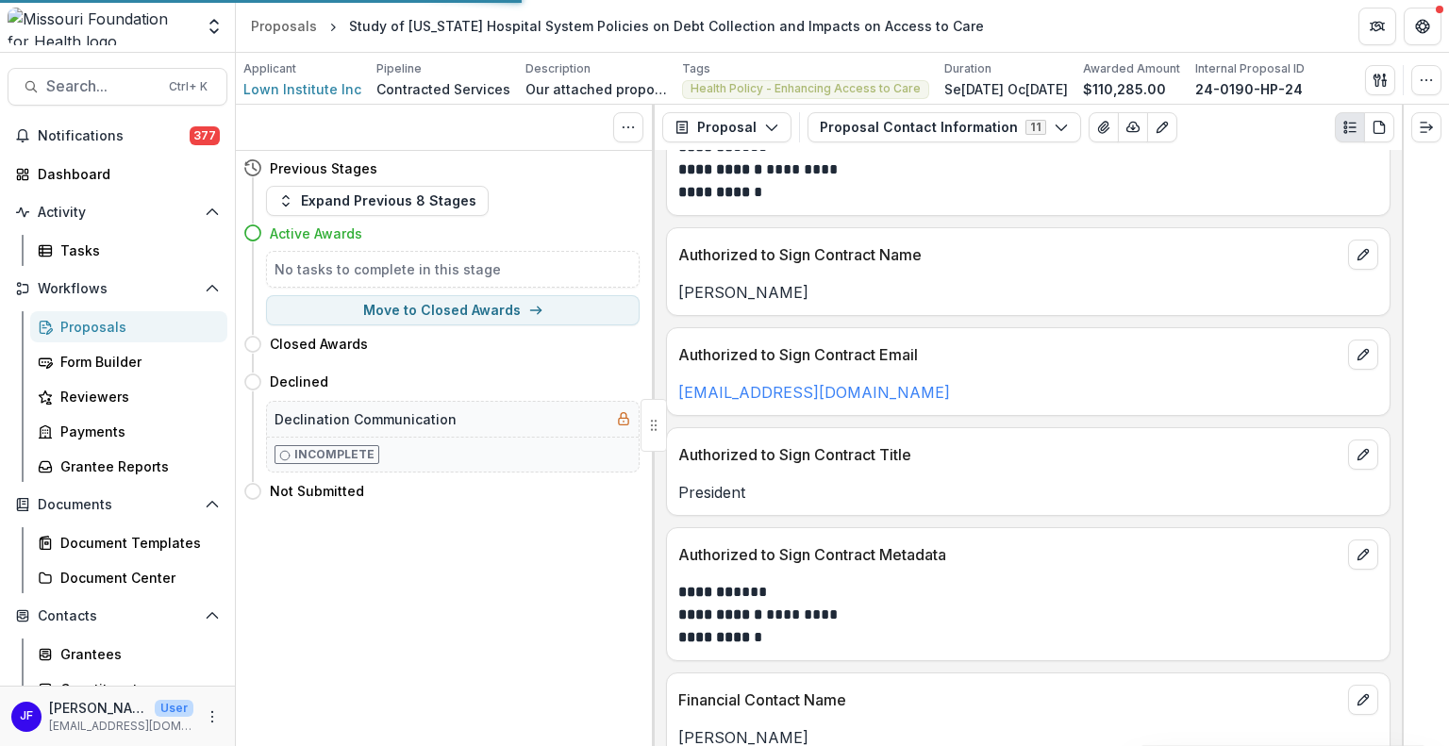
scroll to position [447, 0]
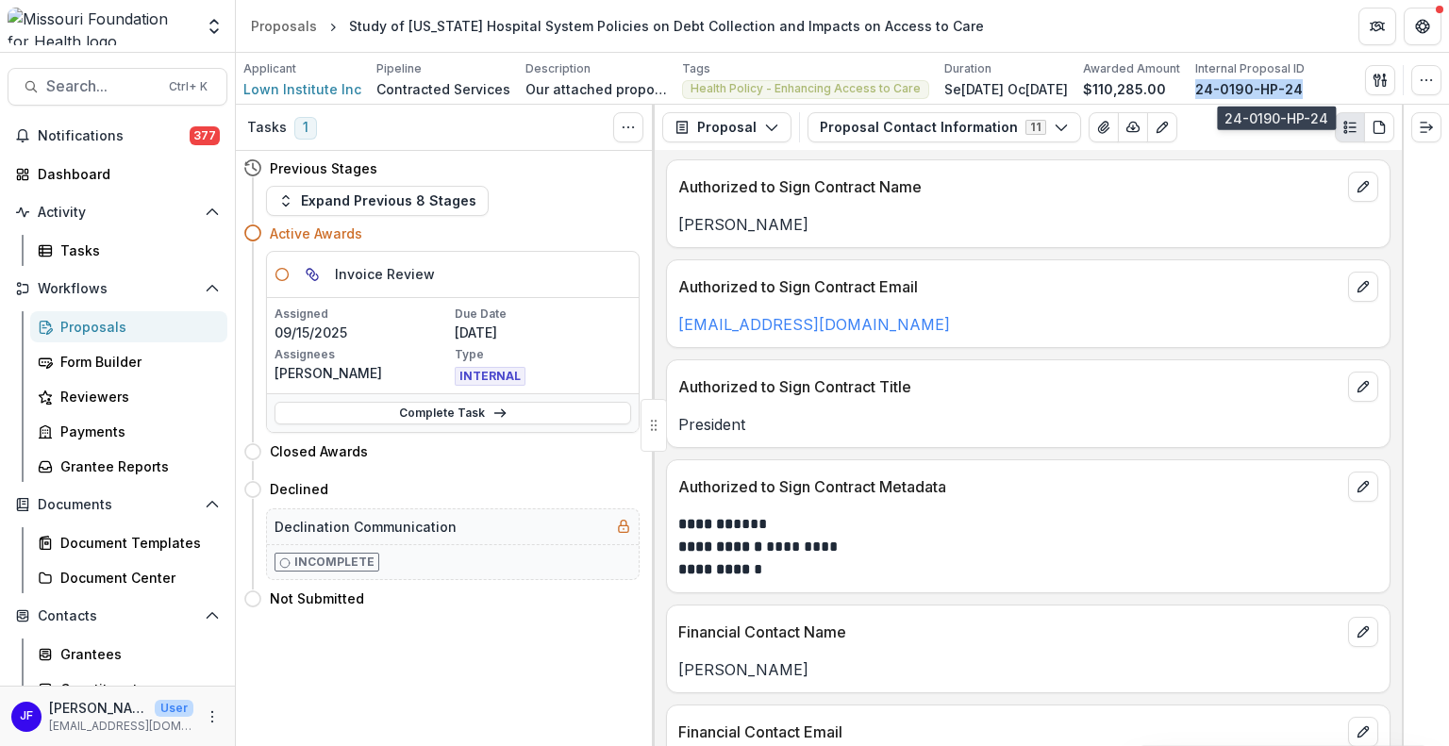
drag, startPoint x: 1328, startPoint y: 85, endPoint x: 1226, endPoint y: 92, distance: 102.2
click at [1226, 92] on div "24-0190-HP-24" at bounding box center [1249, 89] width 109 height 20
copy p "24-0190-HP-24"
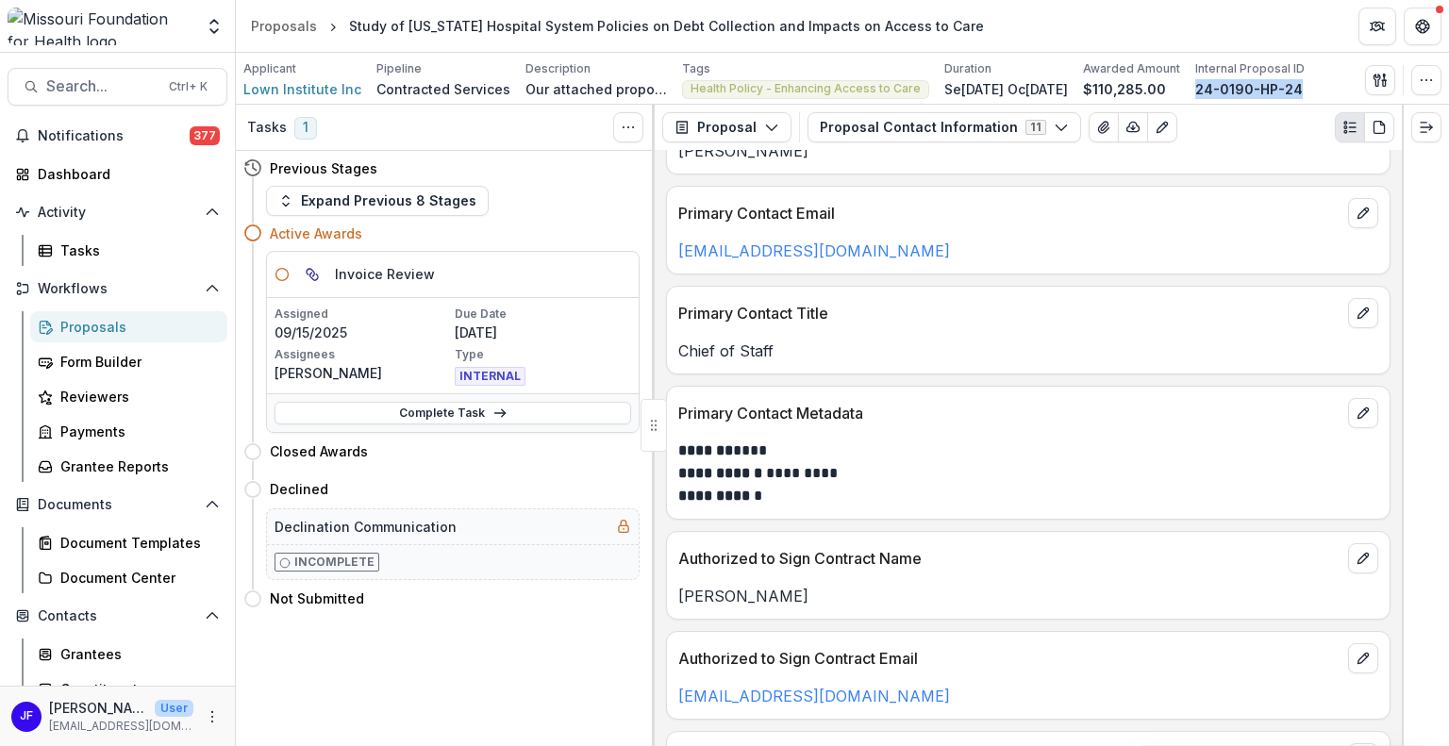
scroll to position [0, 0]
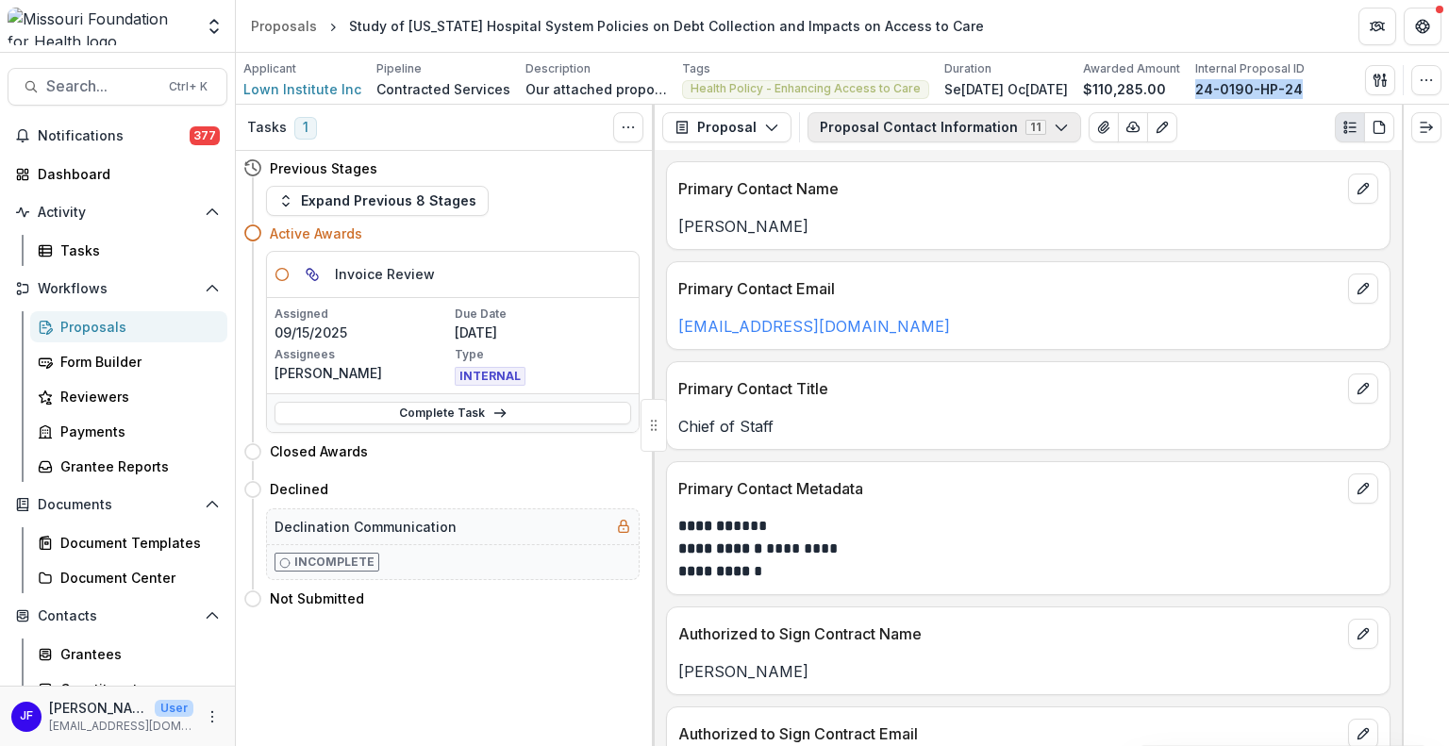
click at [906, 124] on button "Proposal Contact Information 11" at bounding box center [944, 127] width 274 height 30
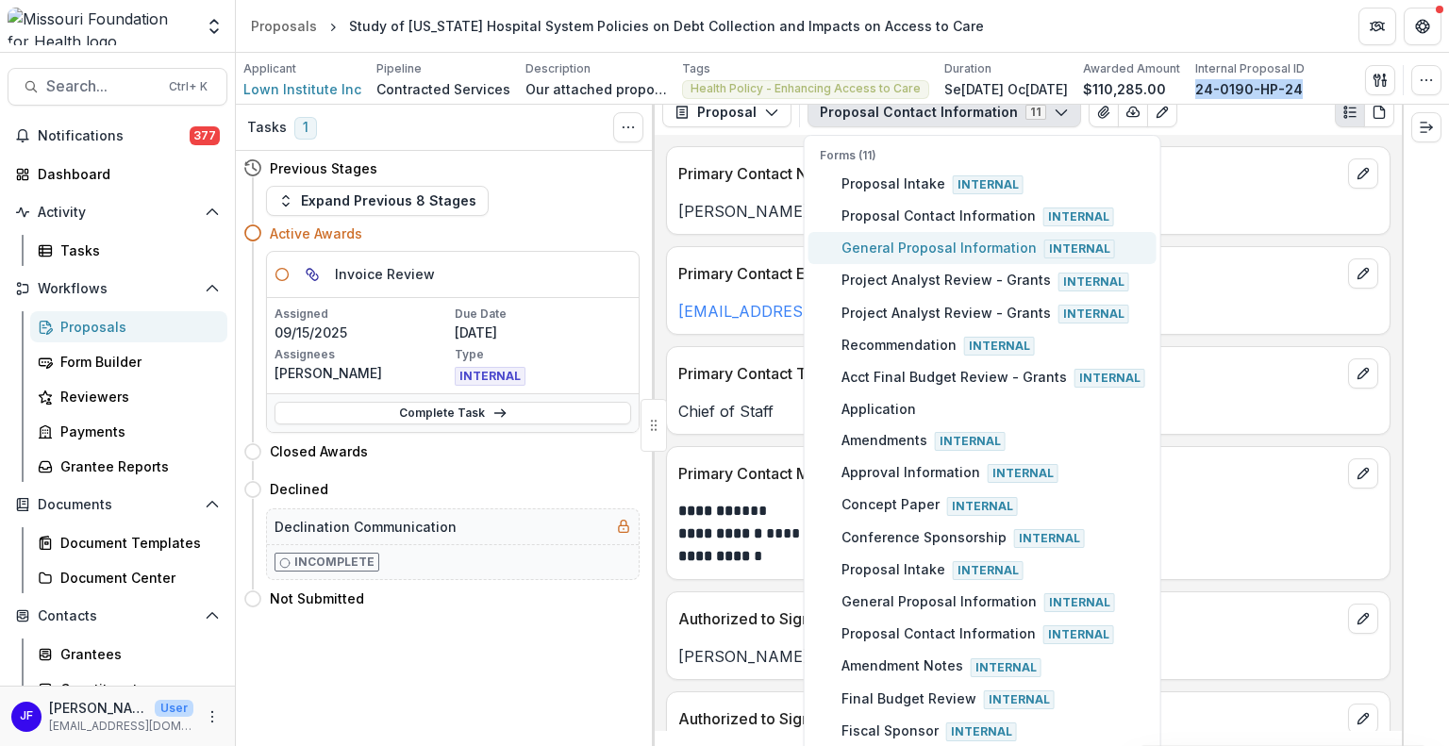
click at [922, 248] on span "General Proposal Information Internal" at bounding box center [993, 248] width 304 height 21
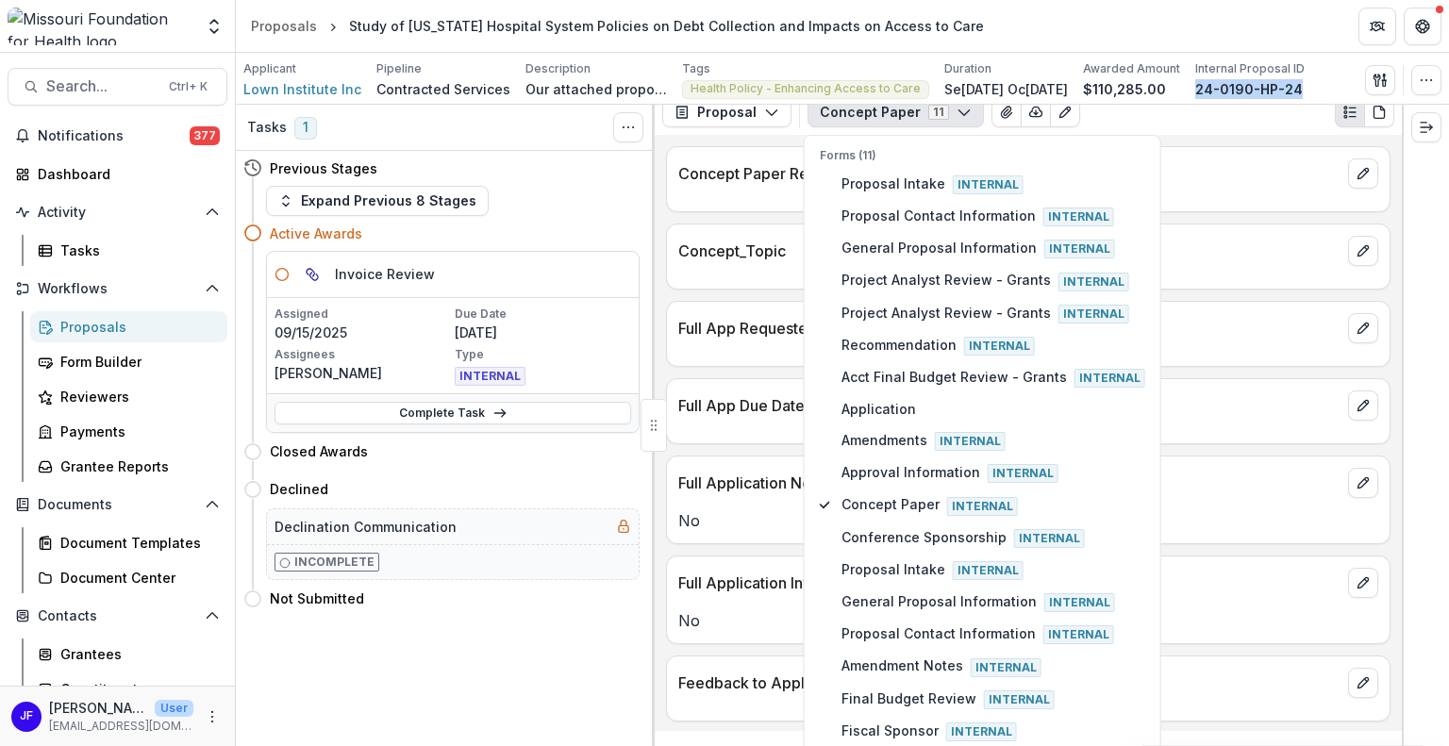
scroll to position [45, 0]
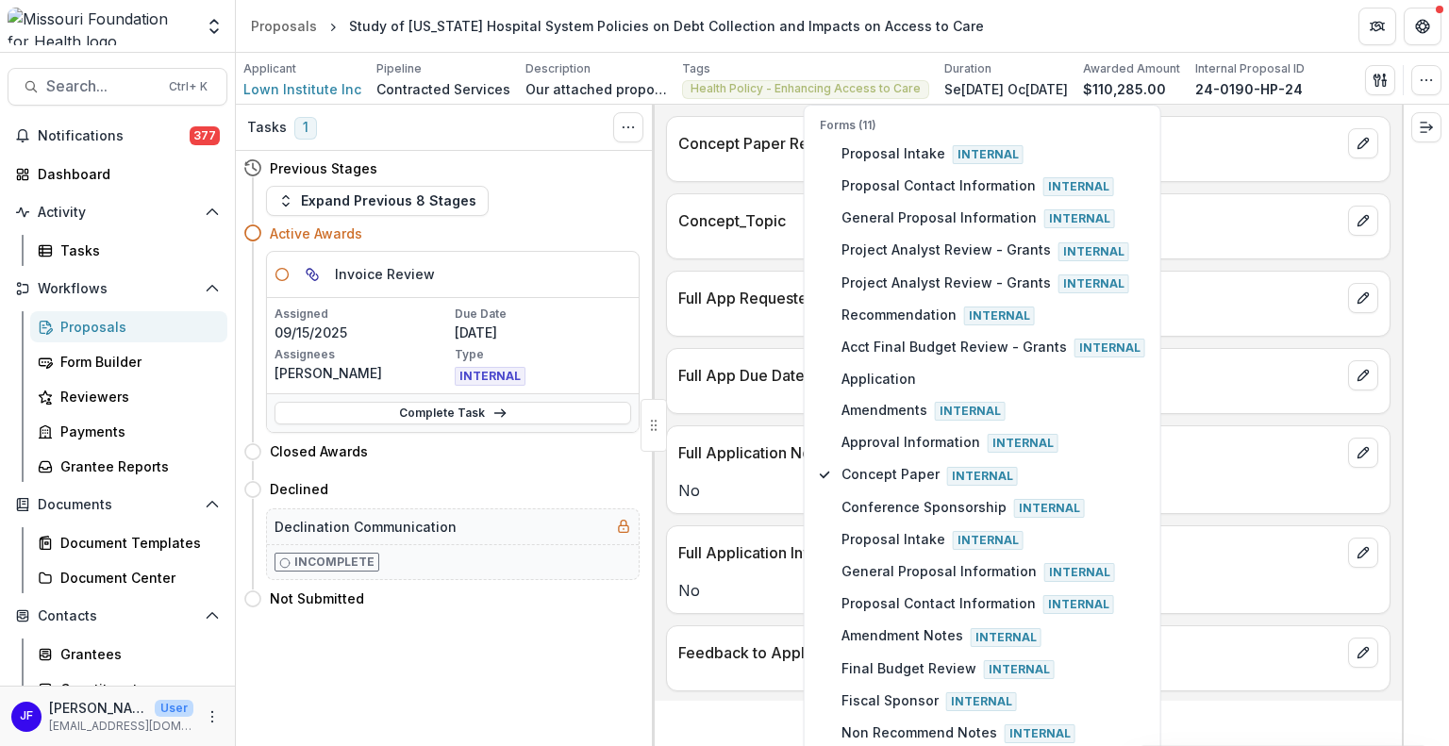
click at [1443, 395] on div at bounding box center [1425, 425] width 47 height 641
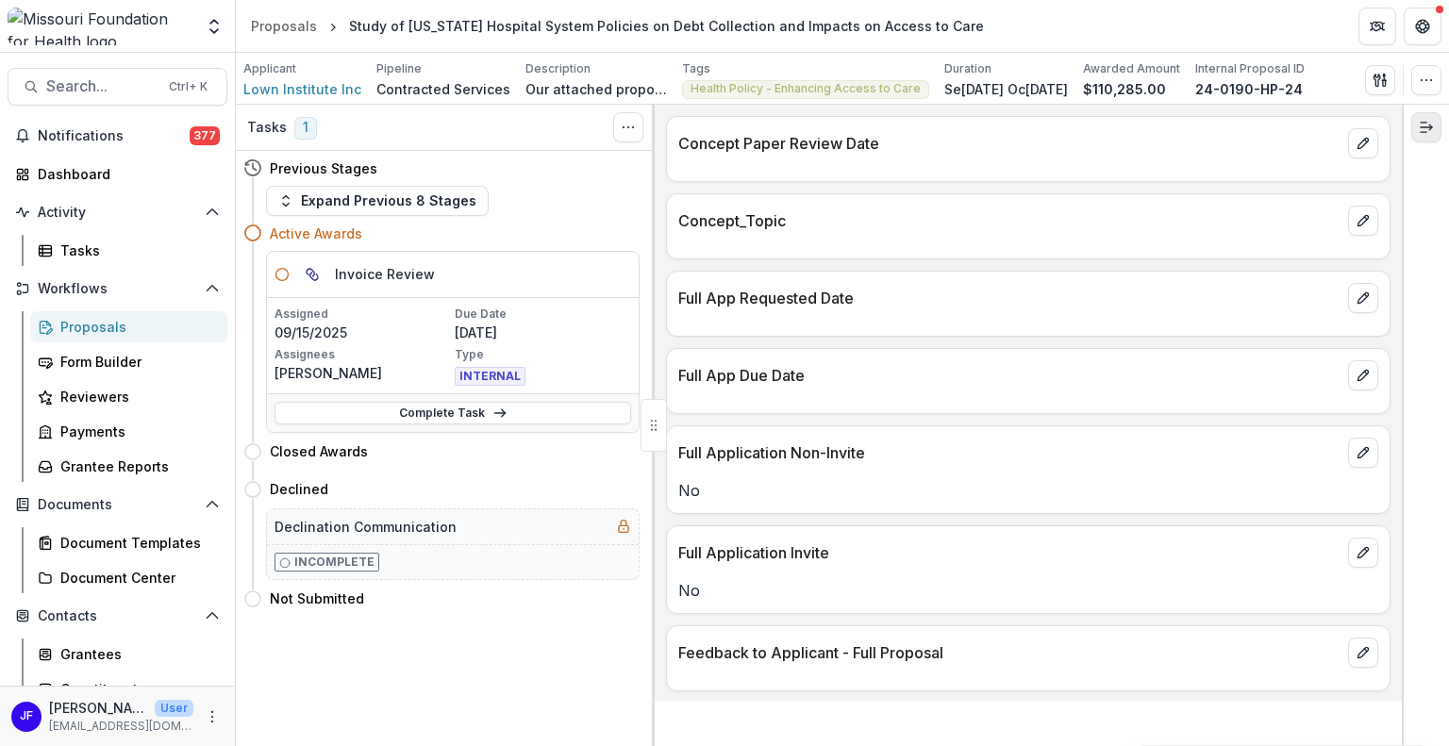
click at [1430, 127] on line "Expand right" at bounding box center [1426, 127] width 11 height 0
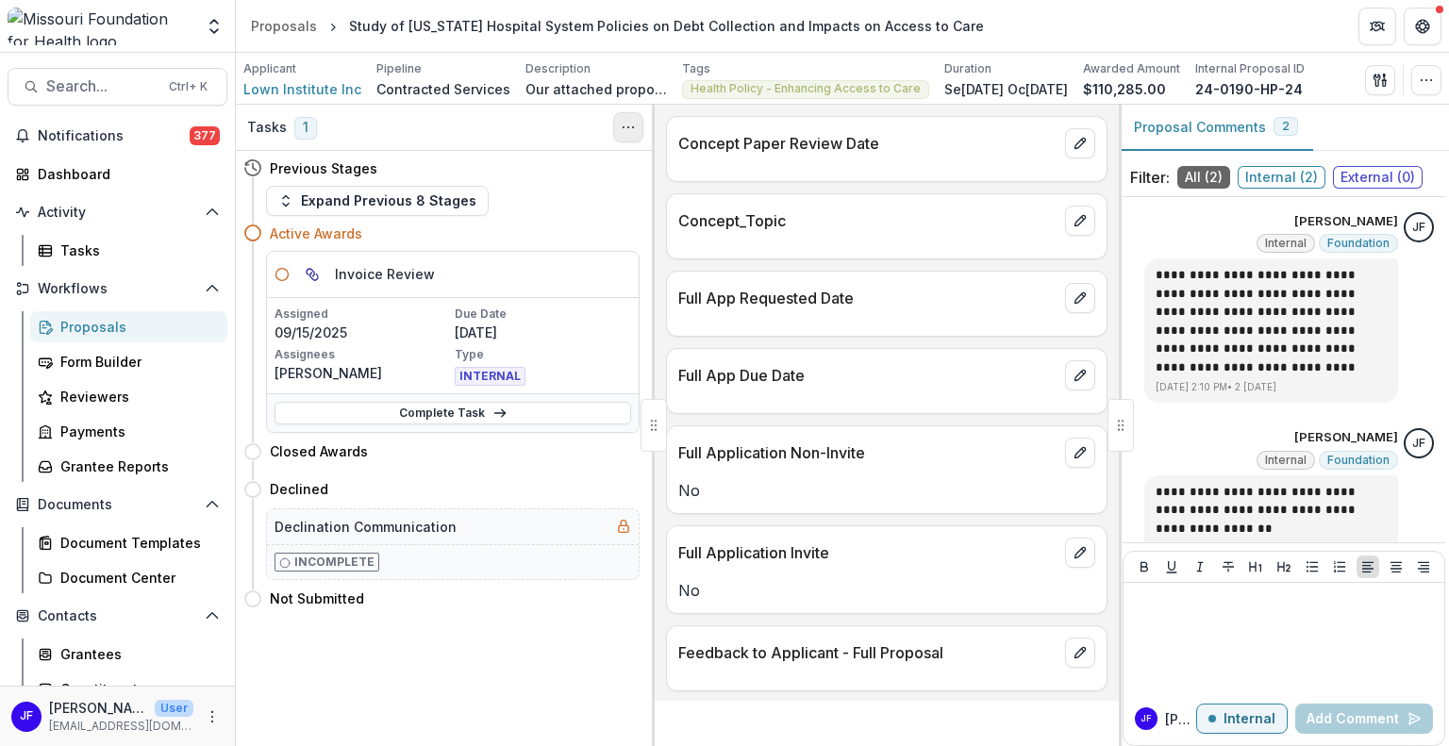
click at [630, 130] on icon "Toggle View Cancelled Tasks" at bounding box center [628, 127] width 15 height 15
click at [591, 207] on div "Expand Previous 8 Stages" at bounding box center [453, 201] width 374 height 30
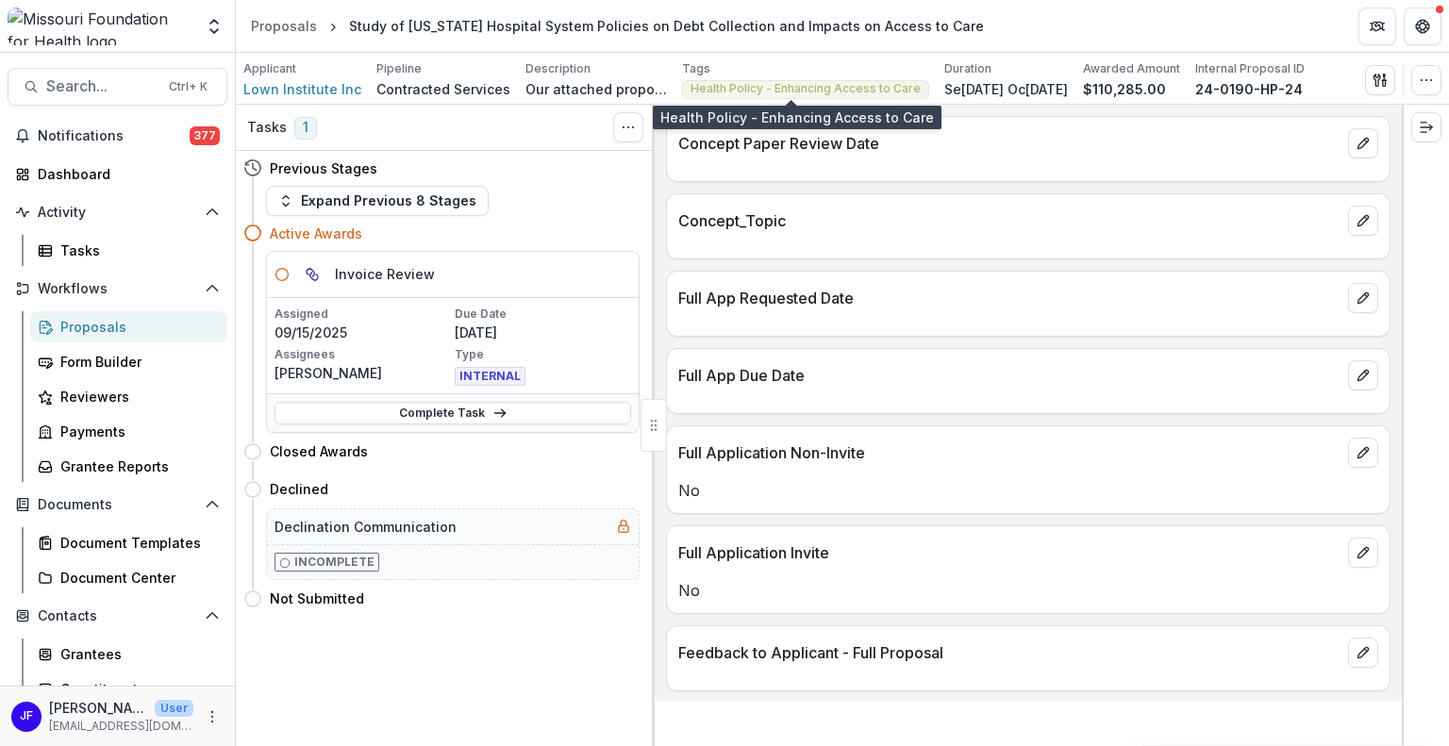
click at [709, 82] on span "Health Policy - Enhancing Access to Care" at bounding box center [805, 88] width 230 height 13
click at [630, 131] on icon "Toggle View Cancelled Tasks" at bounding box center [628, 127] width 15 height 15
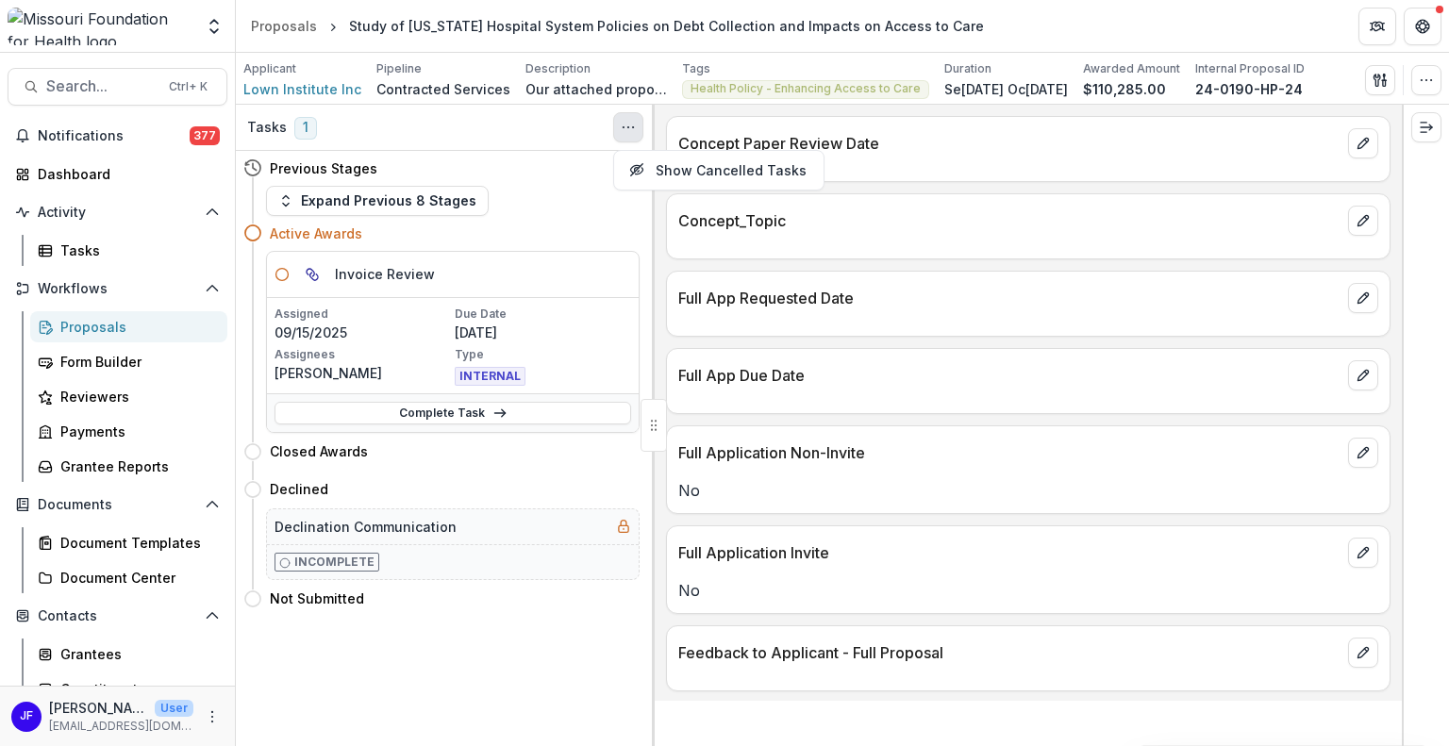
click at [630, 131] on icon "Toggle View Cancelled Tasks" at bounding box center [628, 127] width 15 height 15
click at [98, 94] on span "Search..." at bounding box center [101, 86] width 111 height 18
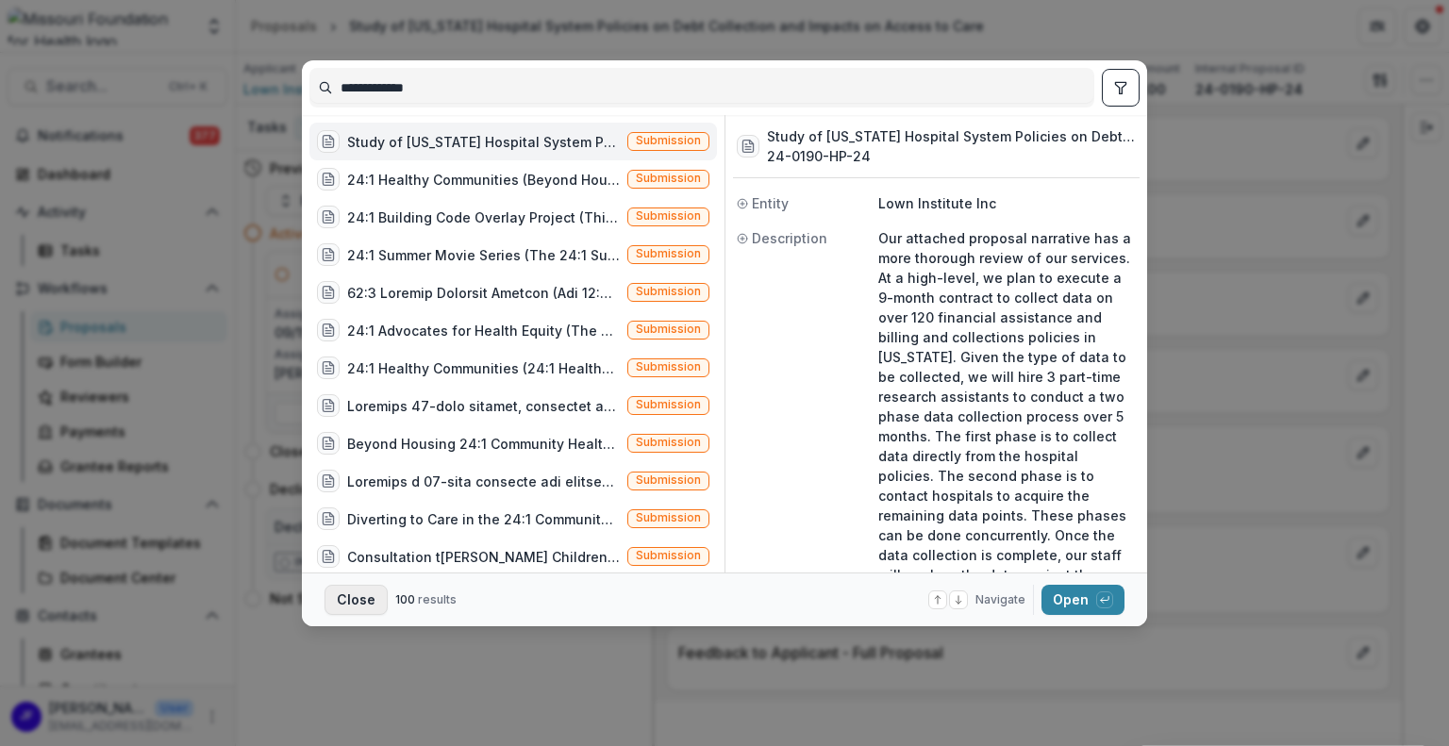
click at [343, 605] on button "Close" at bounding box center [355, 600] width 63 height 30
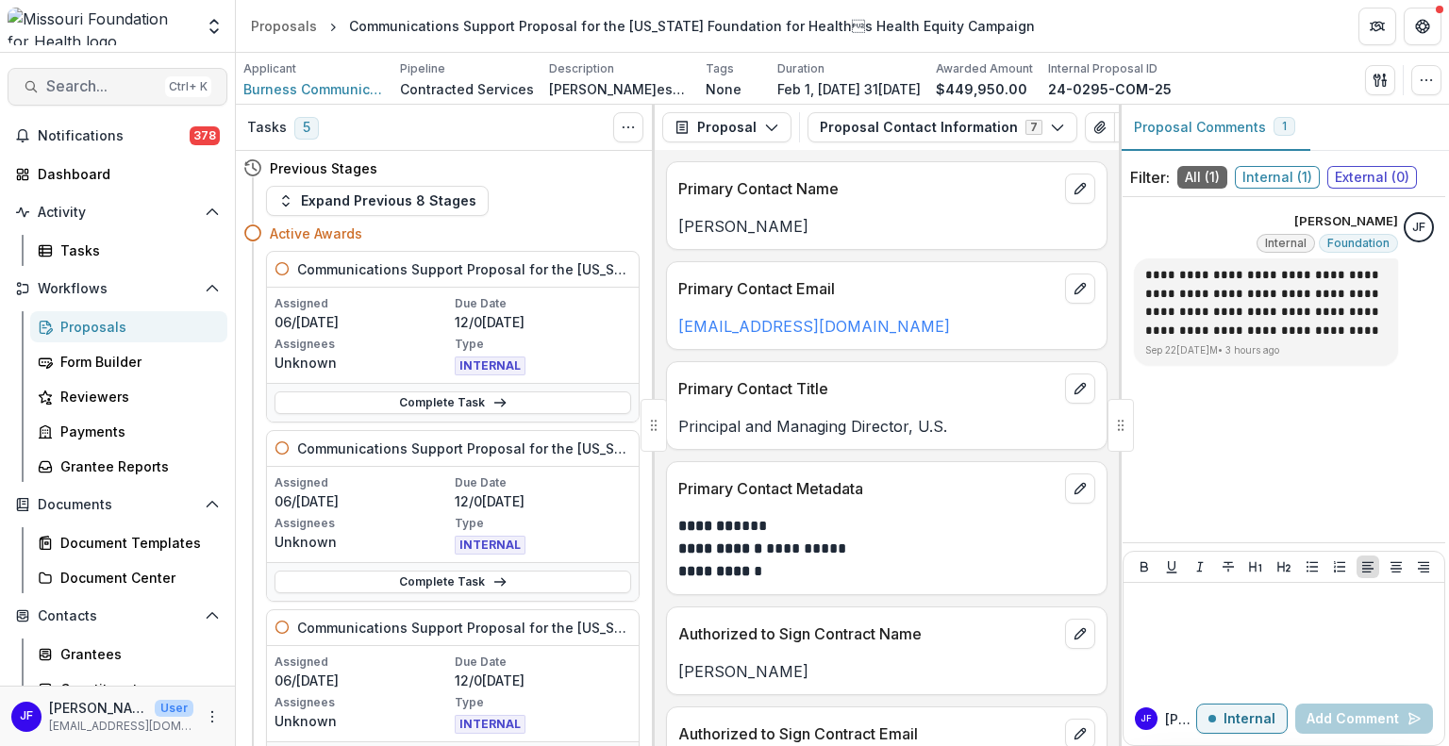
click at [52, 86] on span "Search..." at bounding box center [101, 86] width 111 height 18
type input "**********"
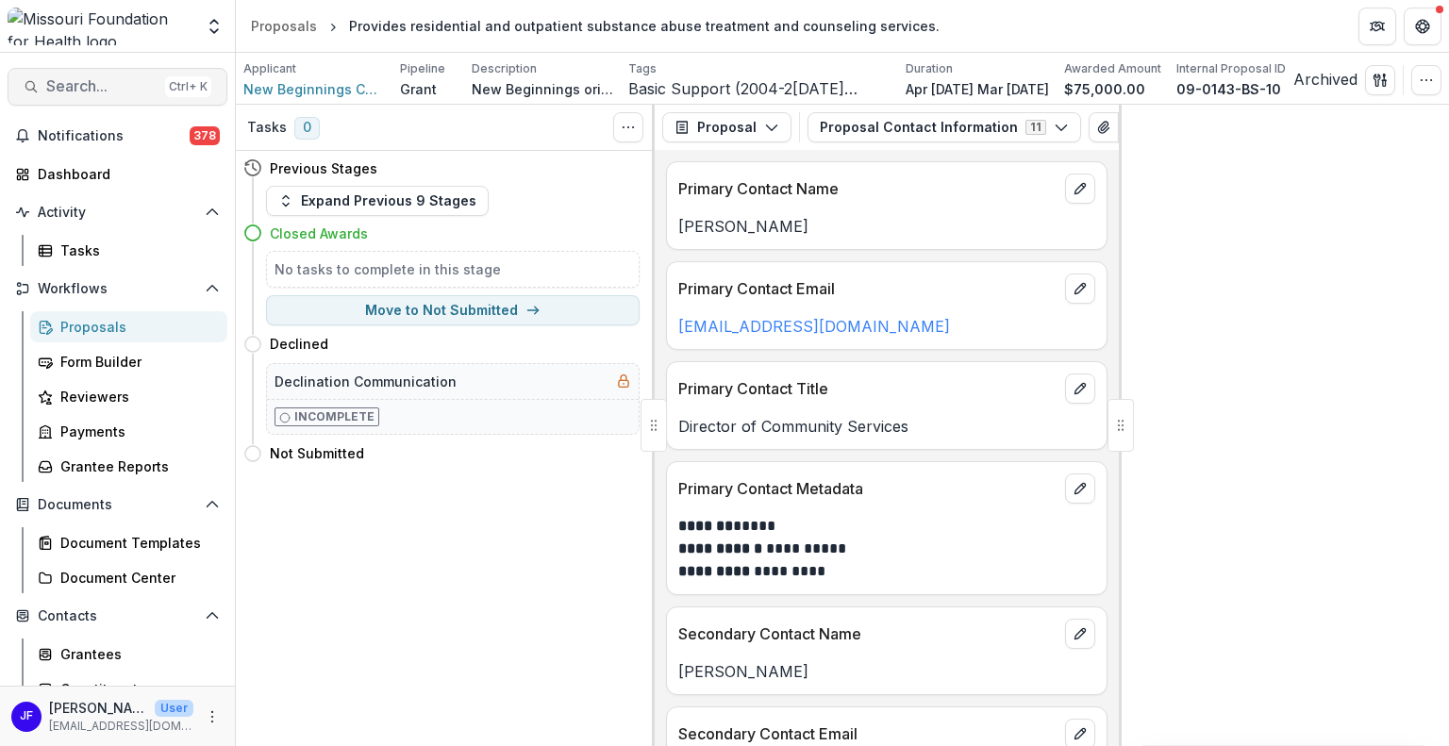
click at [64, 74] on button "Search... Ctrl + K" at bounding box center [118, 87] width 220 height 38
drag, startPoint x: 462, startPoint y: 90, endPoint x: 426, endPoint y: 88, distance: 35.9
